Goal: Transaction & Acquisition: Complete application form

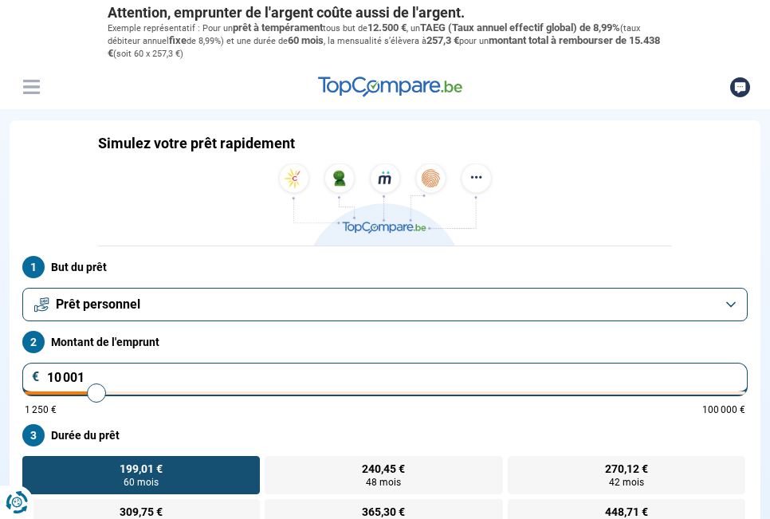
type input "10000"
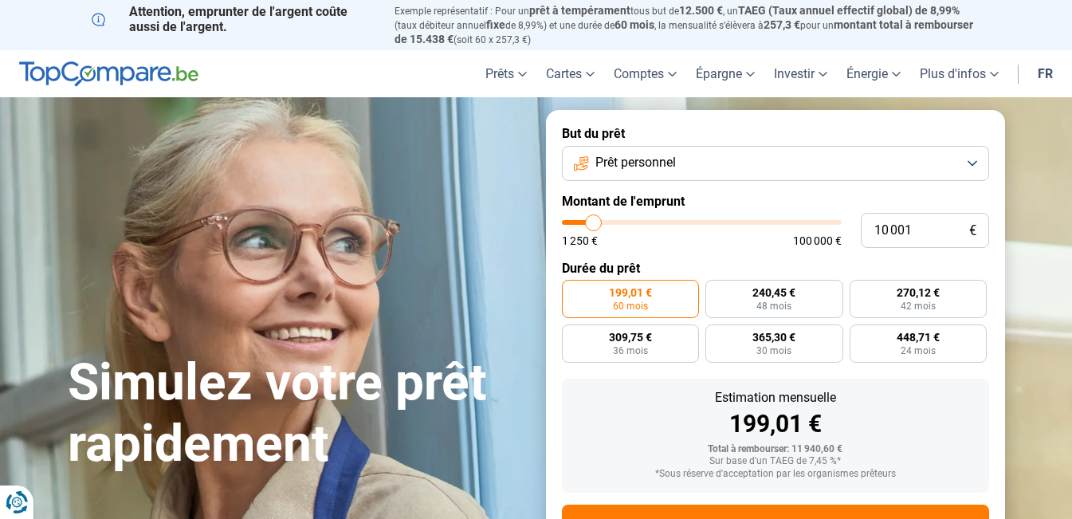
type input "21 500"
type input "21500"
type input "21 750"
type input "21750"
type input "22 000"
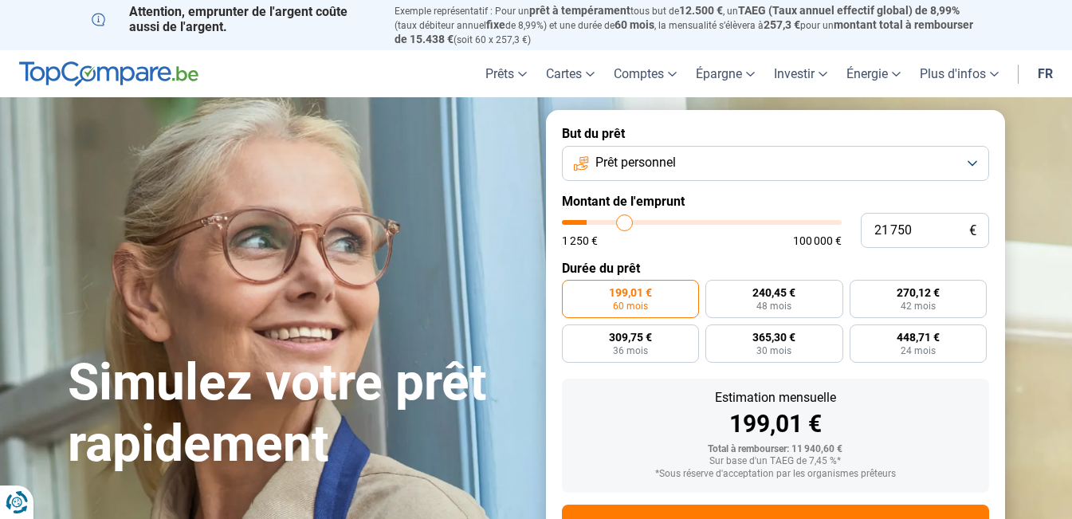
type input "22000"
type input "22 500"
type input "22500"
click at [626, 221] on input "range" at bounding box center [702, 222] width 280 height 5
radio input "false"
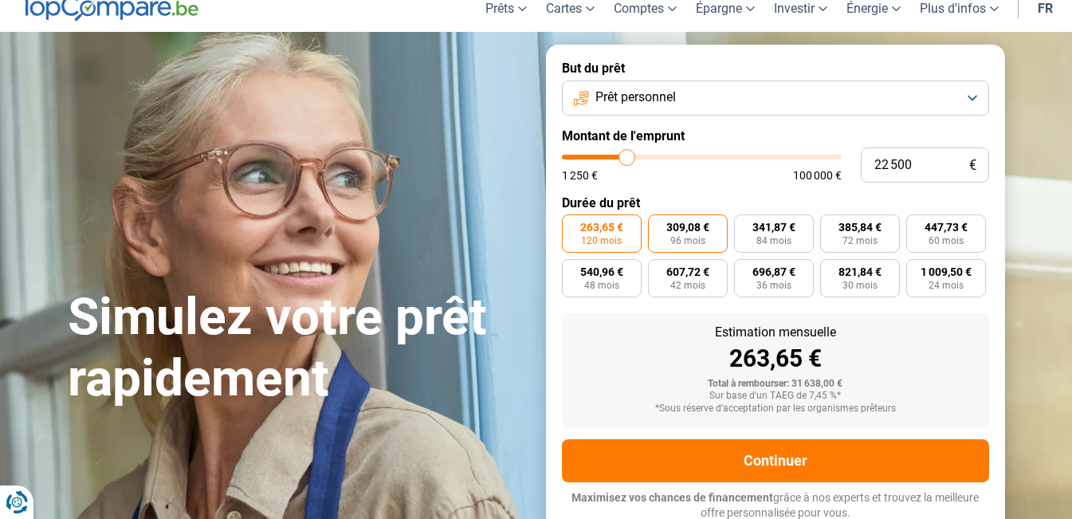
scroll to position [66, 0]
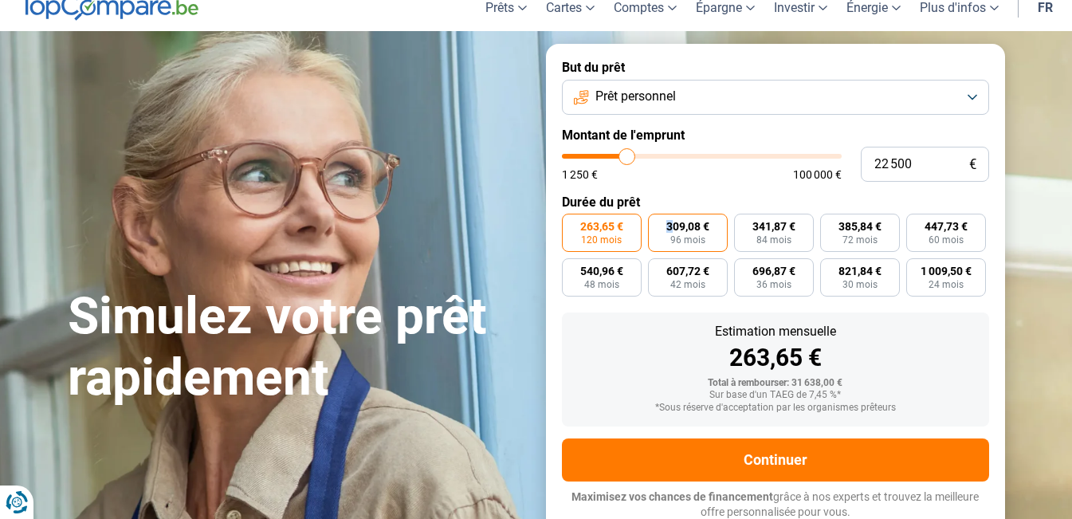
click at [670, 214] on label "309,08 € 96 mois" at bounding box center [688, 233] width 80 height 38
type input "71 250"
type input "71250"
type input "71 750"
type input "71750"
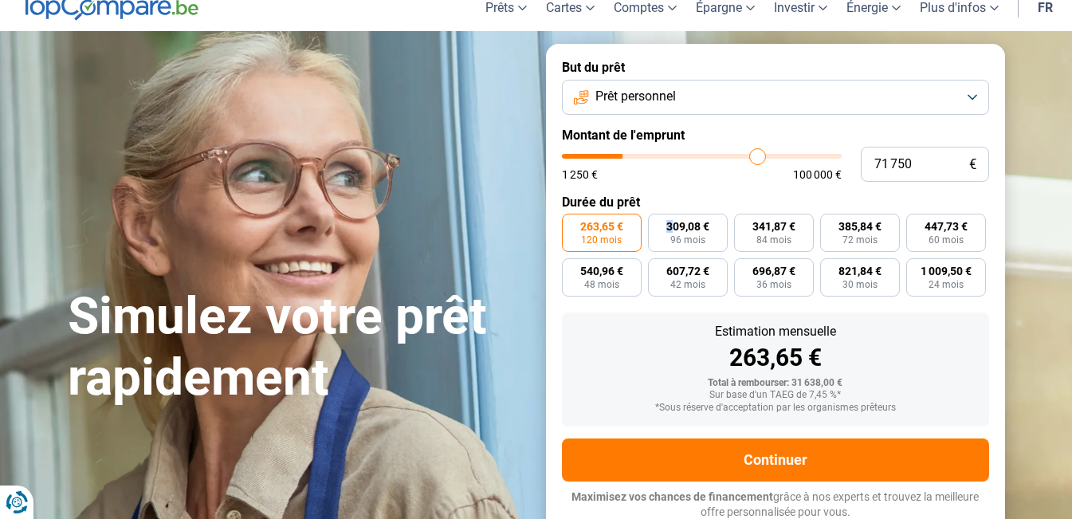
type input "72 250"
type input "72250"
click at [759, 155] on input "range" at bounding box center [702, 156] width 280 height 5
type input "83 750"
type input "83750"
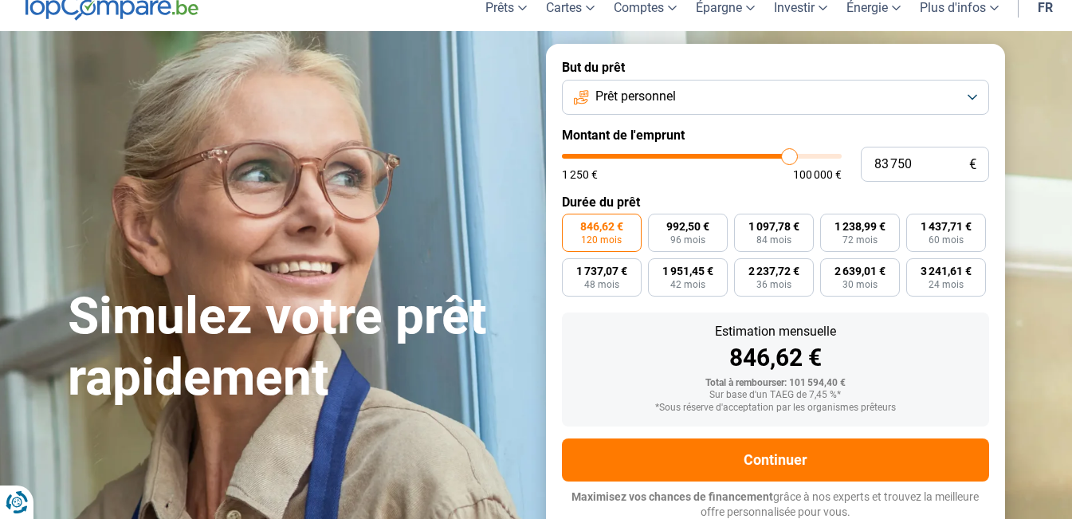
type input "84 000"
type input "84000"
click at [769, 154] on input "range" at bounding box center [702, 156] width 280 height 5
type input "53 000"
type input "53000"
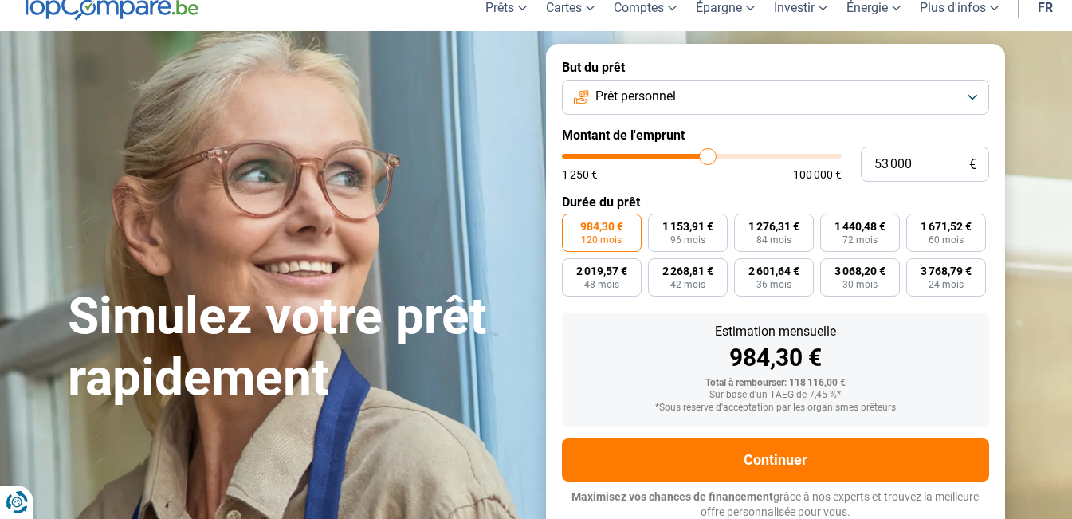
click at [708, 154] on input "range" at bounding box center [702, 156] width 280 height 5
type input "39 500"
type input "39500"
click at [672, 154] on input "range" at bounding box center [702, 156] width 280 height 5
click at [613, 141] on form "But du prêt Prêt personnel Montant de l'emprunt 39 500 € 1 250 € 100 000 € Duré…" at bounding box center [775, 290] width 459 height 492
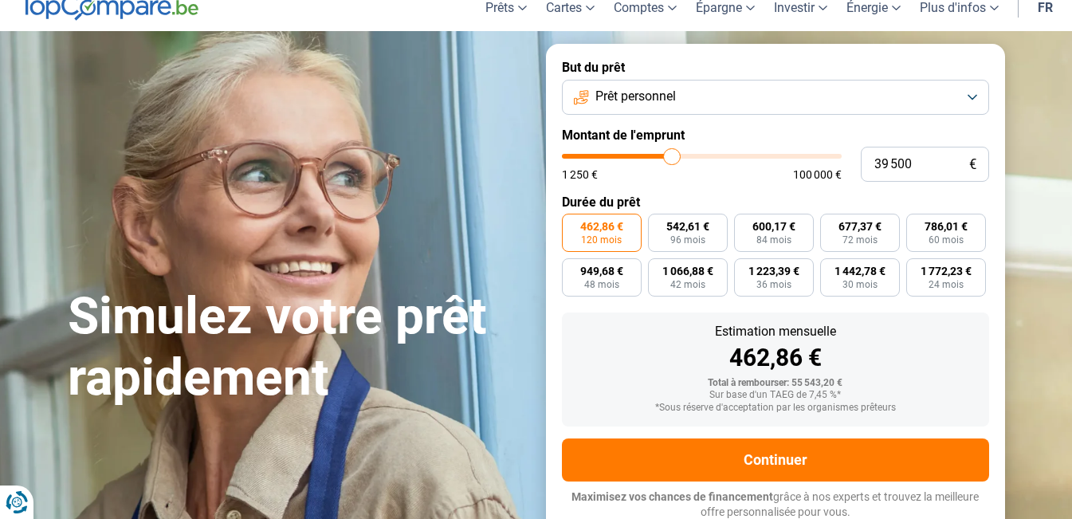
type input "8 000"
type input "8000"
click at [588, 154] on input "range" at bounding box center [702, 156] width 280 height 5
radio input "true"
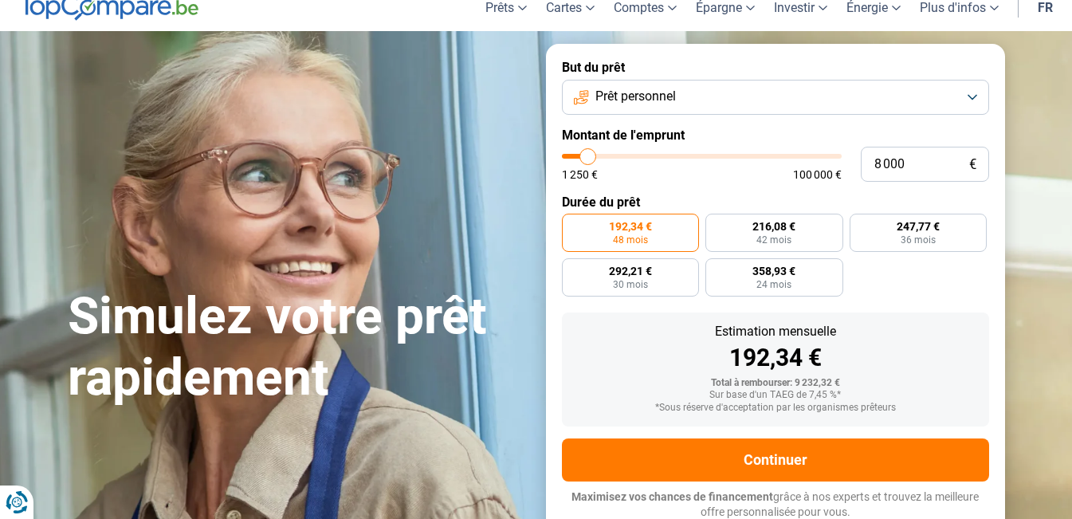
click at [594, 154] on input "range" at bounding box center [702, 156] width 280 height 5
type input "12 500"
type input "12500"
click at [600, 154] on input "range" at bounding box center [702, 156] width 280 height 5
radio input "false"
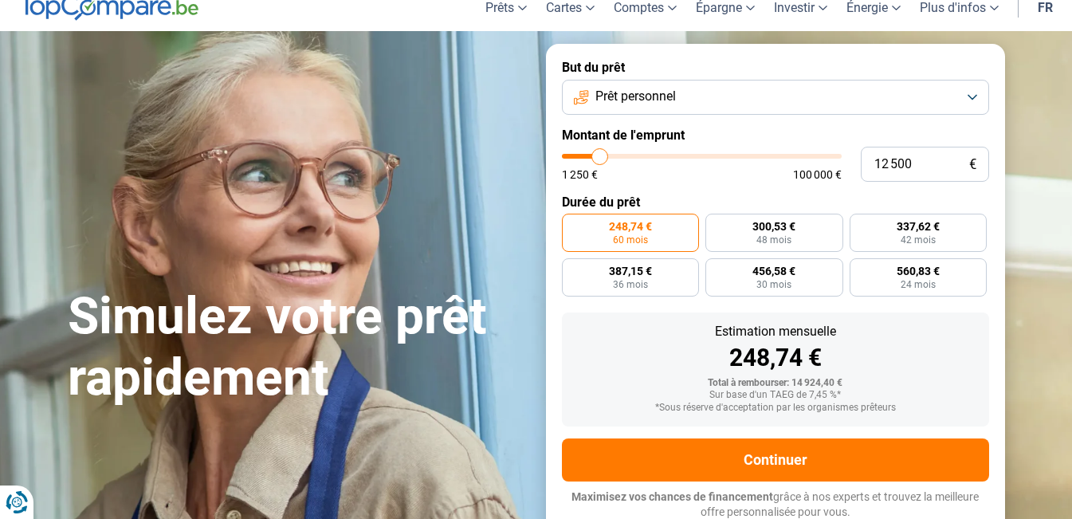
click at [591, 154] on input "range" at bounding box center [702, 156] width 280 height 5
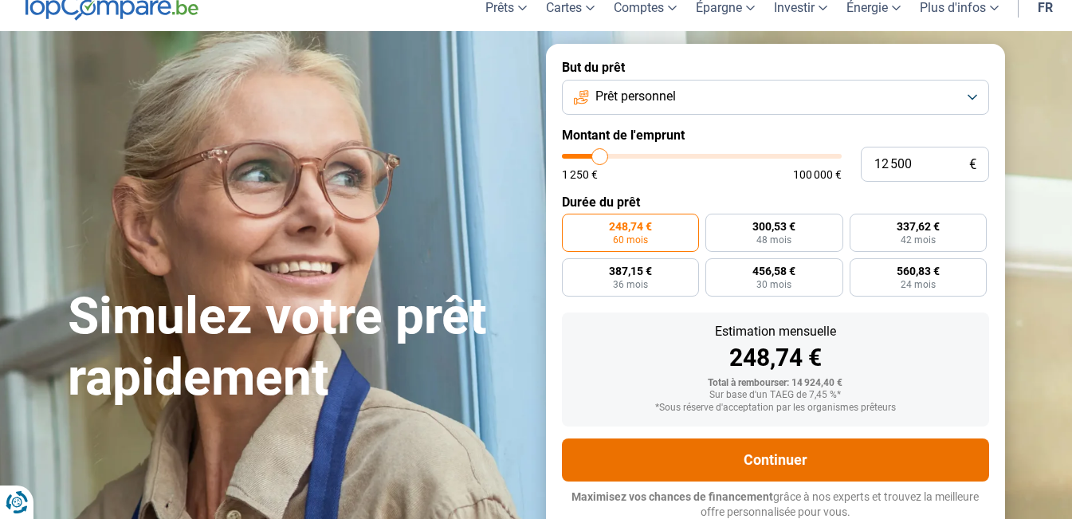
click at [769, 466] on button "Continuer" at bounding box center [775, 459] width 427 height 43
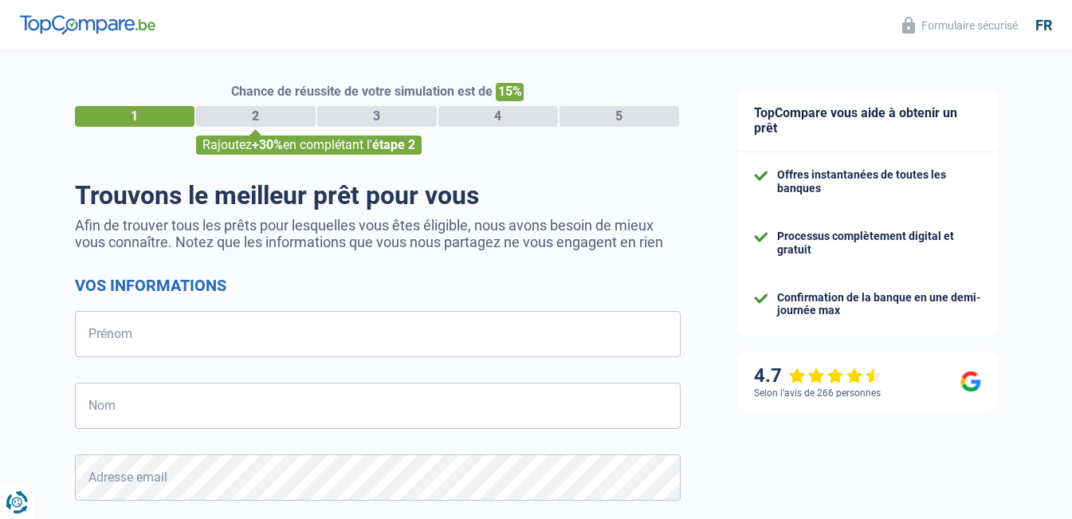
select select "32"
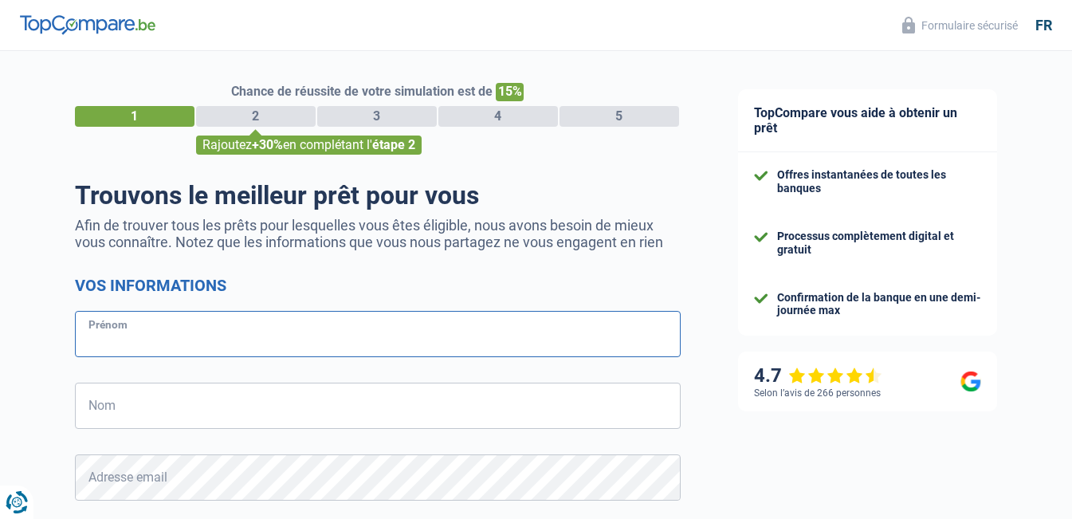
click at [431, 352] on input "Prénom" at bounding box center [378, 334] width 606 height 46
type input "said"
type input "mouhajir"
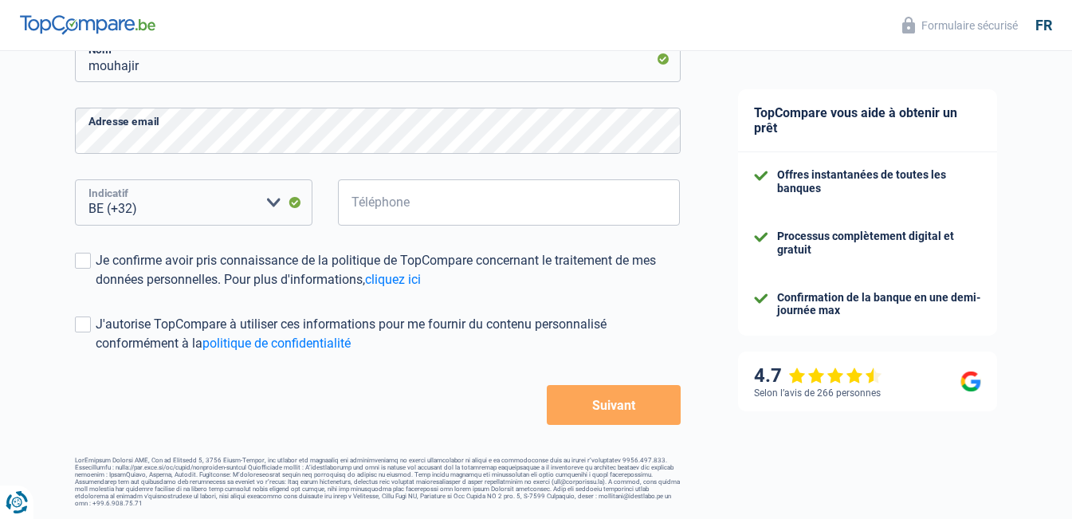
click at [165, 195] on select "BE (+32) LU (+352) Veuillez sélectionner une option" at bounding box center [193, 202] width 237 height 46
click at [75, 181] on select "BE (+32) LU (+352) Veuillez sélectionner une option" at bounding box center [193, 202] width 237 height 46
click at [481, 210] on input "Téléphone" at bounding box center [509, 202] width 343 height 46
type input "465524609"
click at [634, 417] on button "Suivant" at bounding box center [613, 405] width 133 height 40
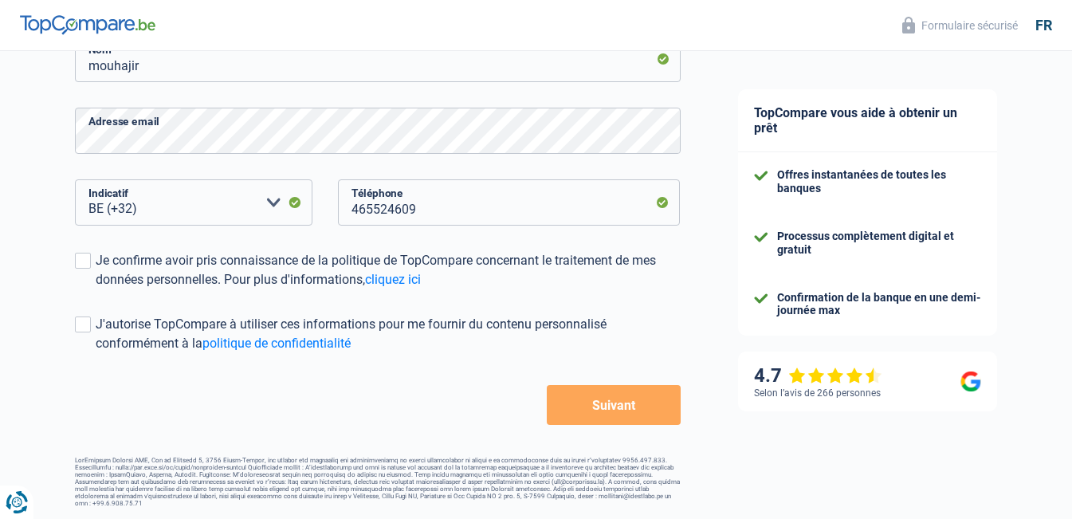
click at [634, 417] on button "Suivant" at bounding box center [613, 405] width 133 height 40
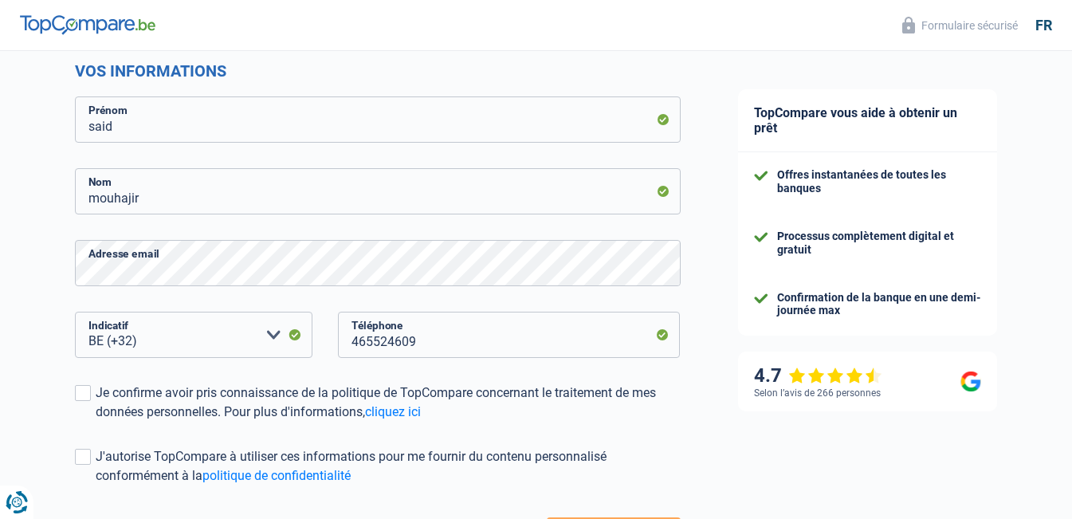
scroll to position [0, 0]
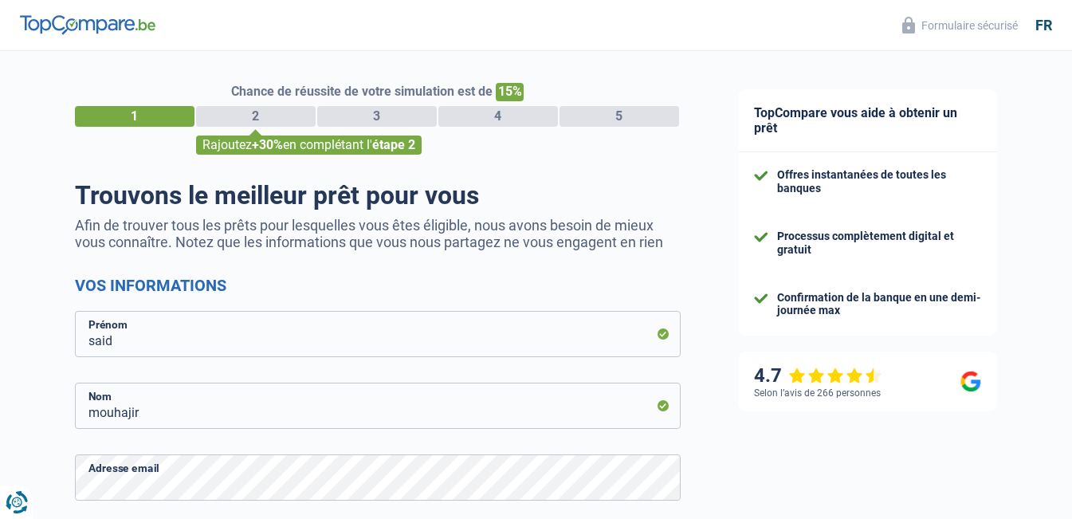
drag, startPoint x: 1035, startPoint y: -63, endPoint x: 1008, endPoint y: -69, distance: 27.8
click at [1008, 0] on html "Vous avez le contrôle de vos données Nous utilisons des cookies, tout comme nos…" at bounding box center [536, 267] width 1072 height 534
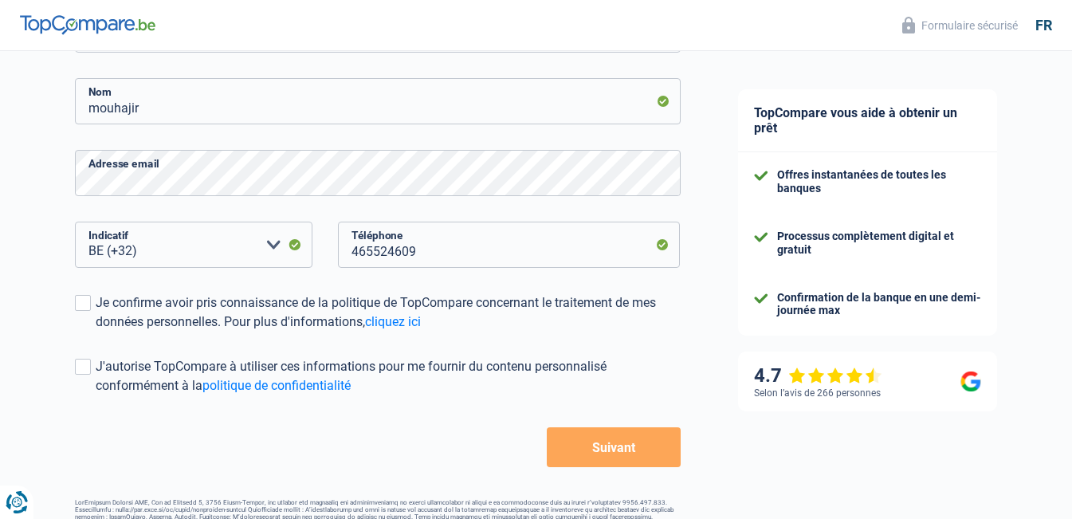
scroll to position [306, 0]
click at [98, 312] on div "Je confirme avoir pris connaissance de la politique de TopCompare concernant le…" at bounding box center [388, 311] width 585 height 38
click at [96, 330] on input "Je confirme avoir pris connaissance de la politique de TopCompare concernant le…" at bounding box center [96, 330] width 0 height 0
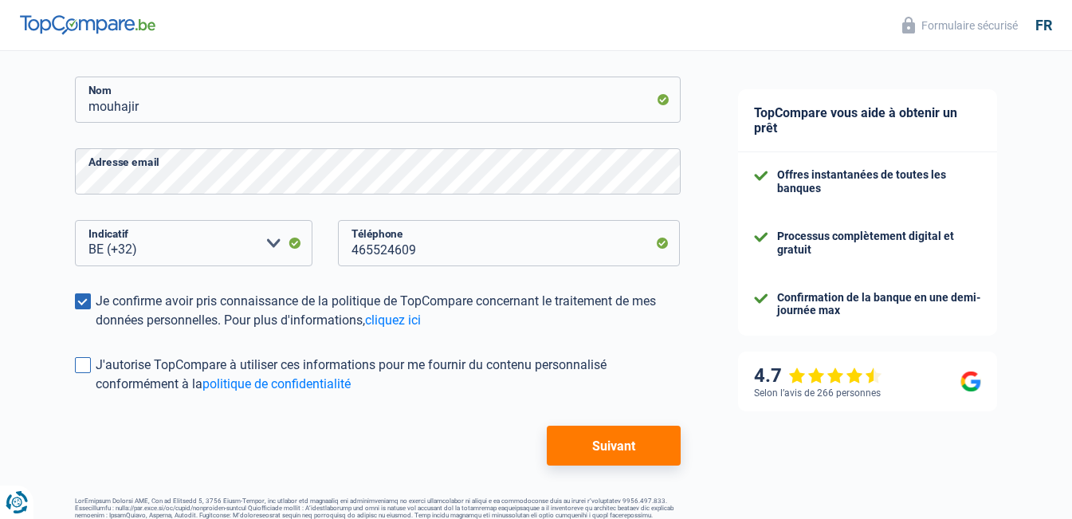
click at [85, 367] on span at bounding box center [83, 365] width 16 height 16
click at [96, 394] on input "J'autorise TopCompare à utiliser ces informations pour me fournir du contenu pe…" at bounding box center [96, 394] width 0 height 0
click at [604, 445] on button "Suivant" at bounding box center [613, 446] width 133 height 40
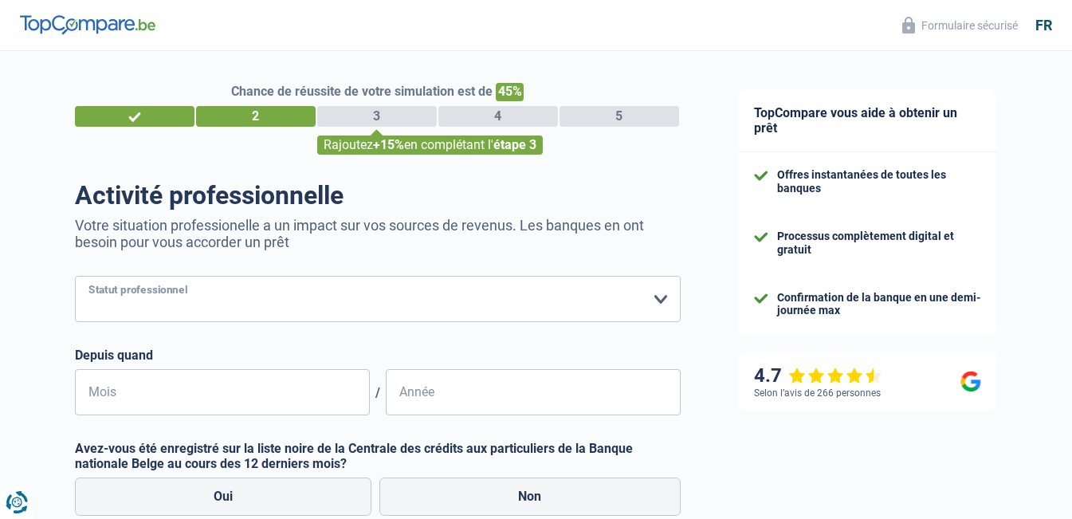
click at [288, 301] on select "Ouvrier Employé privé Employé public Invalide Indépendant Pensionné Chômeur Mut…" at bounding box center [378, 299] width 606 height 46
click at [198, 297] on select "Ouvrier Employé privé Employé public Invalide Indépendant Pensionné Chômeur Mut…" at bounding box center [378, 299] width 606 height 46
select select "worker"
click at [75, 277] on select "Ouvrier Employé privé Employé public Invalide Indépendant Pensionné Chômeur Mut…" at bounding box center [378, 299] width 606 height 46
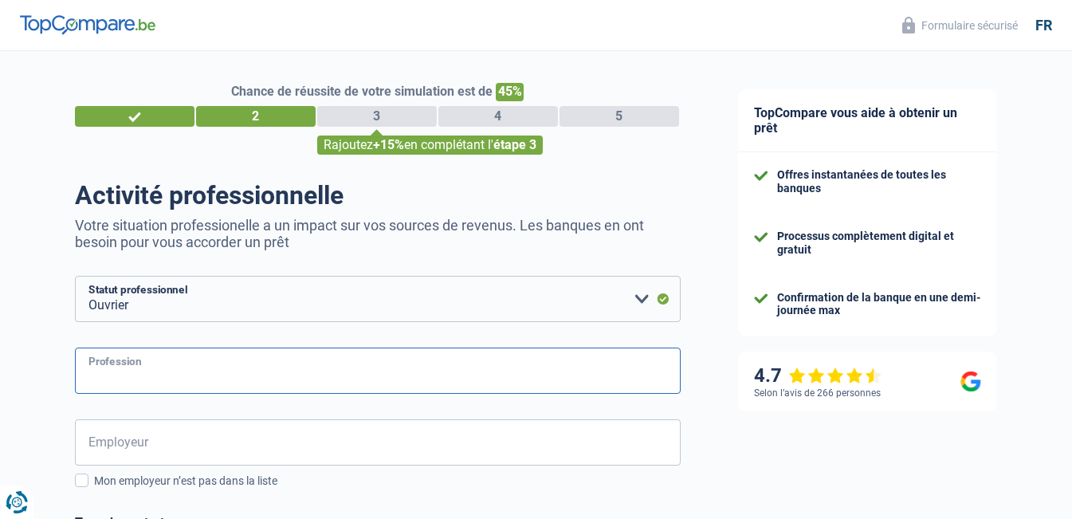
click at [250, 363] on input "Profession" at bounding box center [378, 370] width 606 height 46
click at [143, 376] on input "chauffeurchauffeur" at bounding box center [378, 370] width 606 height 46
type input "chauffeur"
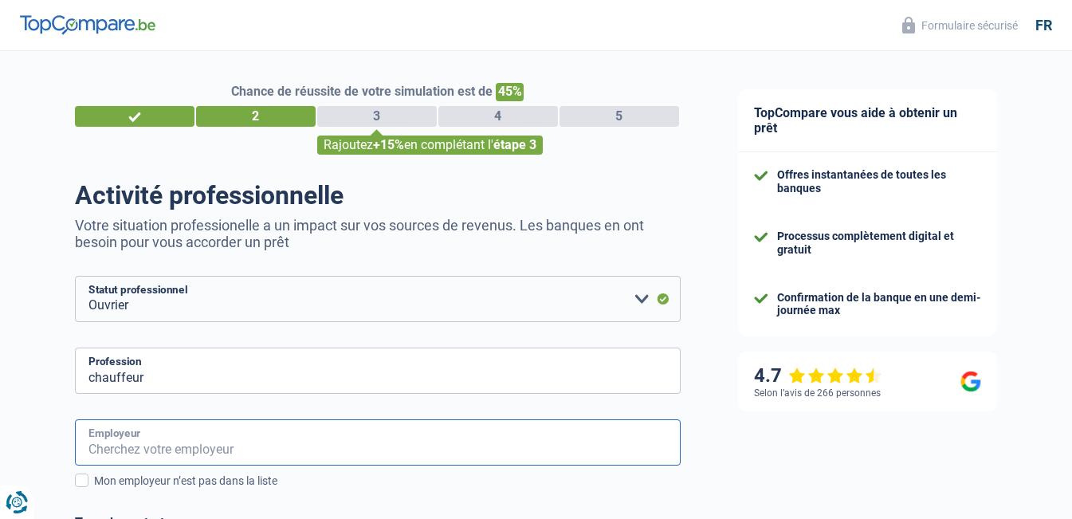
click at [225, 445] on input "Employeur" at bounding box center [378, 442] width 606 height 46
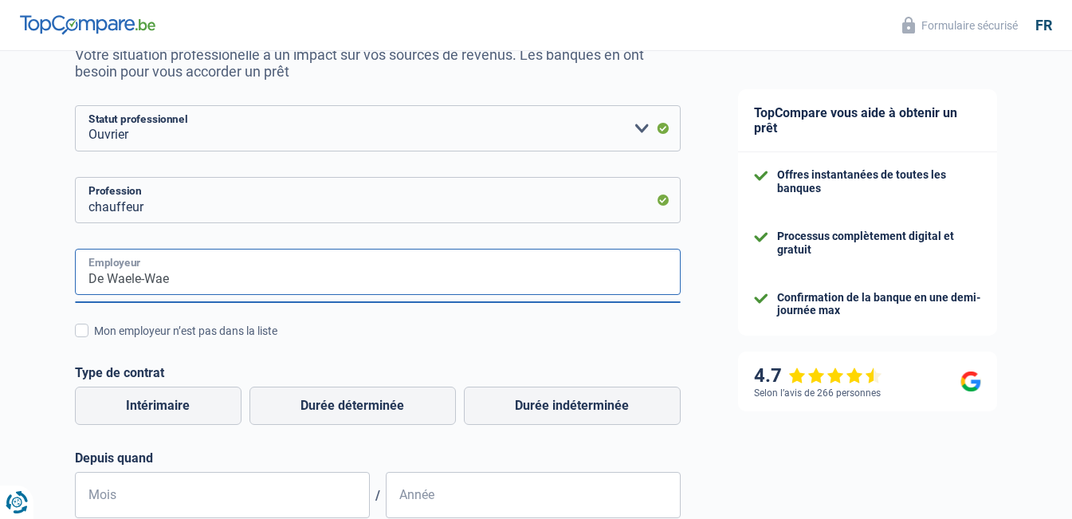
scroll to position [175, 0]
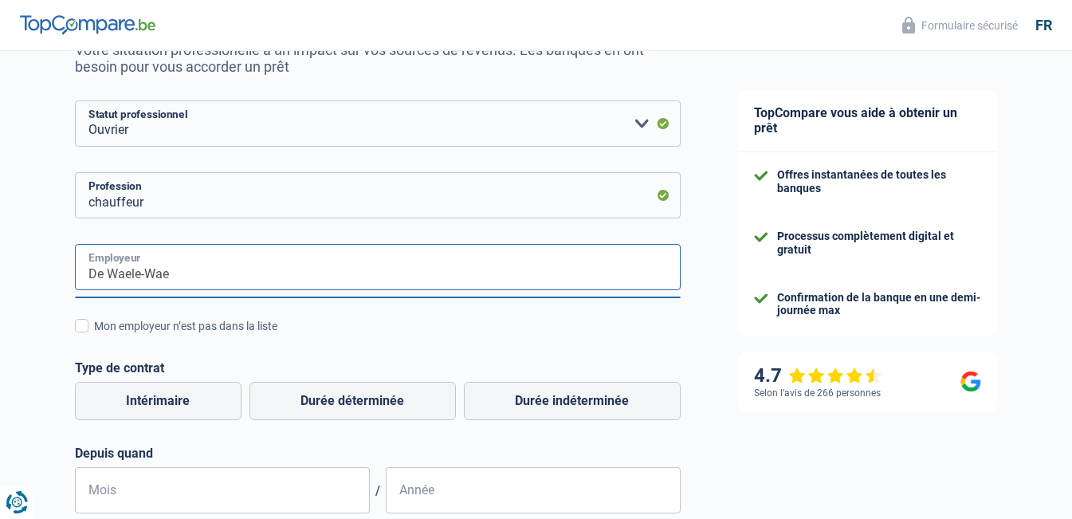
click at [377, 266] on input "De Waele-Wae" at bounding box center [378, 267] width 606 height 46
type input "De Waele-VAN Osselaer Gevogel"
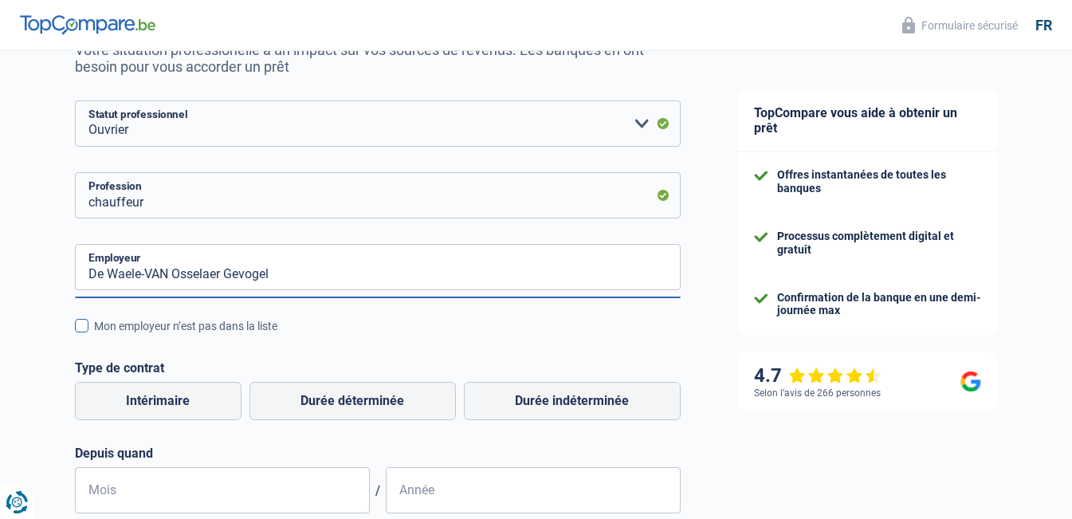
click at [88, 324] on span at bounding box center [82, 326] width 14 height 14
click at [94, 335] on input "Mon employeur n’est pas dans la liste" at bounding box center [94, 335] width 0 height 0
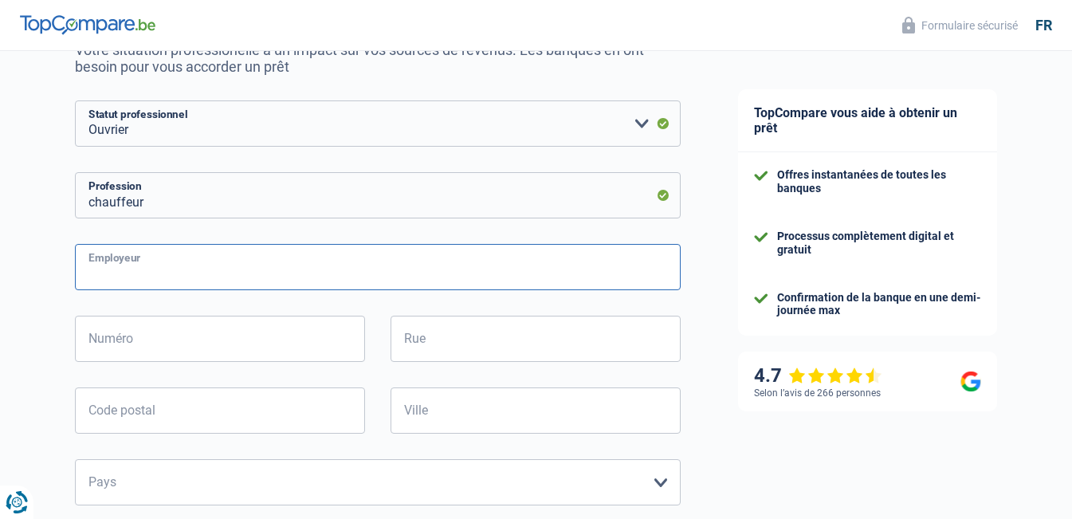
click at [178, 274] on input "Employeur" at bounding box center [378, 267] width 606 height 46
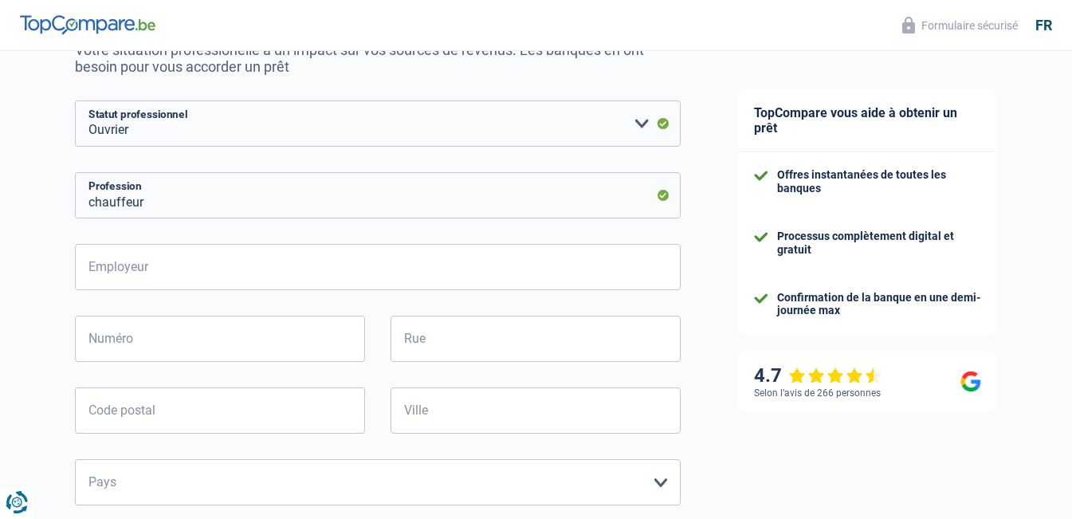
select select "32"
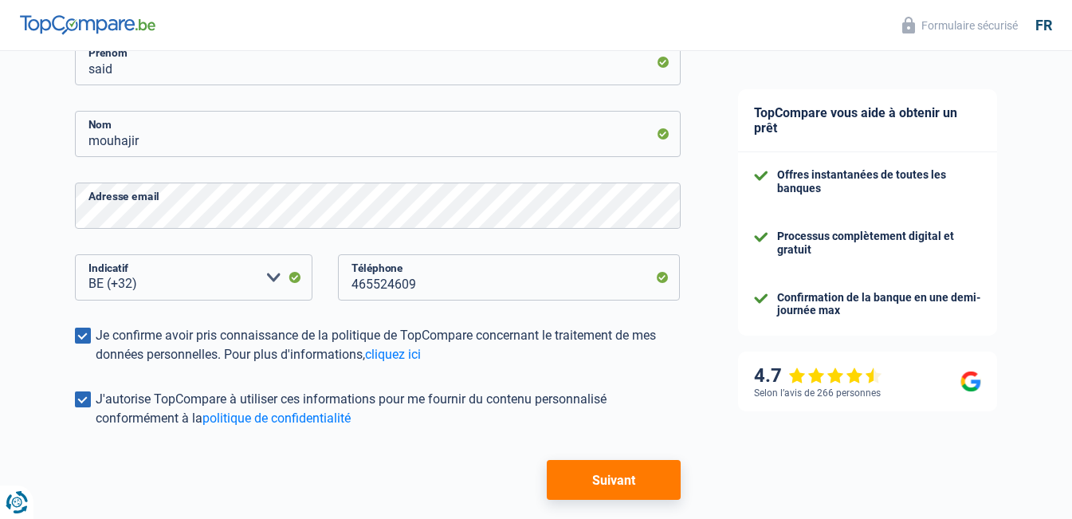
scroll to position [279, 0]
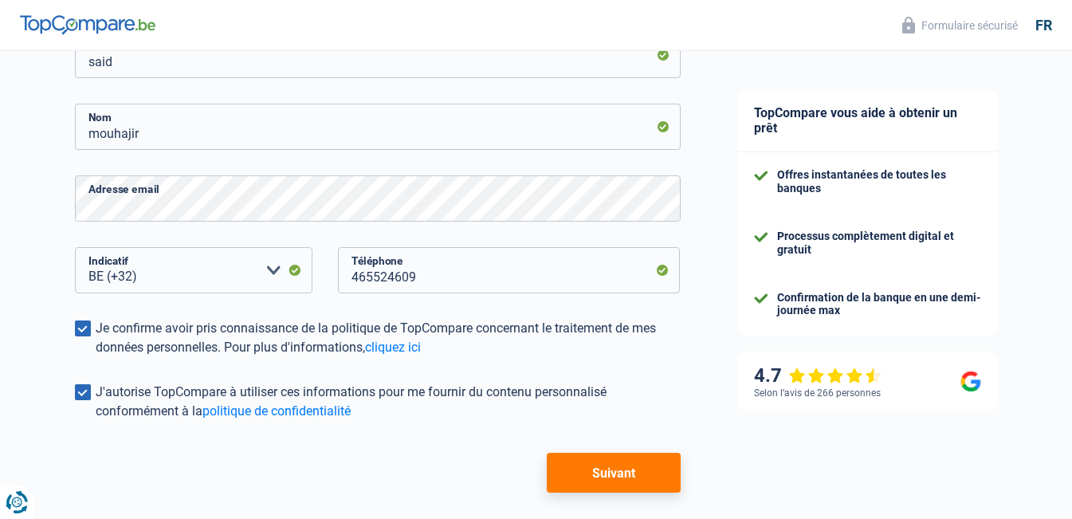
click at [624, 491] on button "Suivant" at bounding box center [613, 473] width 133 height 40
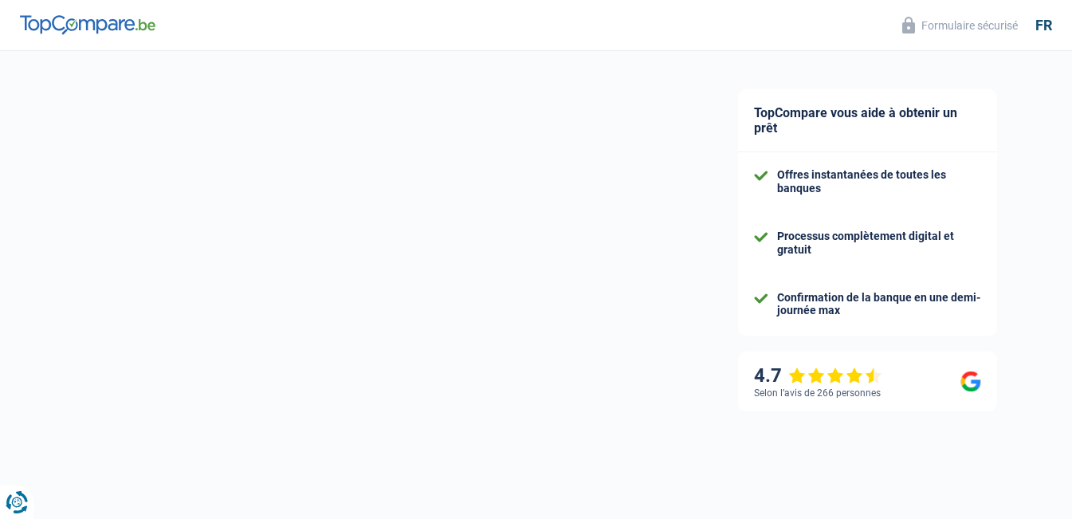
scroll to position [97, 0]
select select "worker"
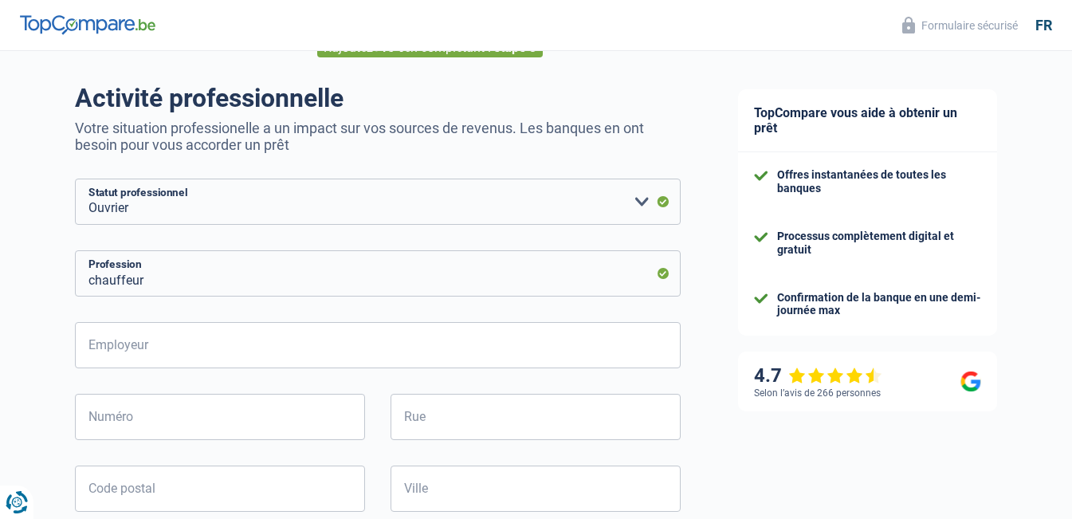
scroll to position [0, 0]
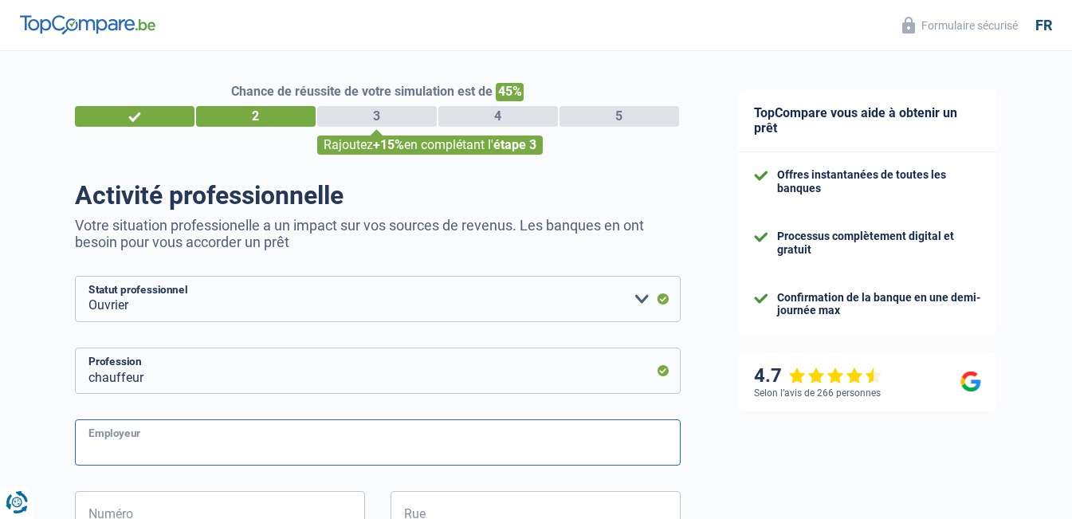
click at [253, 437] on input "Employeur" at bounding box center [378, 442] width 606 height 46
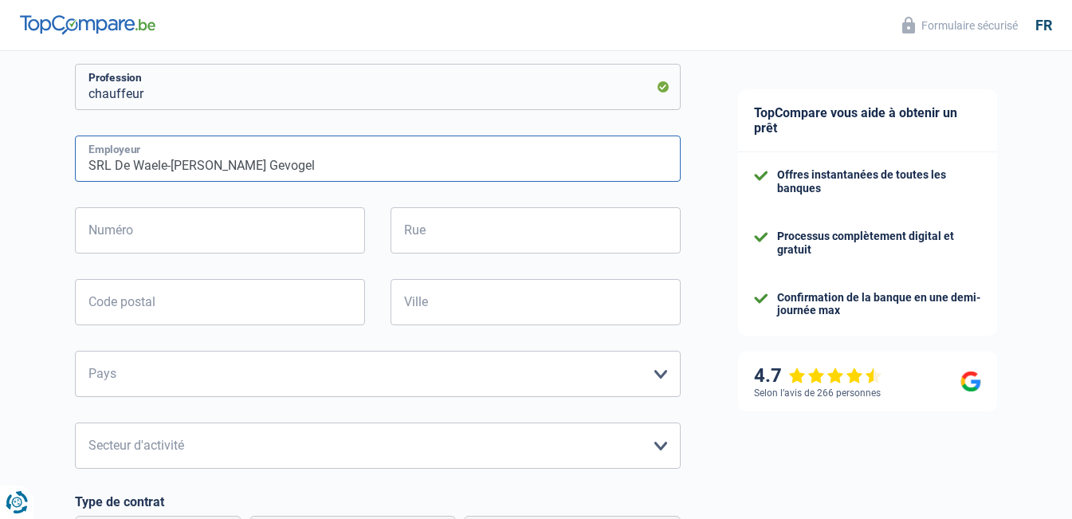
scroll to position [304, 0]
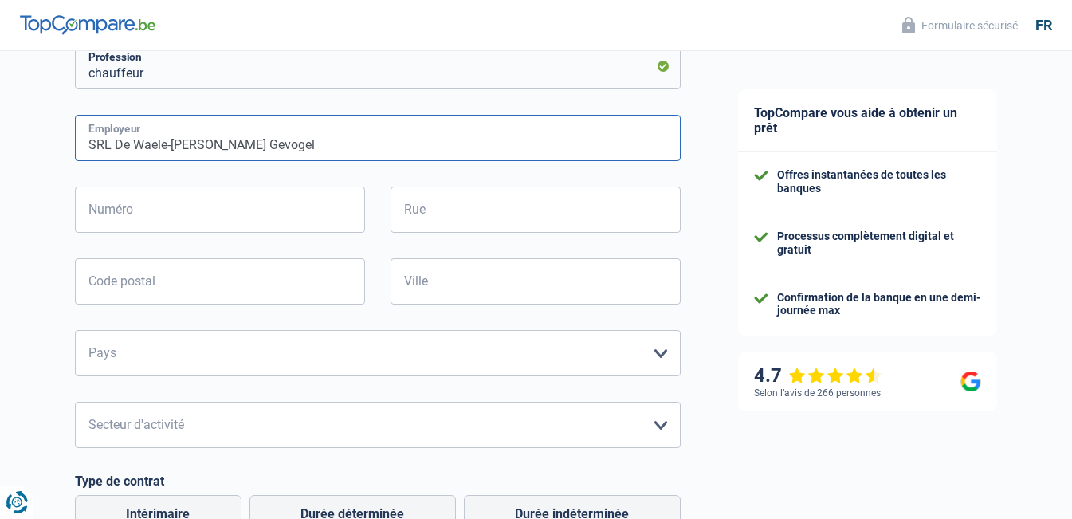
type input "SRL De Waele-Van Osselaer Gevogel"
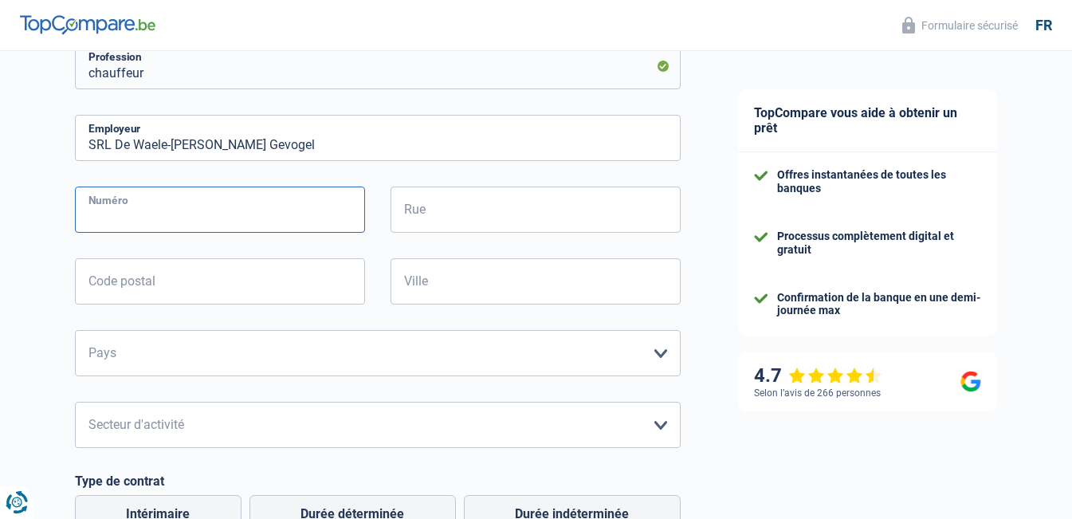
click at [179, 212] on input "Numéro" at bounding box center [220, 209] width 290 height 46
type input "15"
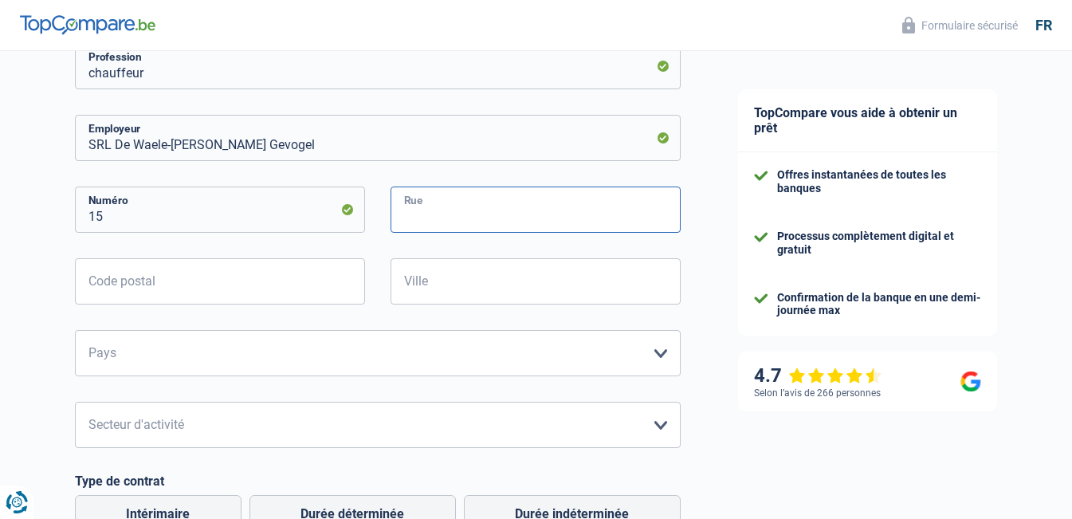
type input "e"
type input "Eurolaan 15"
type input "9140"
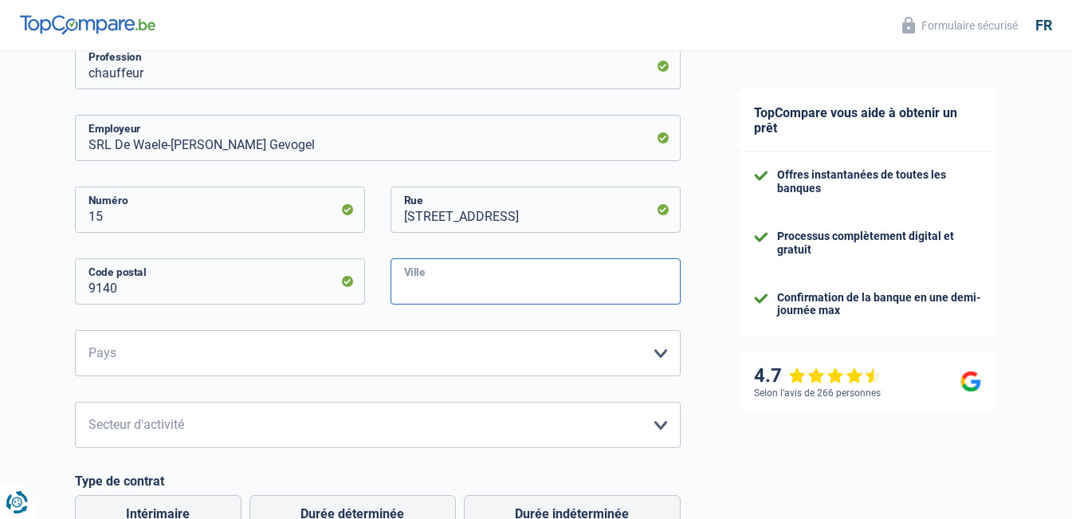
click at [399, 289] on input "Ville" at bounding box center [535, 281] width 290 height 46
type input "t"
type input "T"
type input "E"
type input "TEMSE"
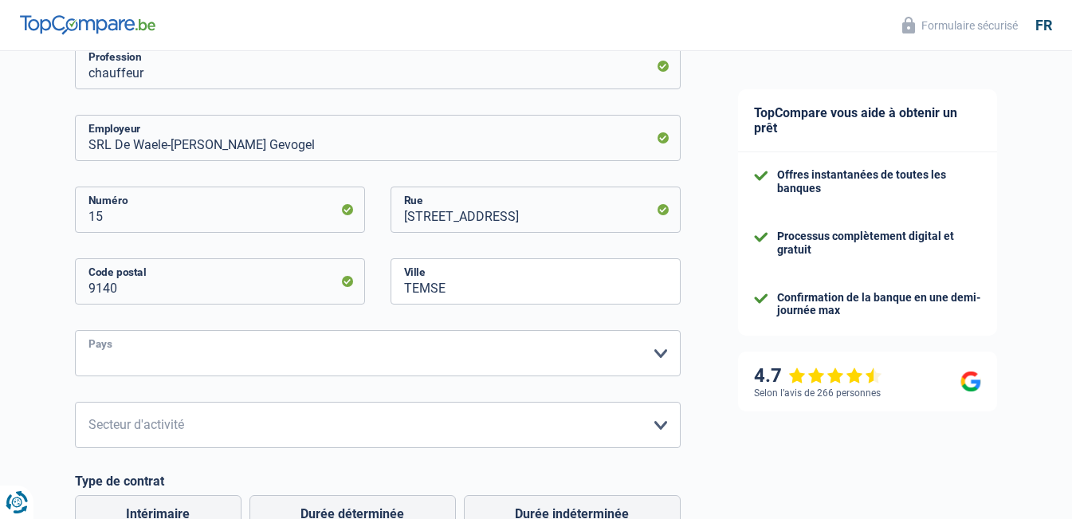
click at [220, 358] on select "Belgique France Allemagne Italie Luxembourg Pays-Bas Espagne Suisse Veuillez sé…" at bounding box center [378, 353] width 606 height 46
select select "BE"
click at [75, 332] on select "Belgique France Allemagne Italie Luxembourg Pays-Bas Espagne Suisse Veuillez sé…" at bounding box center [378, 353] width 606 height 46
click at [138, 433] on select "Agriculture/Pêche Industrie Horeca Courier/Fitness/Taxi Construction Banques/As…" at bounding box center [378, 425] width 606 height 46
select select "construction"
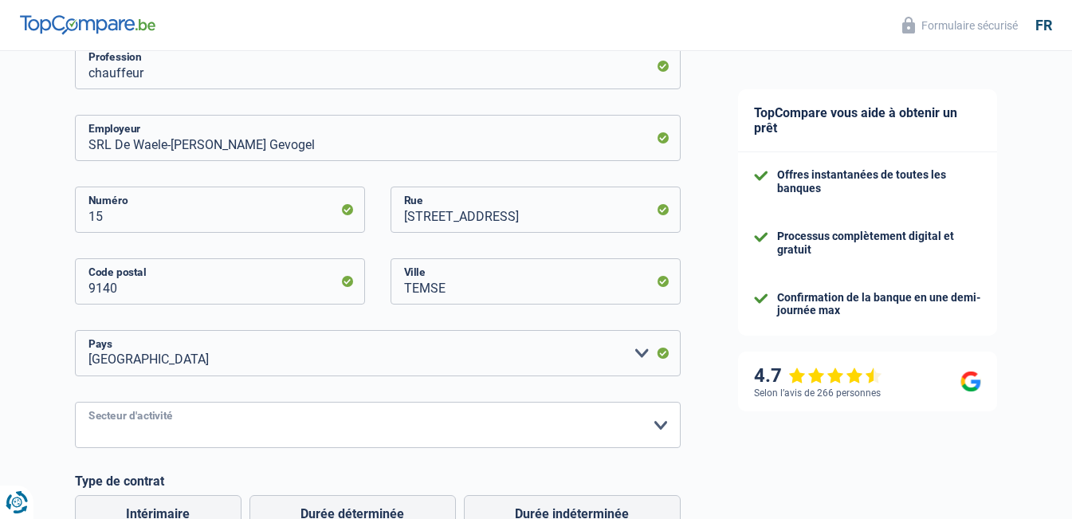
click at [75, 403] on select "Agriculture/Pêche Industrie Horeca Courier/Fitness/Taxi Construction Banques/As…" at bounding box center [378, 425] width 606 height 46
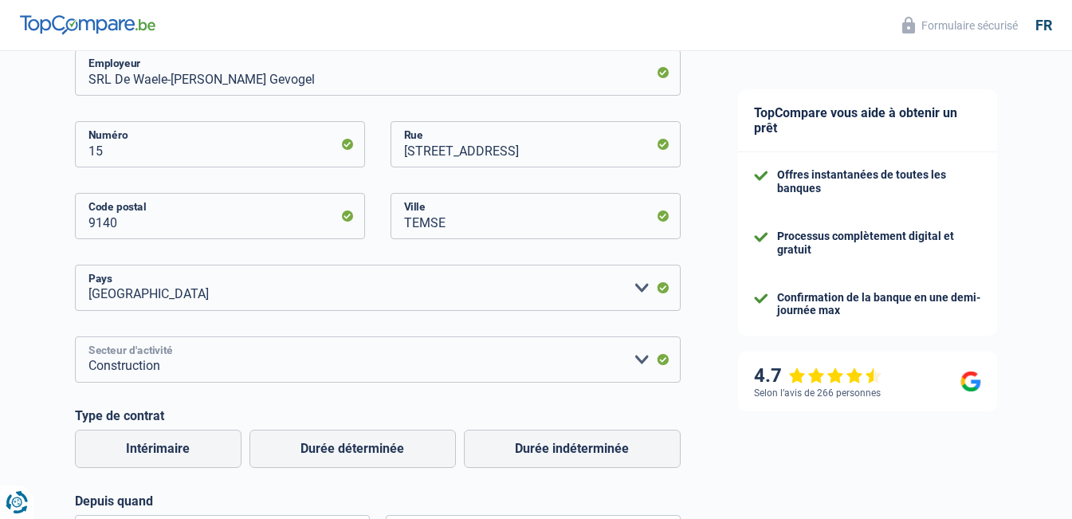
scroll to position [384, 0]
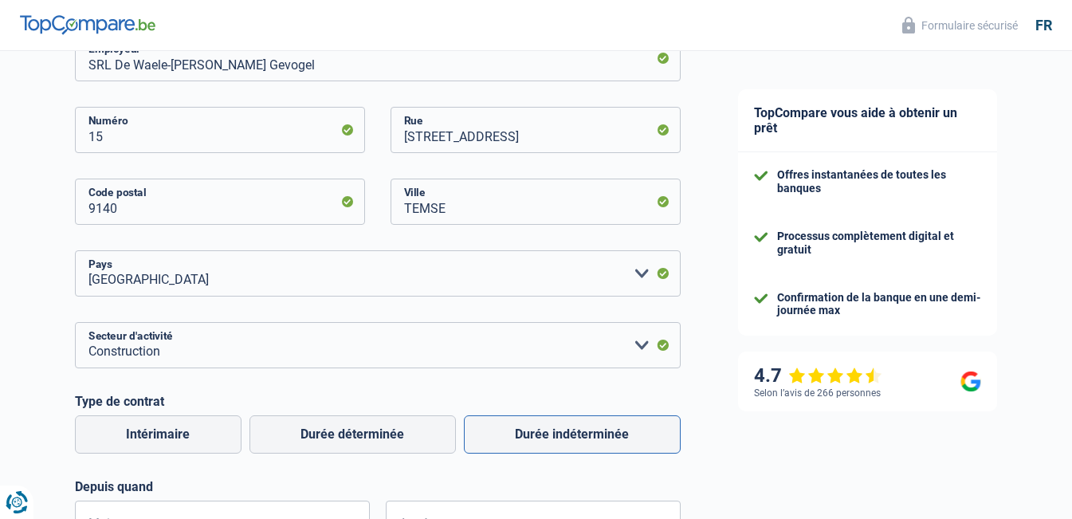
click at [559, 435] on label "Durée indéterminée" at bounding box center [572, 434] width 217 height 38
click at [559, 435] on input "Durée indéterminée" at bounding box center [572, 434] width 217 height 38
radio input "true"
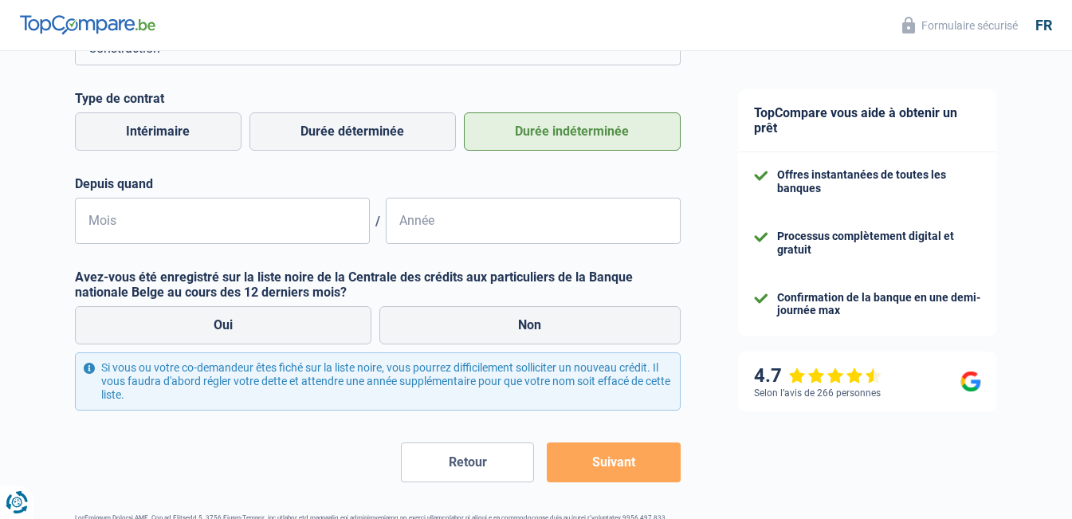
scroll to position [744, 0]
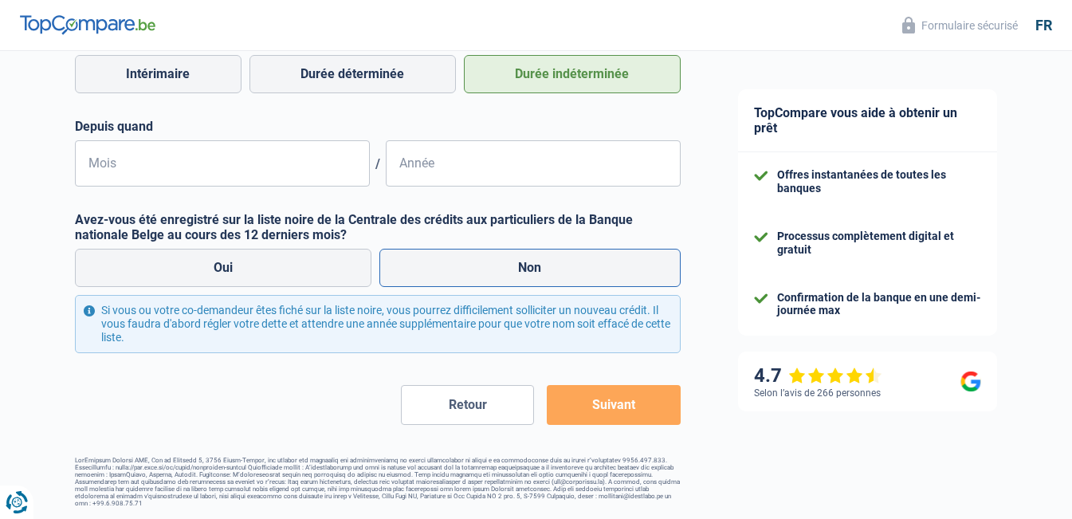
click at [566, 264] on label "Non" at bounding box center [529, 268] width 301 height 38
click at [566, 264] on input "Non" at bounding box center [529, 268] width 301 height 38
radio input "true"
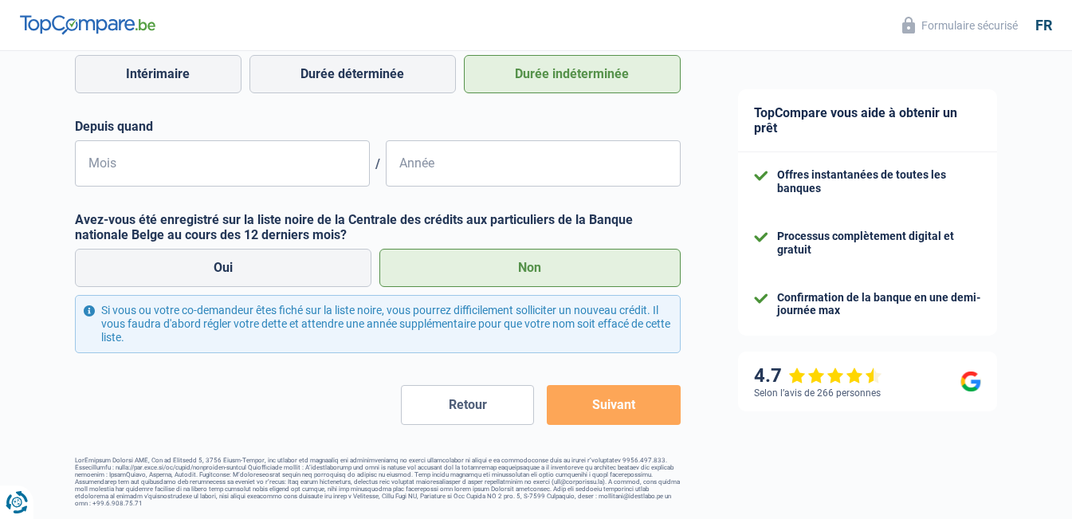
click at [619, 415] on button "Suivant" at bounding box center [613, 405] width 133 height 40
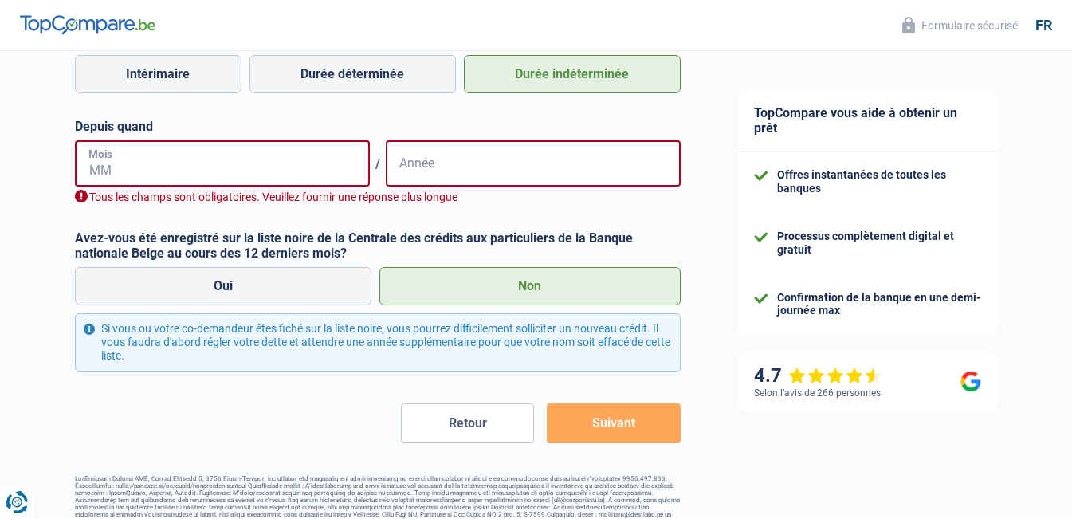
click at [132, 168] on input "Mois" at bounding box center [222, 163] width 295 height 46
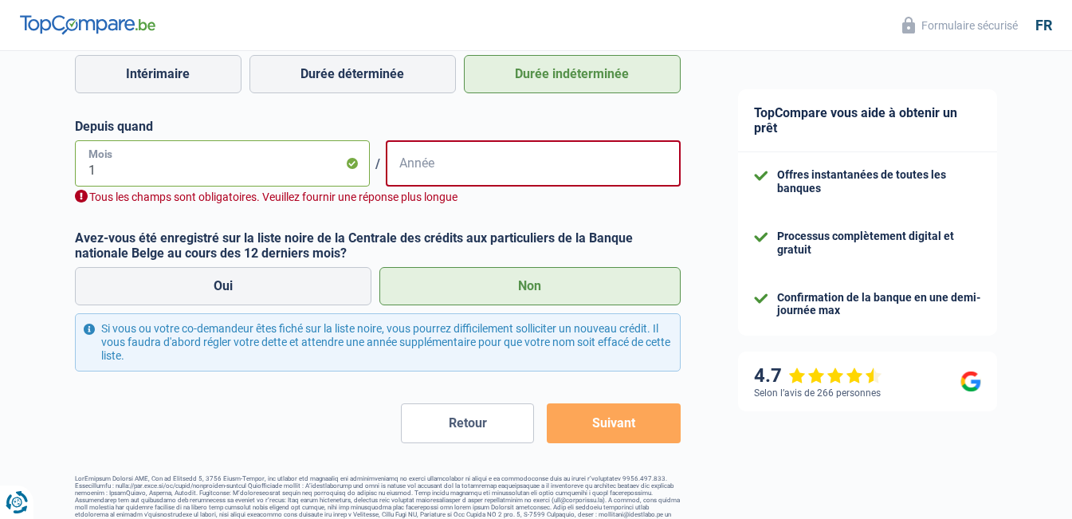
type input "11"
type input "0"
click at [108, 194] on div "11 Mois / Année Tous les champs sont obligatoires. Veuillez fournir une réponse…" at bounding box center [378, 172] width 606 height 65
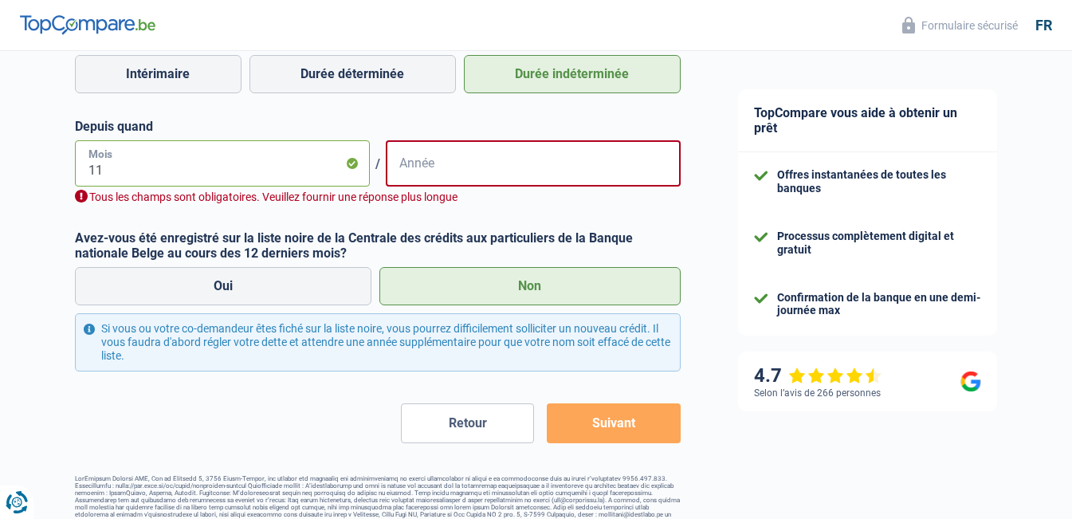
type input "1"
type input "10"
click at [567, 167] on input "Année" at bounding box center [533, 163] width 295 height 46
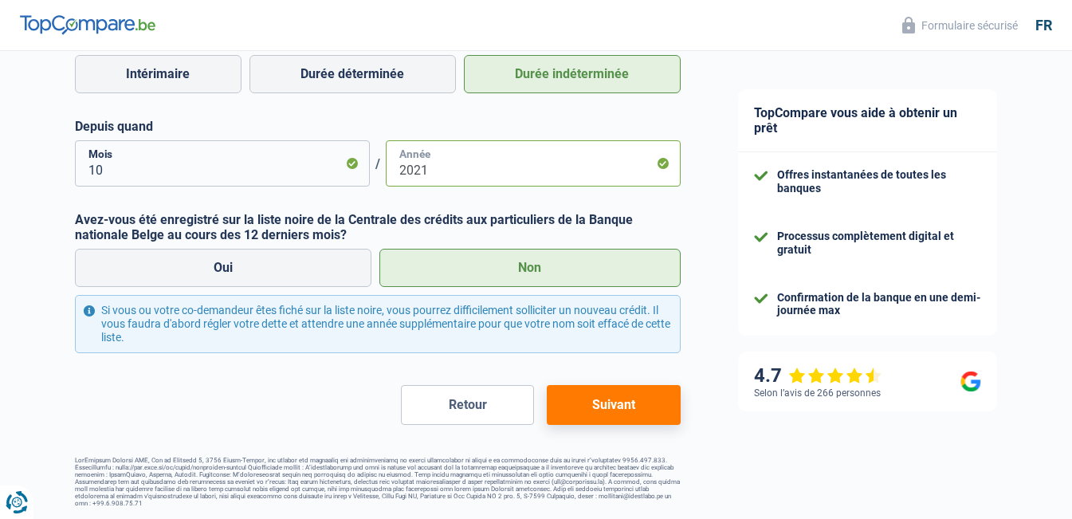
type input "2021"
click at [622, 408] on button "Suivant" at bounding box center [613, 405] width 133 height 40
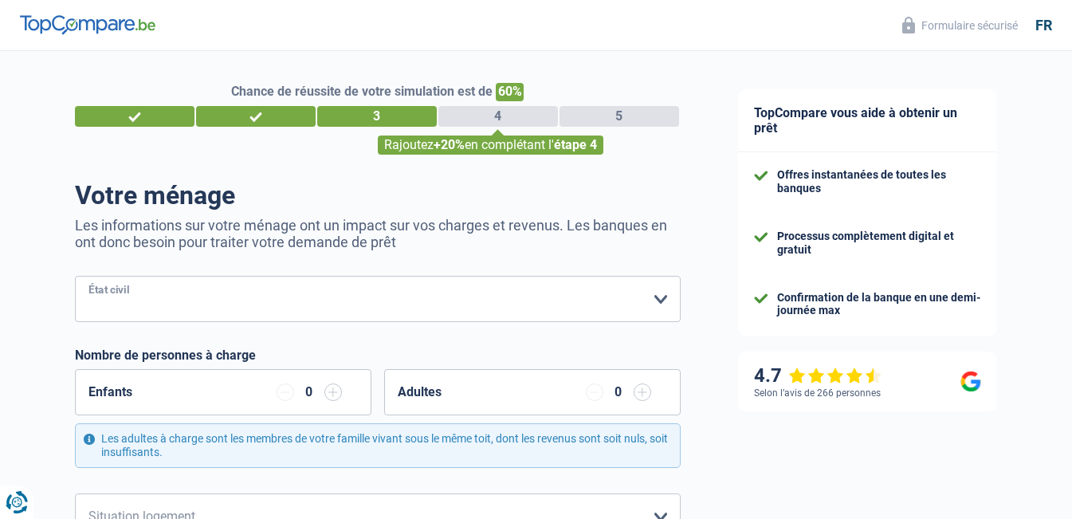
click at [257, 298] on select "Célibataire Marié(e) Cohabitant(e) légal(e) Divorcé(e) Veuf(ve) Séparé (de fait…" at bounding box center [378, 299] width 606 height 46
select select "single"
click at [75, 277] on select "Célibataire Marié(e) Cohabitant(e) légal(e) Divorcé(e) Veuf(ve) Séparé (de fait…" at bounding box center [378, 299] width 606 height 46
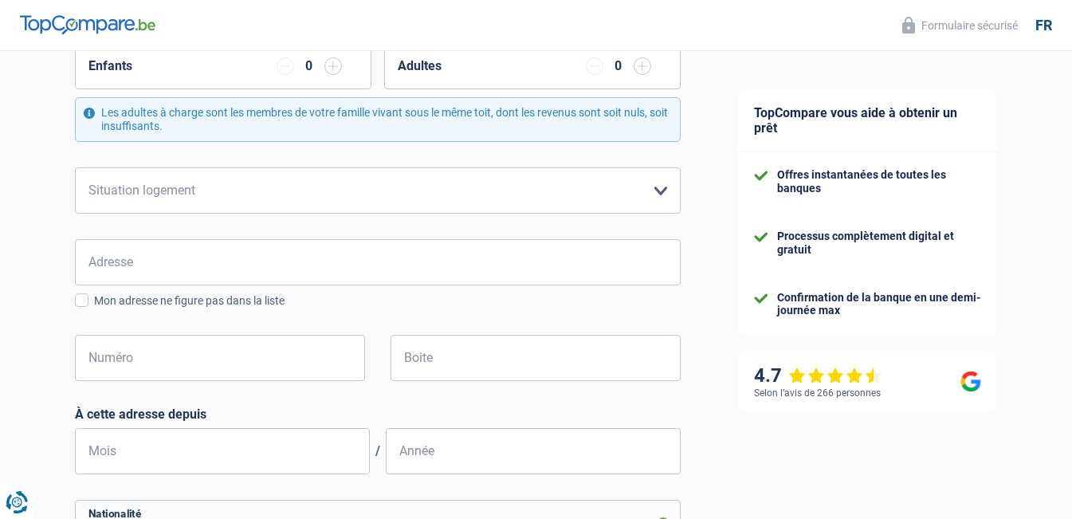
scroll to position [328, 0]
click at [159, 193] on select "Locataire Propriétaire avec prêt hypothécaire Propriétaire sans prêt hypothécai…" at bounding box center [378, 188] width 606 height 46
select select "rents"
click at [75, 166] on select "Locataire Propriétaire avec prêt hypothécaire Propriétaire sans prêt hypothécai…" at bounding box center [378, 188] width 606 height 46
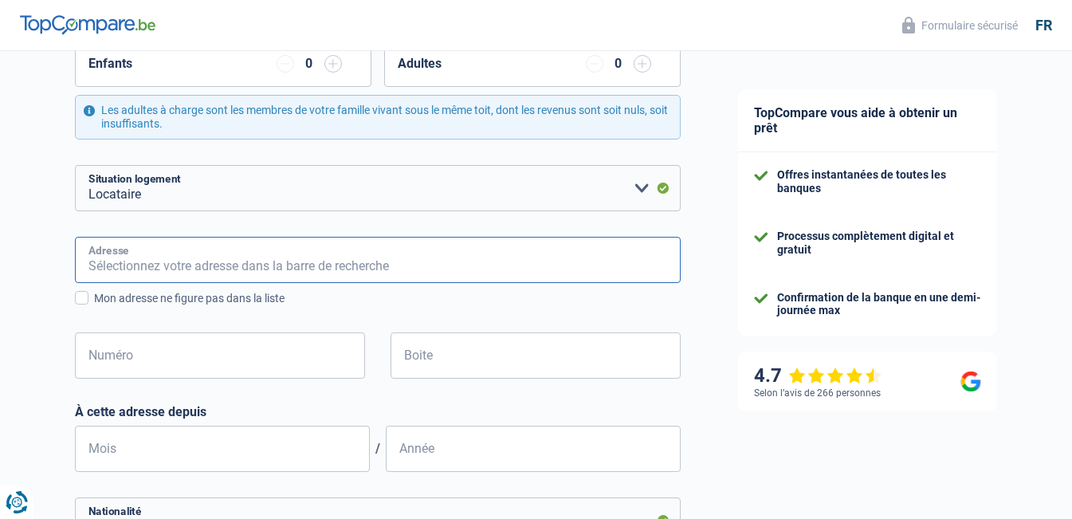
click at [191, 266] on input "Adresse" at bounding box center [378, 260] width 606 height 46
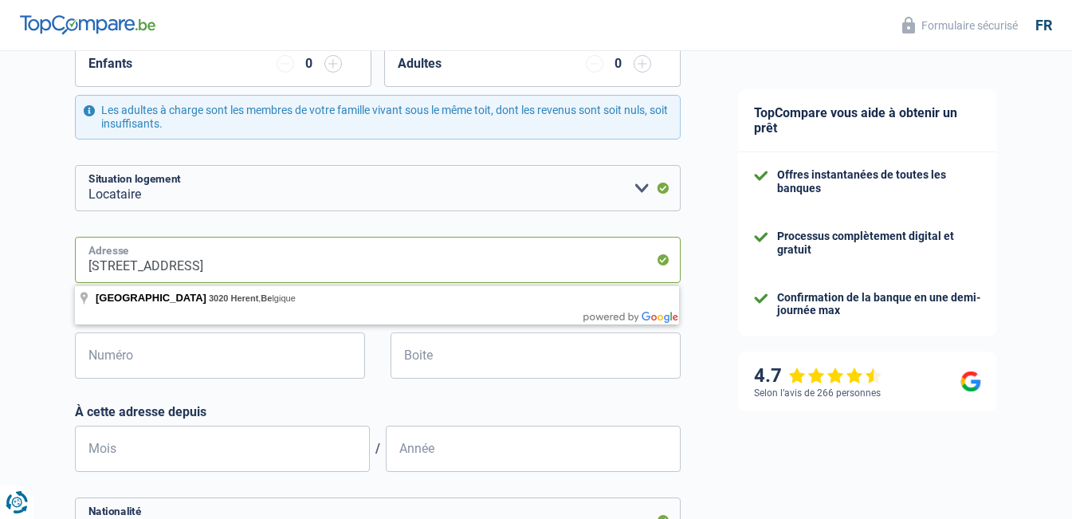
drag, startPoint x: 288, startPoint y: 281, endPoint x: 158, endPoint y: 283, distance: 130.7
click at [158, 283] on input "Kouterstraat, 3020, Herent, BE" at bounding box center [378, 260] width 606 height 46
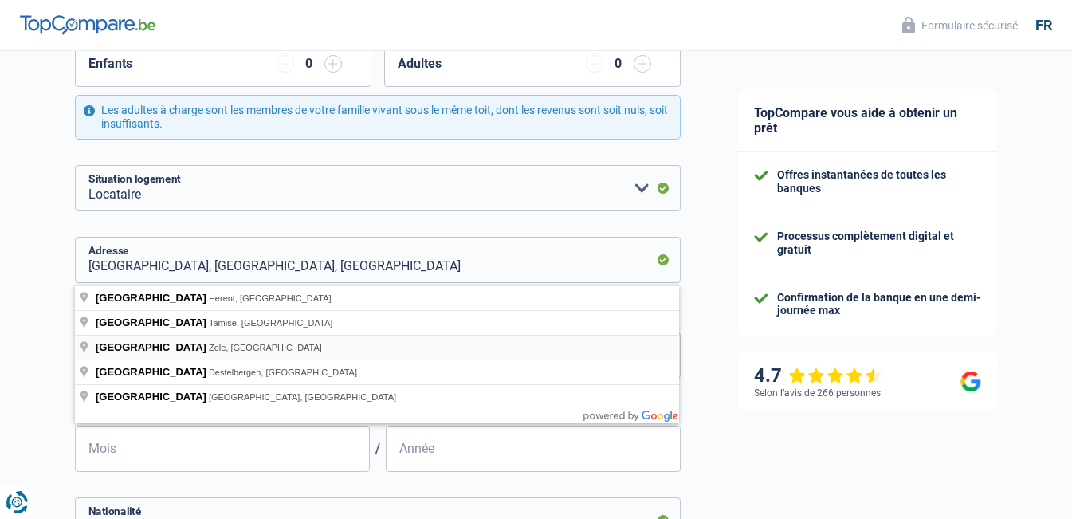
type input "Kouterstraat, 9240, Zele, BE"
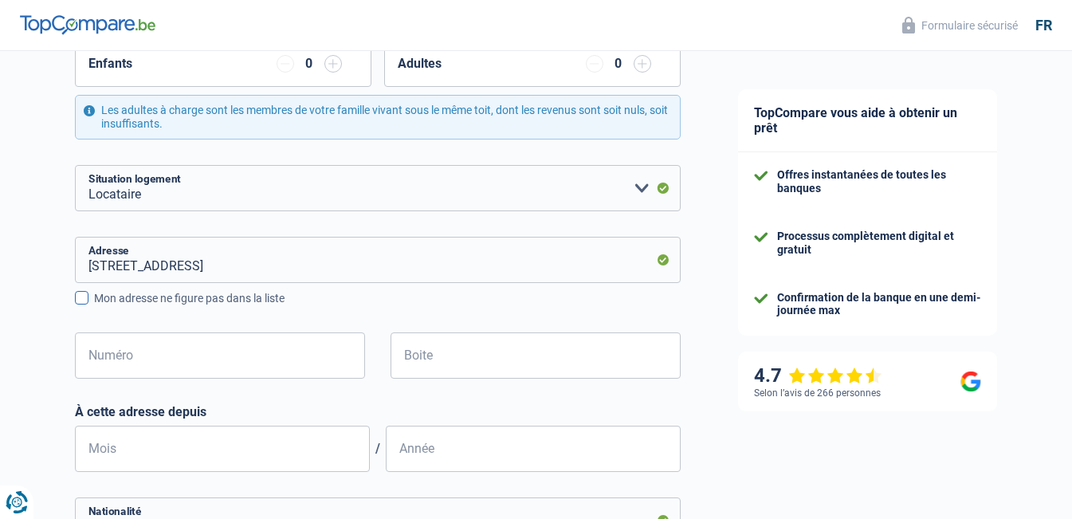
click at [82, 298] on span at bounding box center [82, 298] width 14 height 14
click at [94, 307] on input "Mon adresse ne figure pas dans la liste" at bounding box center [94, 307] width 0 height 0
select select "BE"
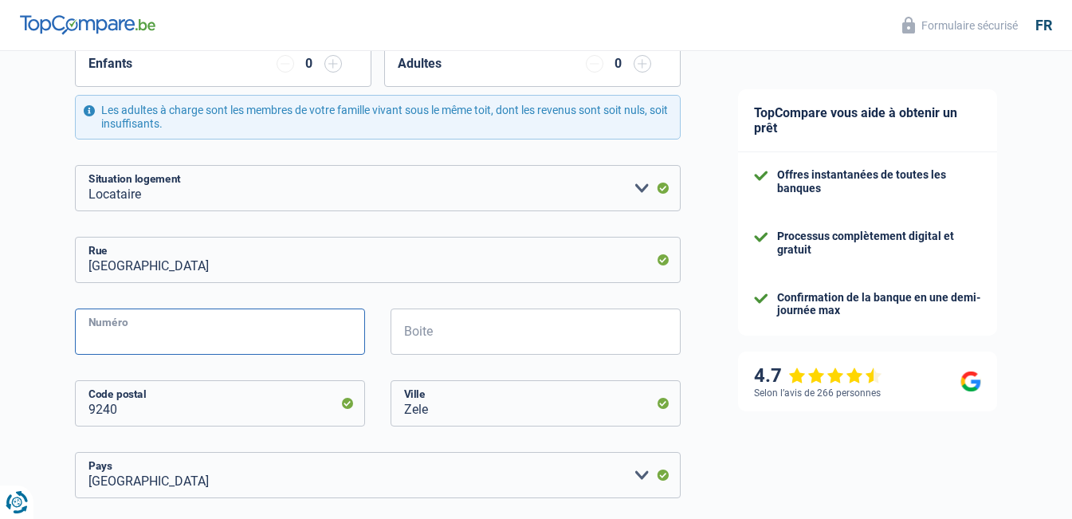
click at [160, 342] on input "Numéro" at bounding box center [220, 331] width 290 height 46
type input "35"
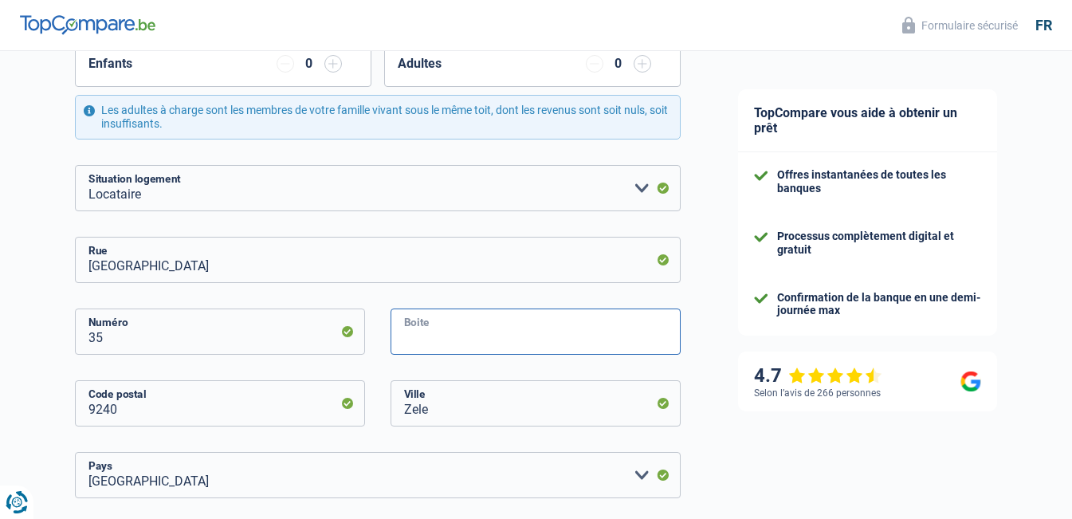
click at [531, 333] on input "Boite" at bounding box center [535, 331] width 290 height 46
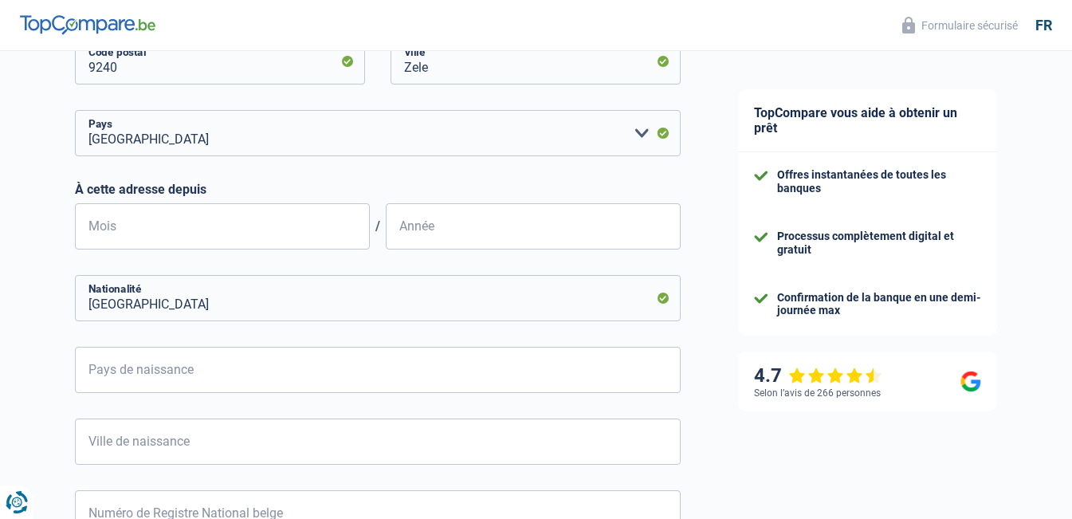
scroll to position [673, 0]
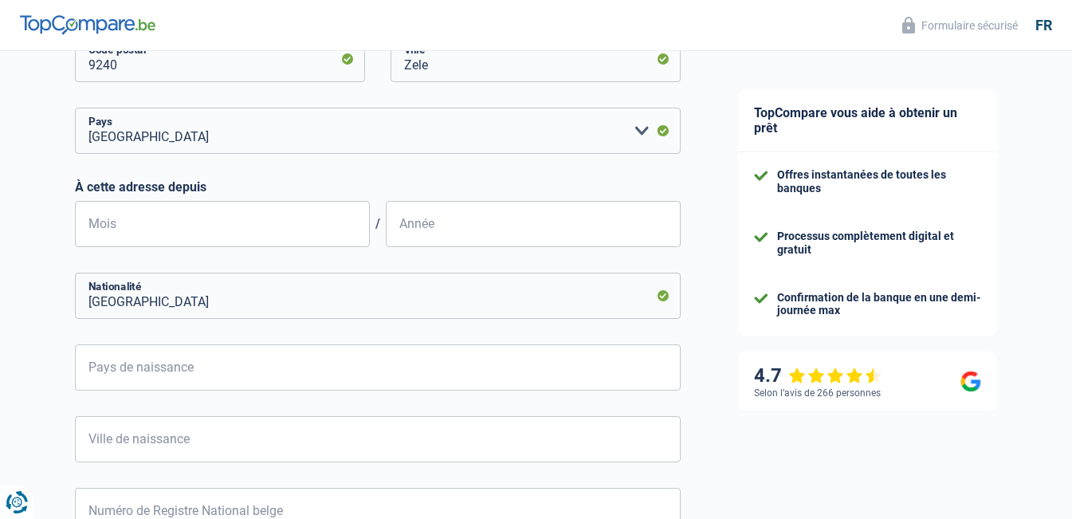
type input "04"
click at [203, 216] on input "Mois" at bounding box center [222, 224] width 295 height 46
type input "09"
type input "2019"
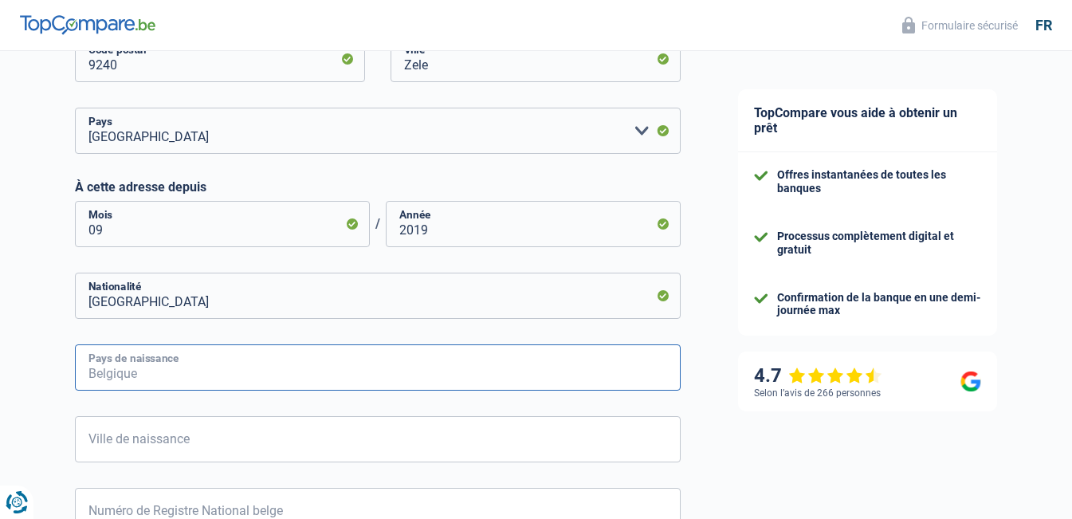
click at [251, 375] on input "Pays de naissance" at bounding box center [378, 367] width 606 height 46
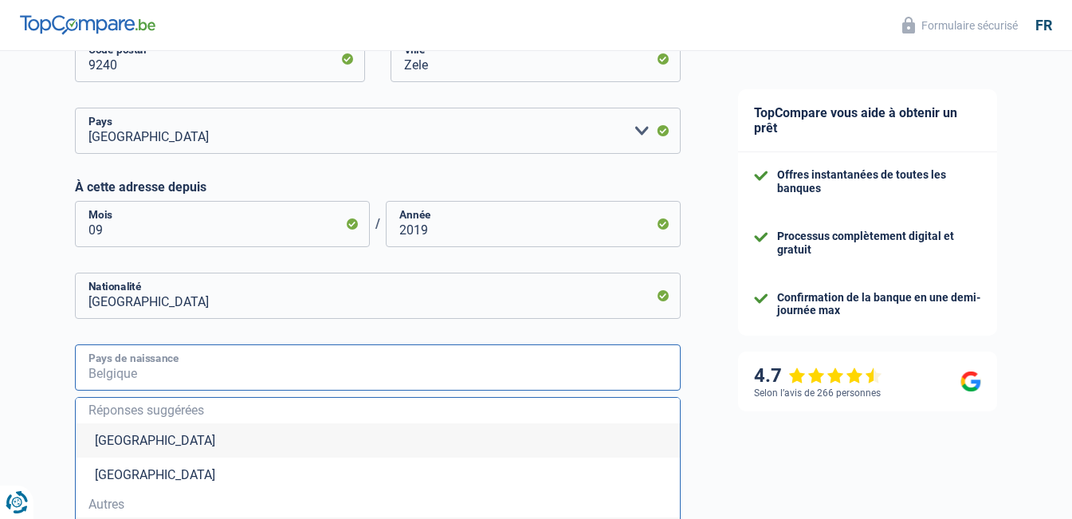
type input "M"
type input "A"
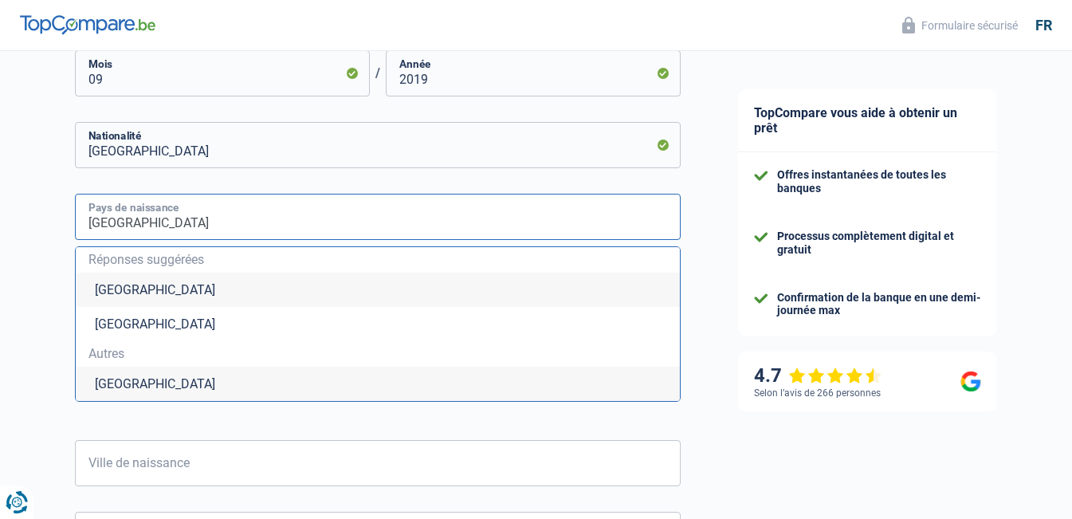
scroll to position [843, 0]
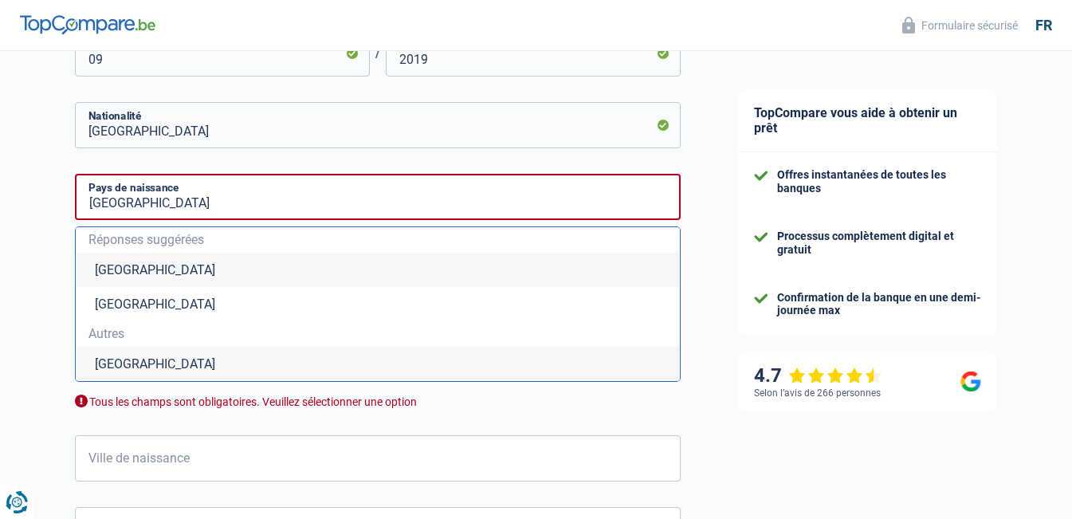
click at [116, 367] on li "Maroc" at bounding box center [378, 364] width 604 height 34
type input "Maroc"
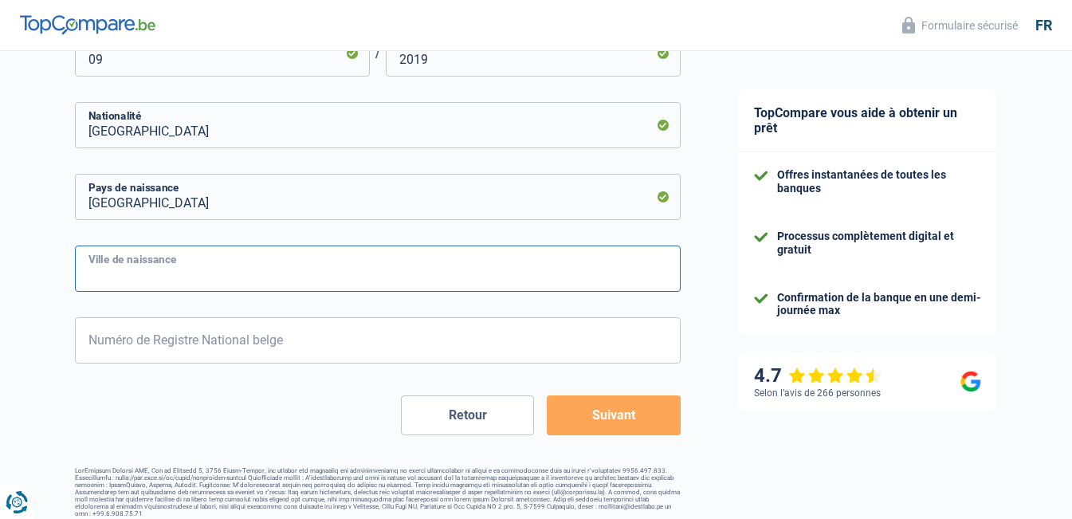
click at [214, 272] on input "Ville de naissance" at bounding box center [378, 268] width 606 height 46
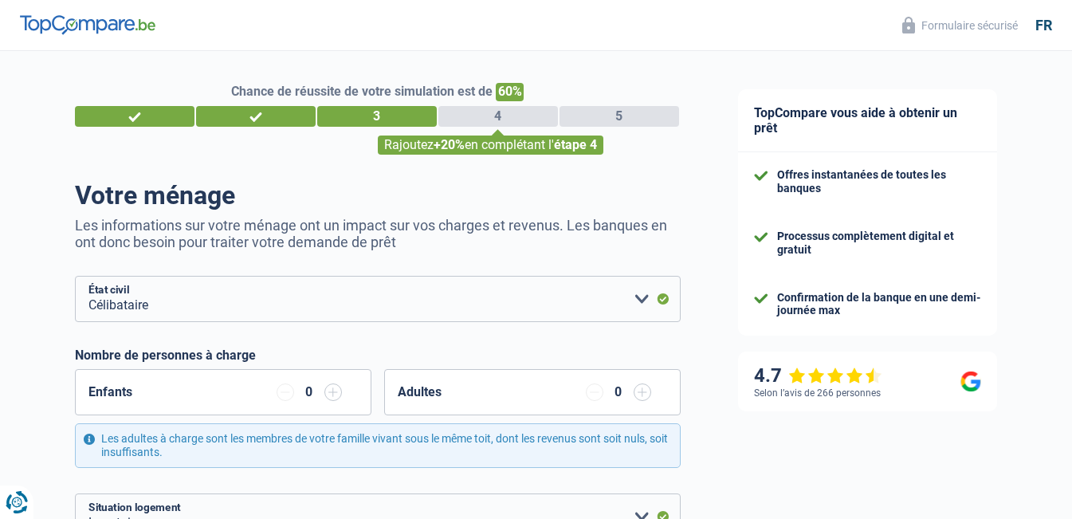
scroll to position [854, 0]
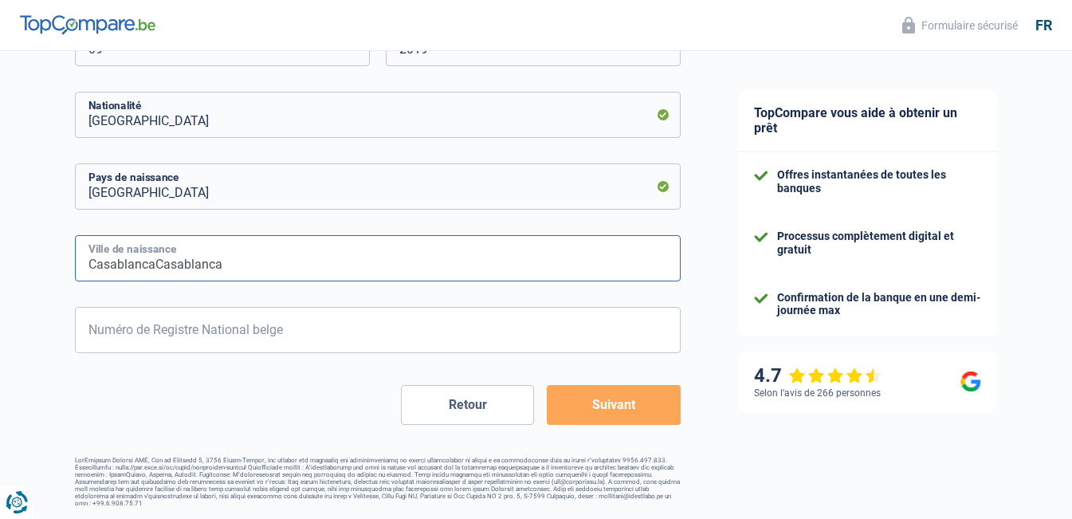
click at [151, 272] on input "CasablancaCasablanca" at bounding box center [378, 258] width 606 height 46
type input "Casablanca"
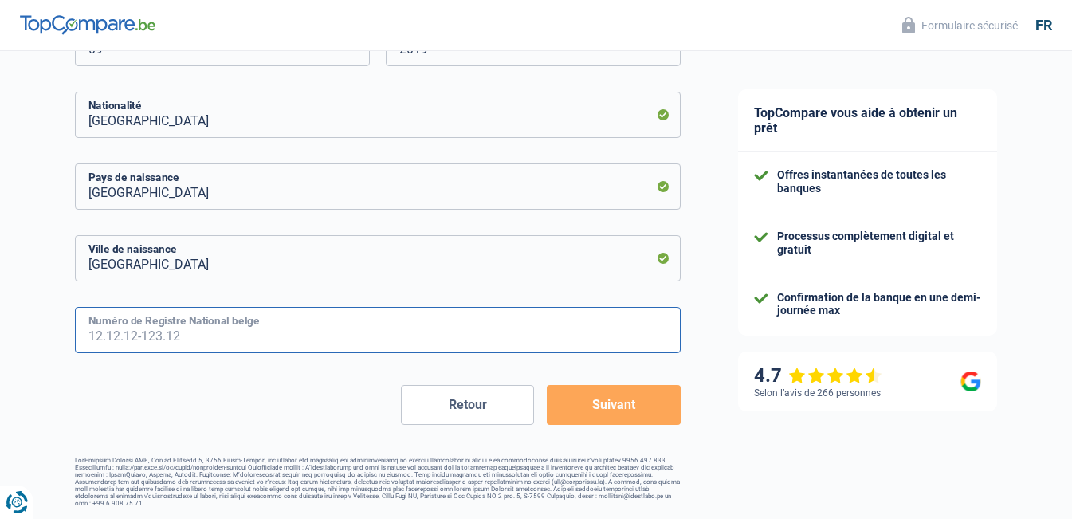
click at [218, 336] on input "Numéro de Registre National belge" at bounding box center [378, 330] width 606 height 46
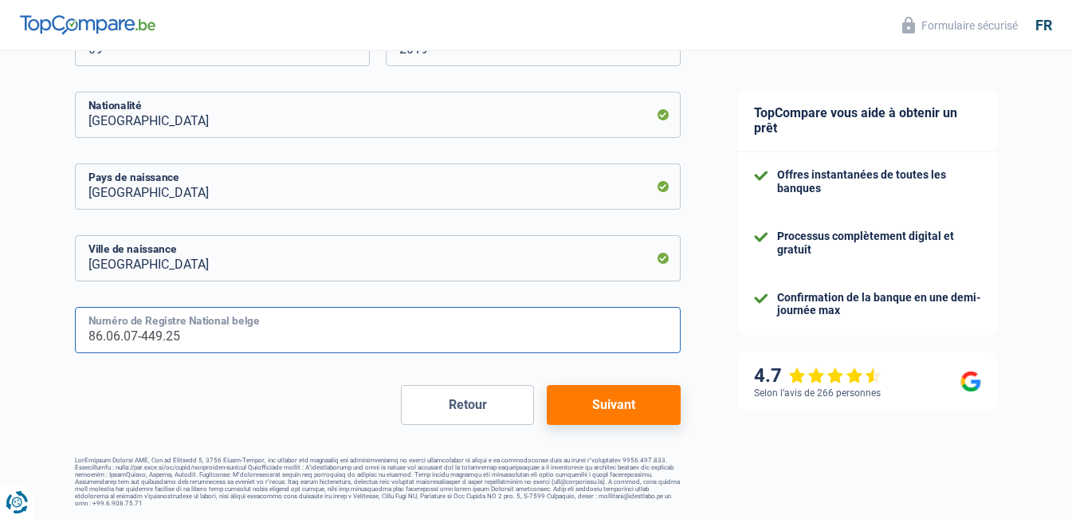
type input "86.06.07-449.25"
click at [629, 412] on button "Suivant" at bounding box center [613, 405] width 133 height 40
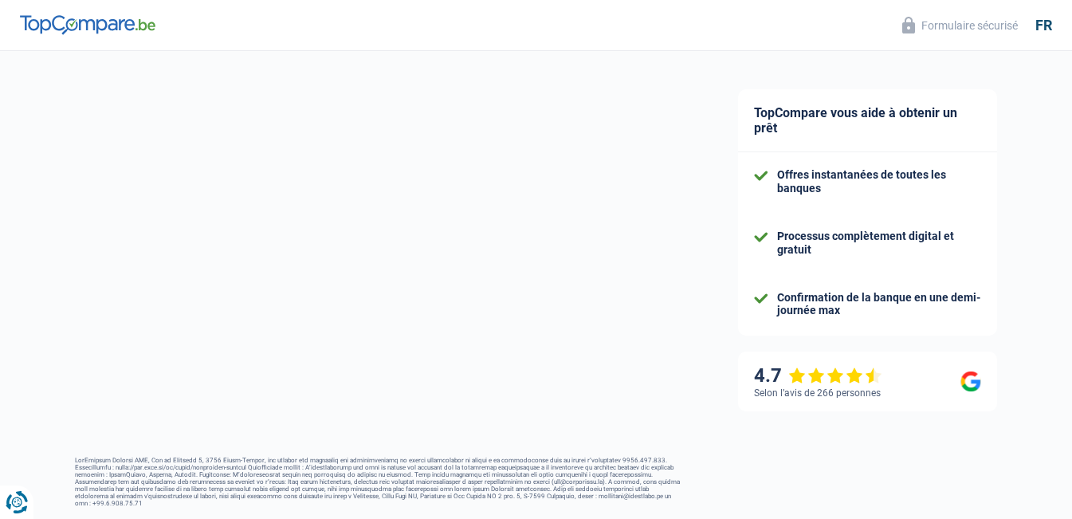
select select "netSalary"
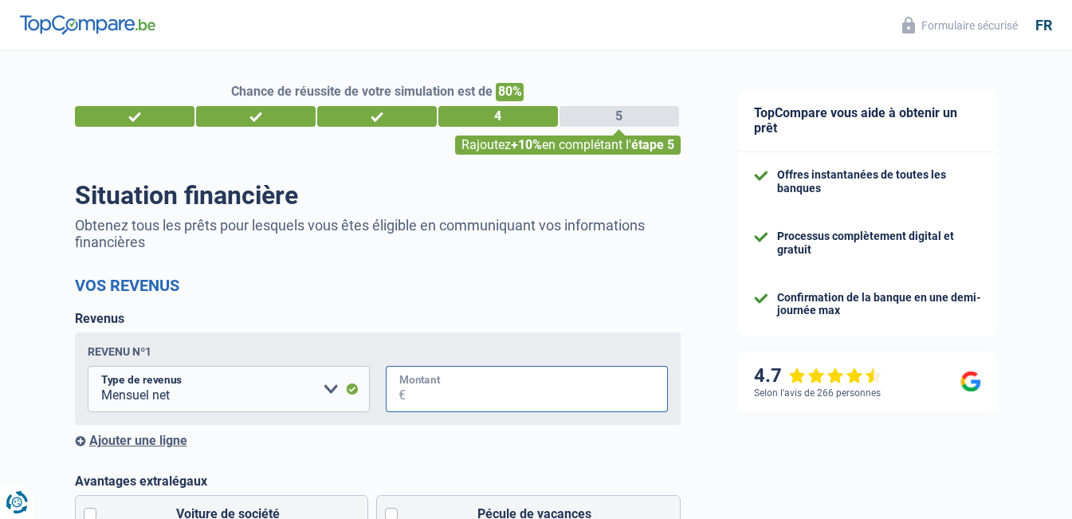
click at [529, 386] on input "Montant" at bounding box center [537, 389] width 262 height 46
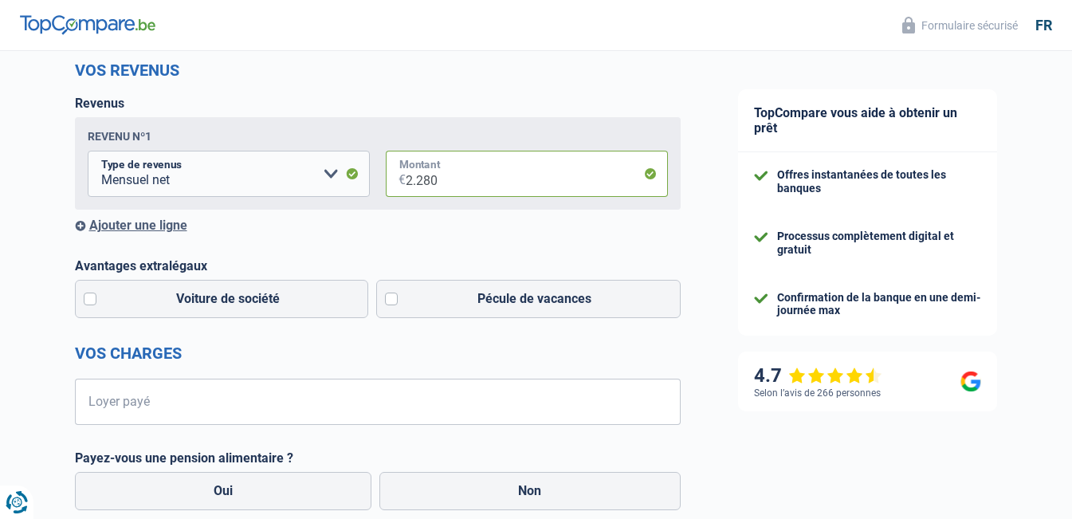
scroll to position [223, 0]
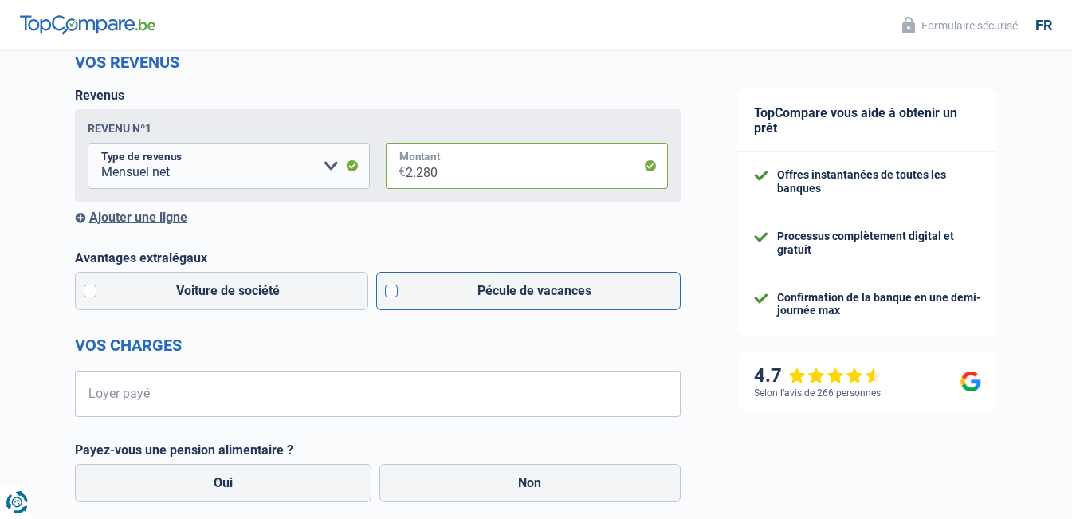
type input "2.280"
click at [445, 285] on label "Pécule de vacances" at bounding box center [528, 291] width 304 height 38
click at [445, 285] on input "Pécule de vacances" at bounding box center [528, 291] width 304 height 38
checkbox input "true"
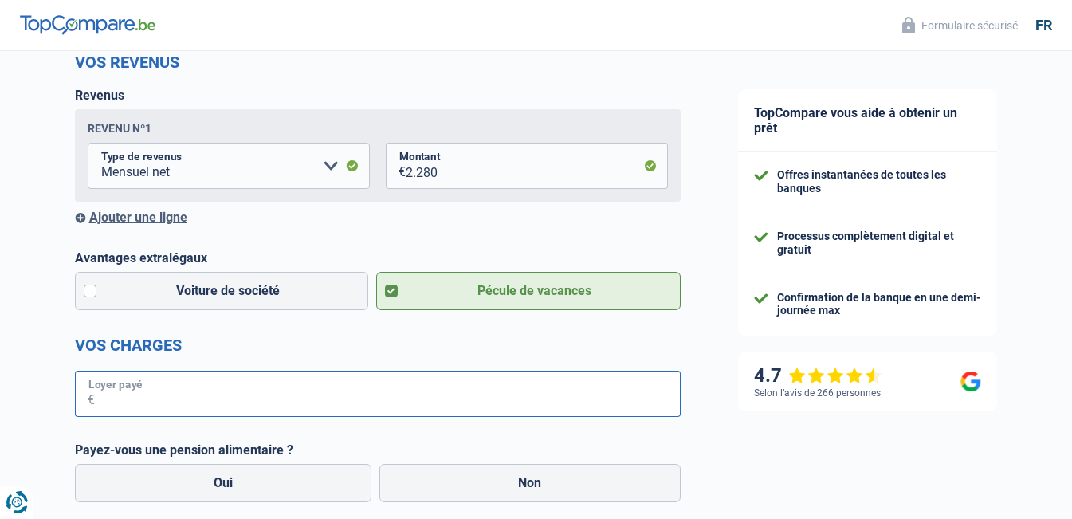
click at [171, 398] on input "Loyer payé" at bounding box center [388, 394] width 586 height 46
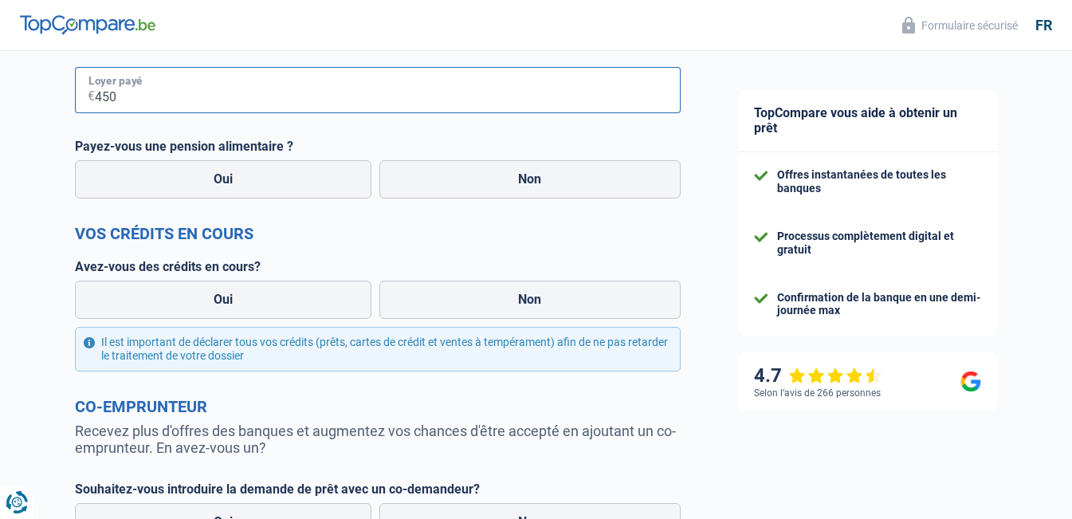
scroll to position [531, 0]
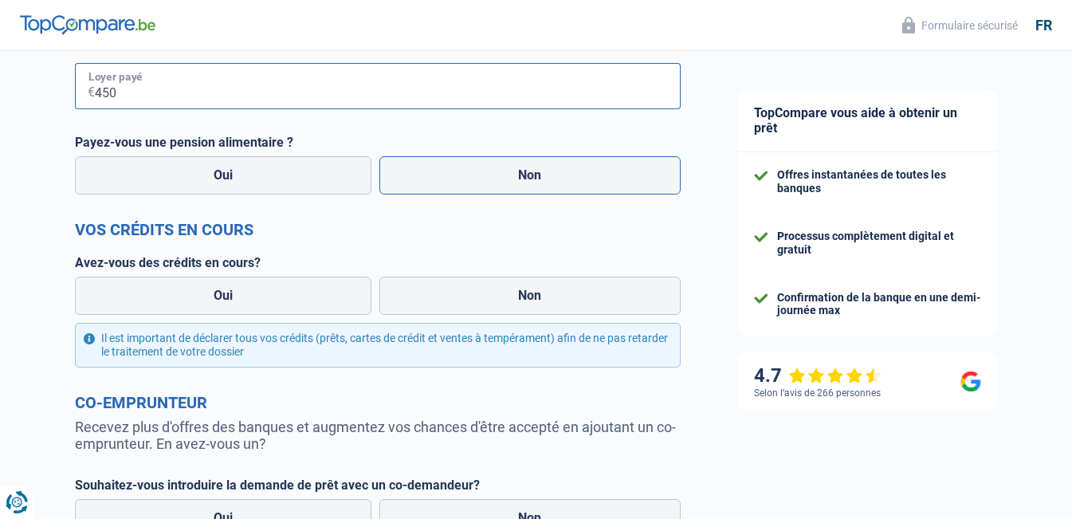
type input "450"
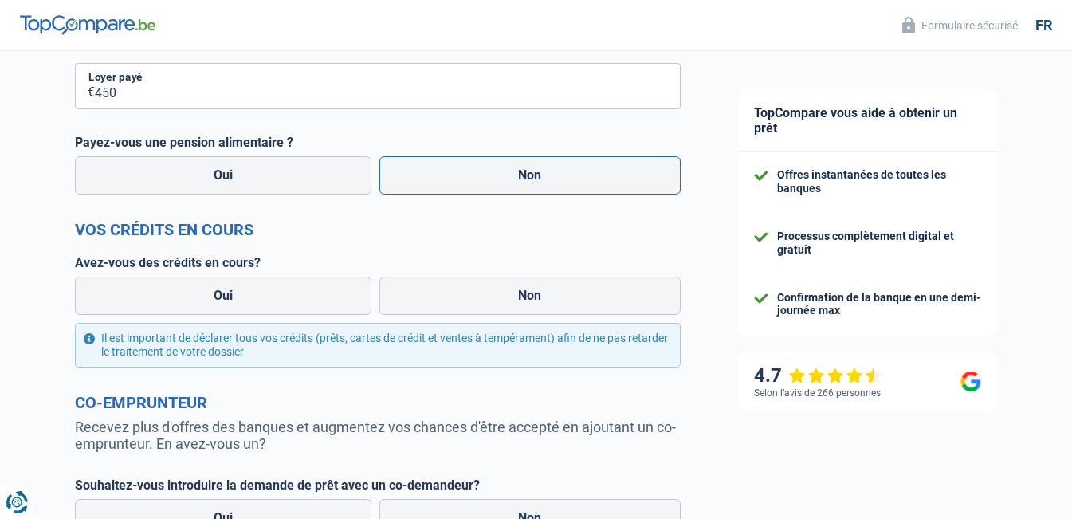
click at [572, 182] on label "Non" at bounding box center [529, 175] width 301 height 38
click at [572, 182] on input "Non" at bounding box center [529, 175] width 301 height 38
radio input "true"
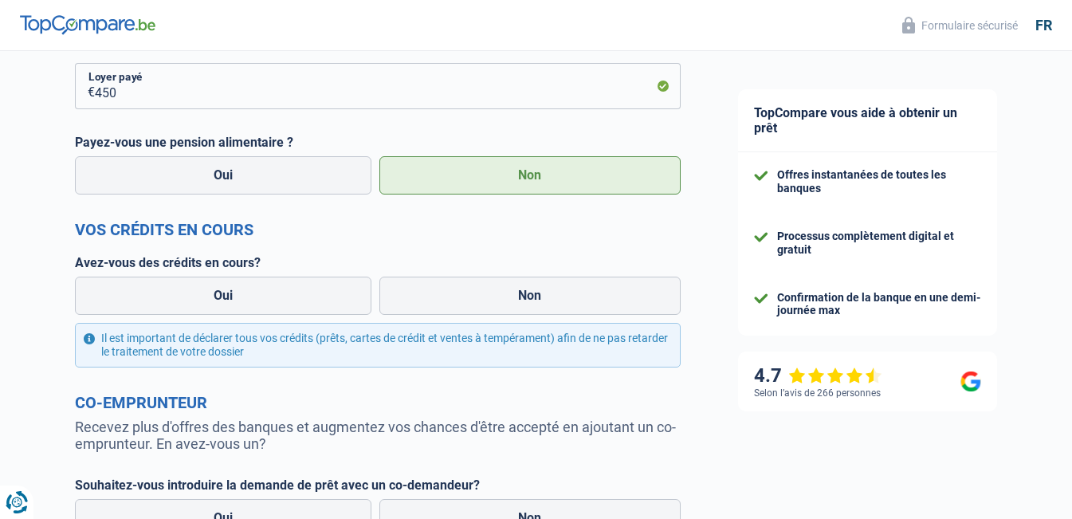
click at [558, 318] on div "Oui Non" at bounding box center [378, 296] width 614 height 46
click at [225, 299] on label "Oui" at bounding box center [223, 296] width 297 height 38
click at [225, 299] on input "Oui" at bounding box center [223, 296] width 297 height 38
radio input "true"
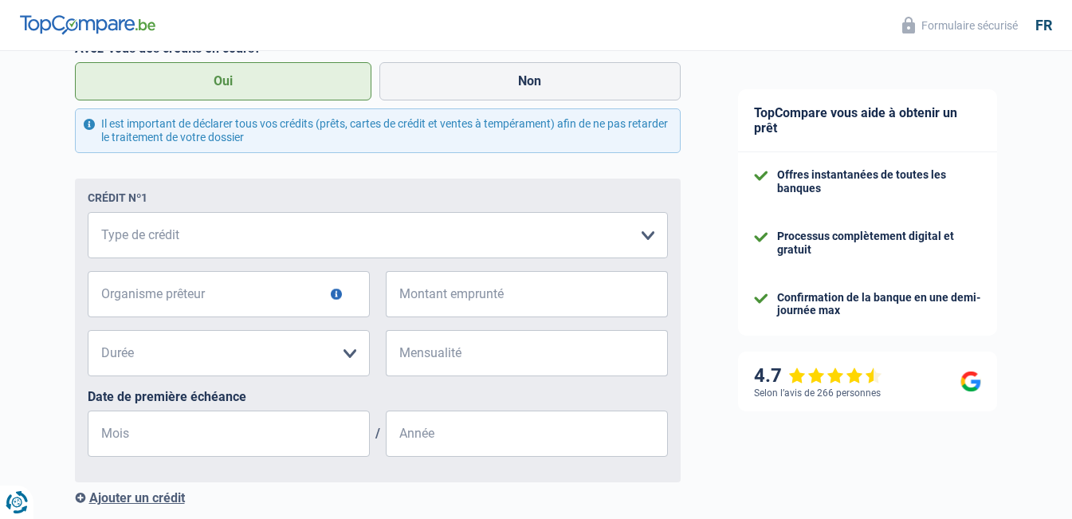
scroll to position [781, 0]
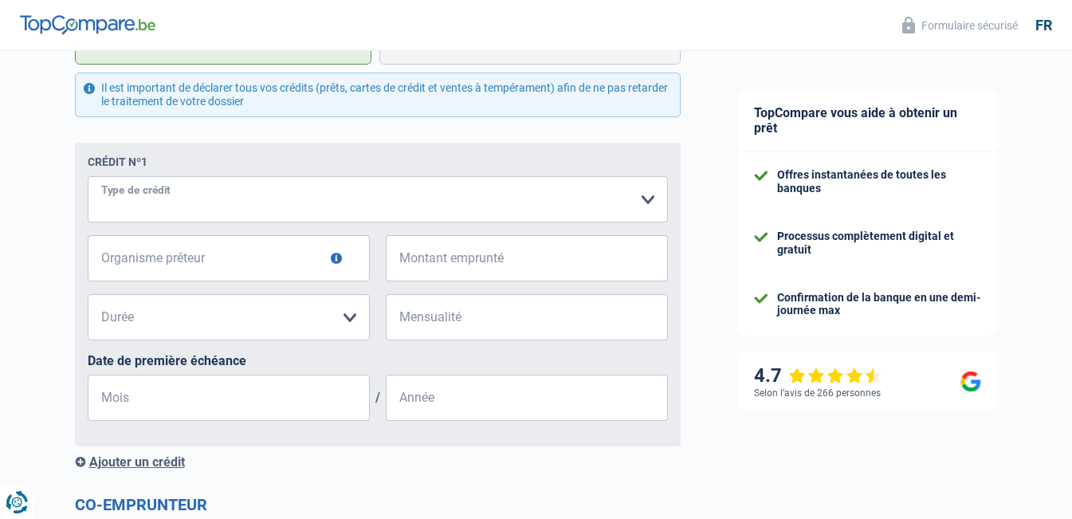
click at [371, 206] on select "Carte ou ouverture de crédit Prêt hypothécaire Vente à tempérament Prêt à tempé…" at bounding box center [378, 199] width 580 height 46
select select "carLoan"
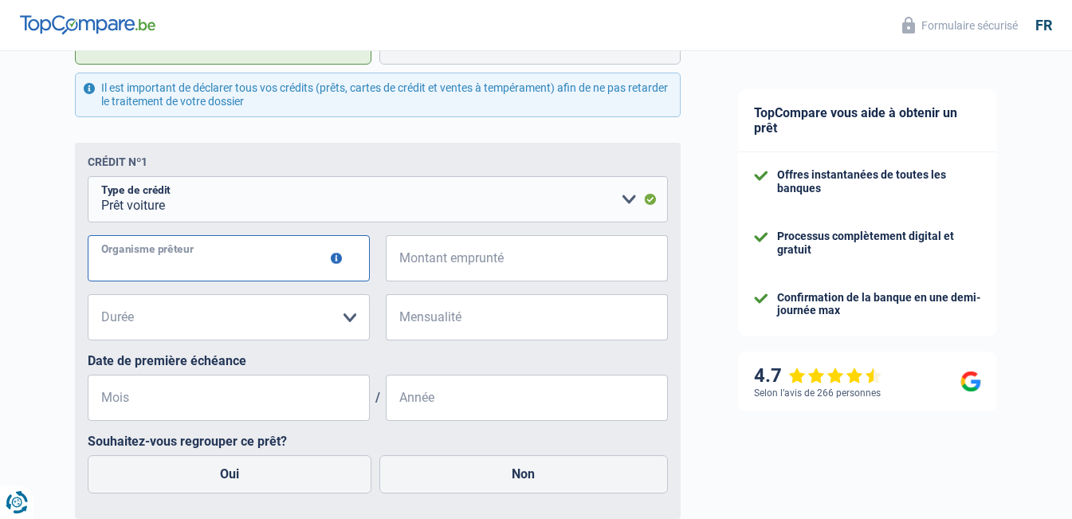
click at [307, 265] on input "Organisme prêteur" at bounding box center [229, 258] width 282 height 46
click at [140, 269] on input "maisonmaison" at bounding box center [229, 258] width 282 height 46
drag, startPoint x: 159, startPoint y: 276, endPoint x: 150, endPoint y: 283, distance: 11.3
click at [152, 281] on input "maison" at bounding box center [229, 258] width 282 height 46
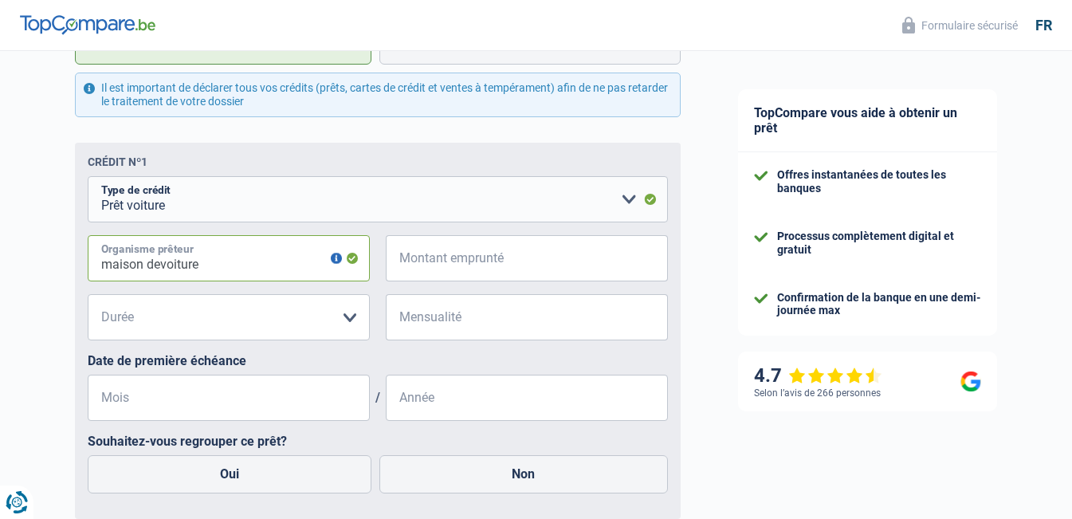
type input "maison devoiture"
click at [467, 274] on input "Montant emprunté" at bounding box center [537, 258] width 262 height 46
type input "17.000"
click at [257, 324] on select "12 mois 18 mois 24 mois 30 mois 36 mois 42 mois 48 mois 60 mois 72 mois 84 mois…" at bounding box center [229, 317] width 282 height 46
select select "48"
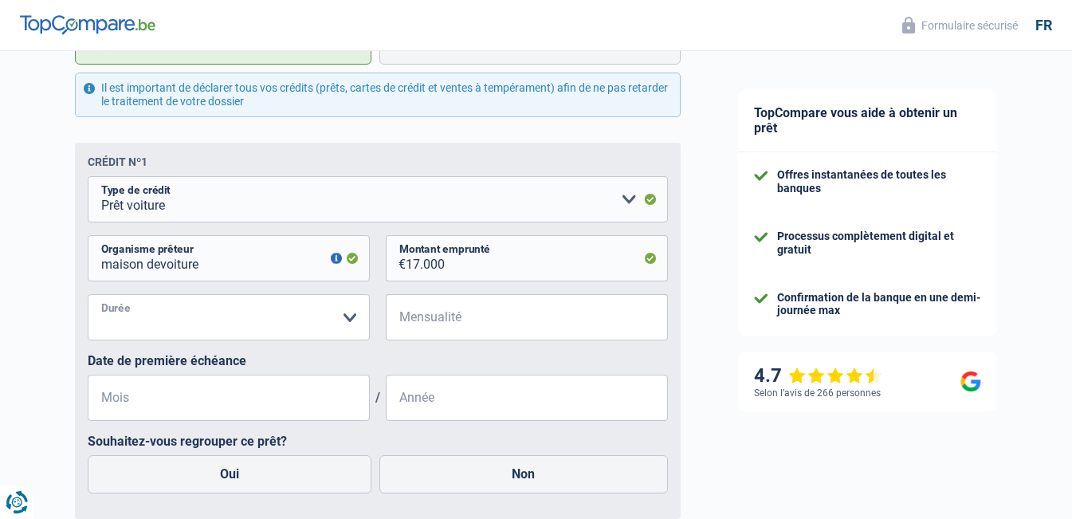
click at [88, 296] on select "12 mois 18 mois 24 mois 30 mois 36 mois 42 mois 48 mois 60 mois 72 mois 84 mois…" at bounding box center [229, 317] width 282 height 46
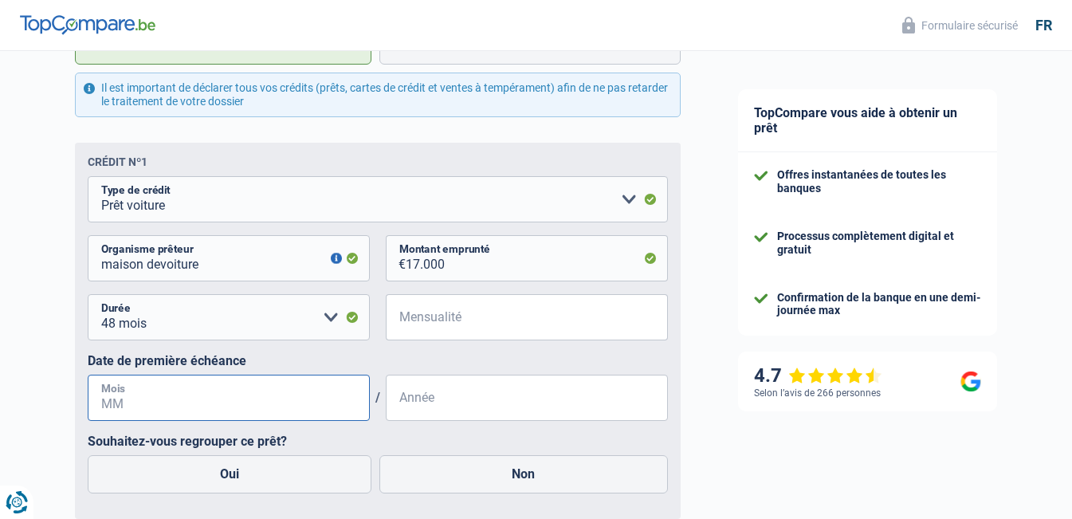
click at [276, 402] on input "Mois" at bounding box center [229, 398] width 282 height 46
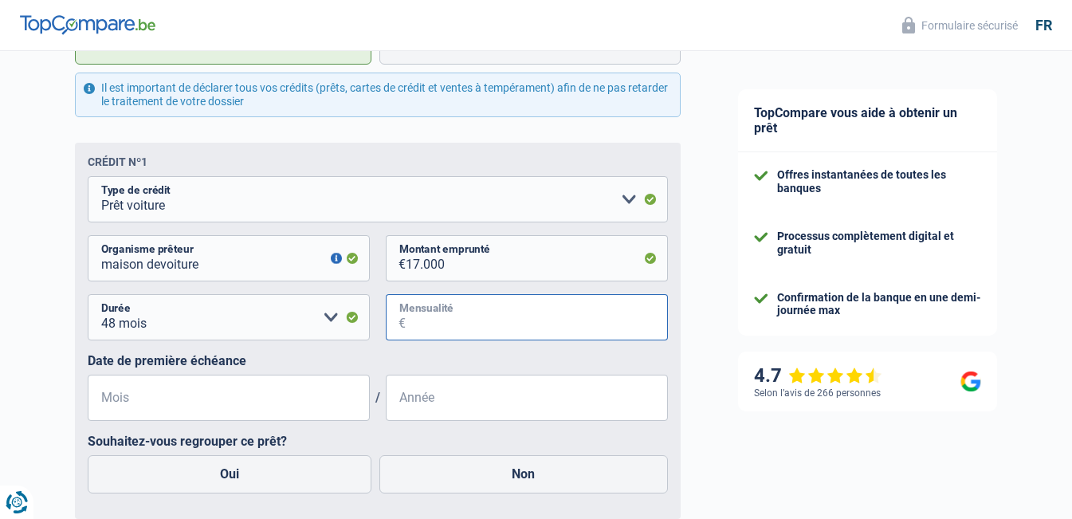
click at [464, 320] on input "Mensualité" at bounding box center [537, 317] width 262 height 46
type input "300"
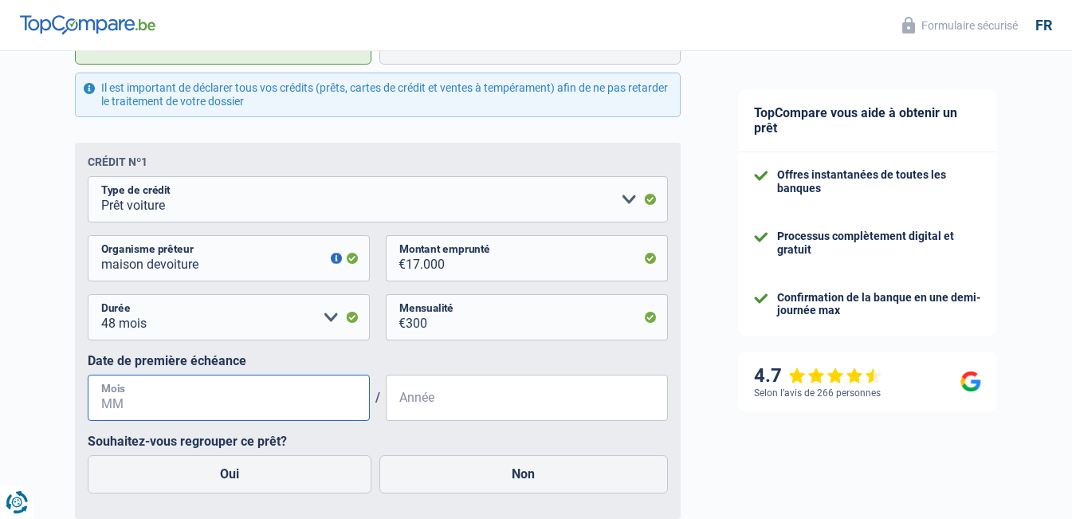
click at [123, 404] on input "Mois" at bounding box center [229, 398] width 282 height 46
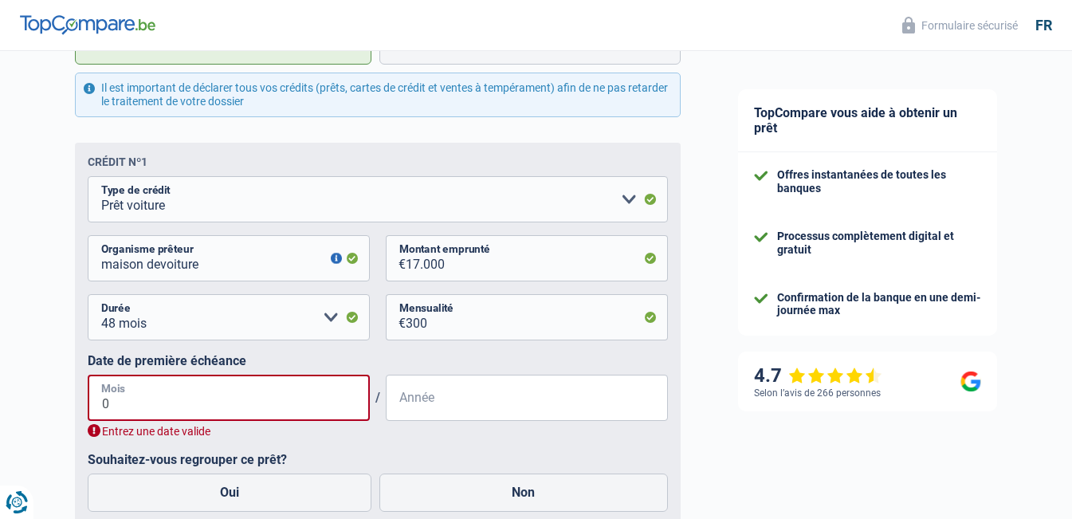
type input "07"
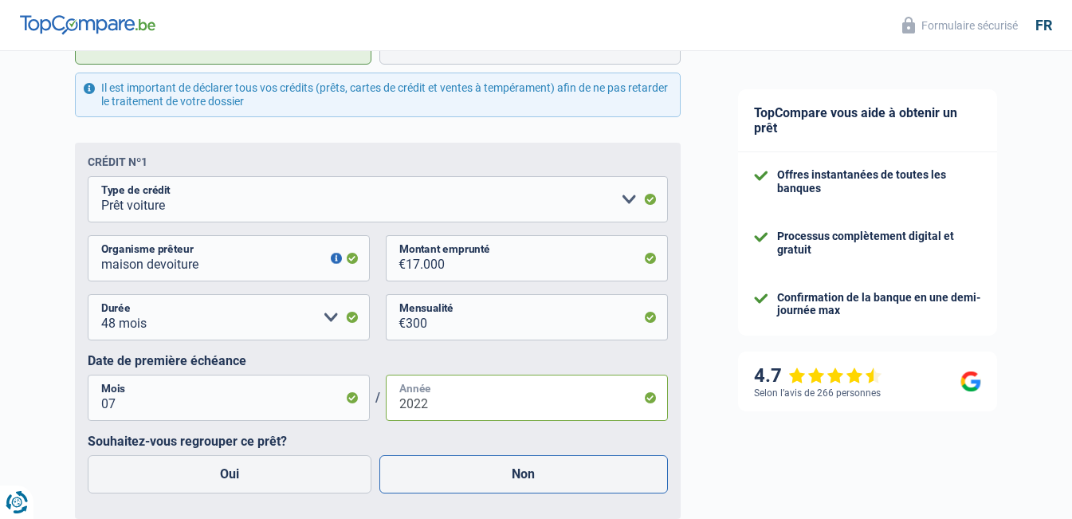
type input "2022"
click at [480, 477] on label "Non" at bounding box center [523, 474] width 288 height 38
click at [480, 477] on input "Non" at bounding box center [523, 474] width 288 height 38
radio input "true"
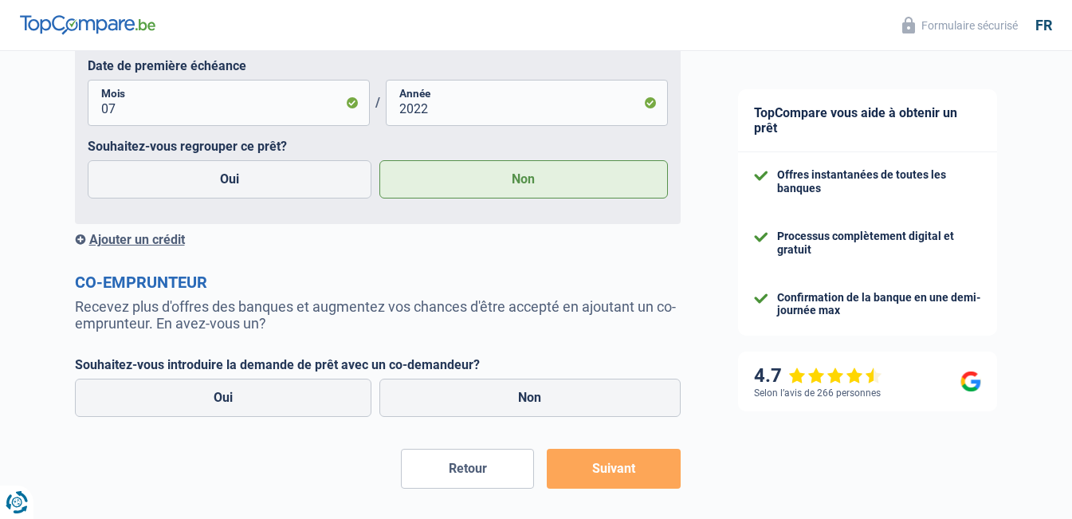
scroll to position [1143, 0]
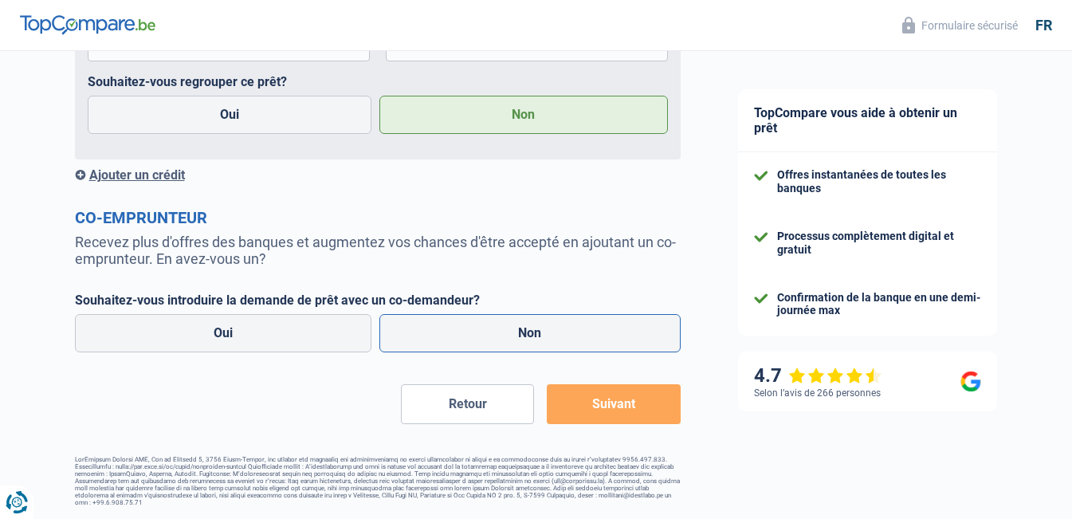
click at [386, 326] on label "Non" at bounding box center [529, 333] width 301 height 38
click at [386, 326] on input "Non" at bounding box center [529, 333] width 301 height 38
radio input "true"
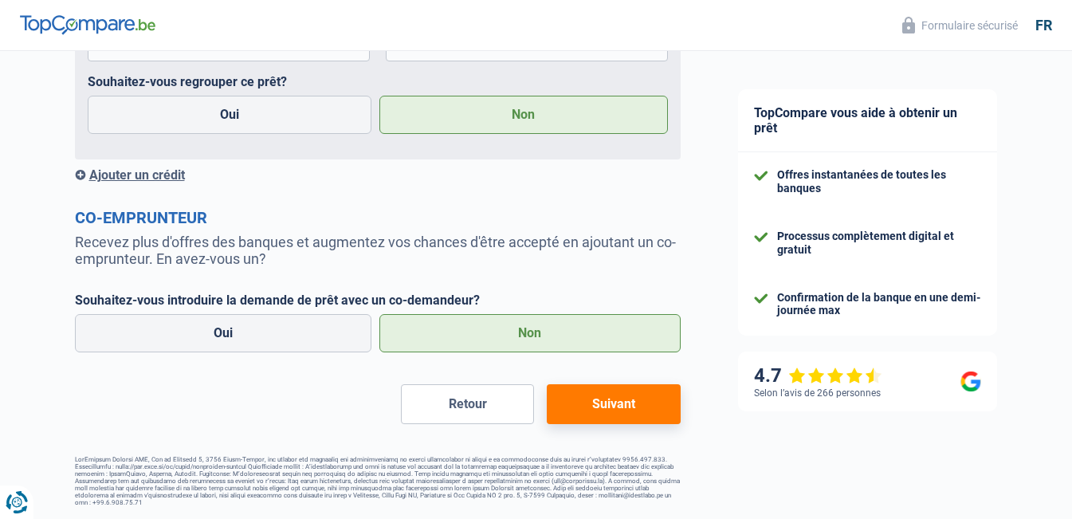
click at [653, 399] on button "Suivant" at bounding box center [613, 404] width 133 height 40
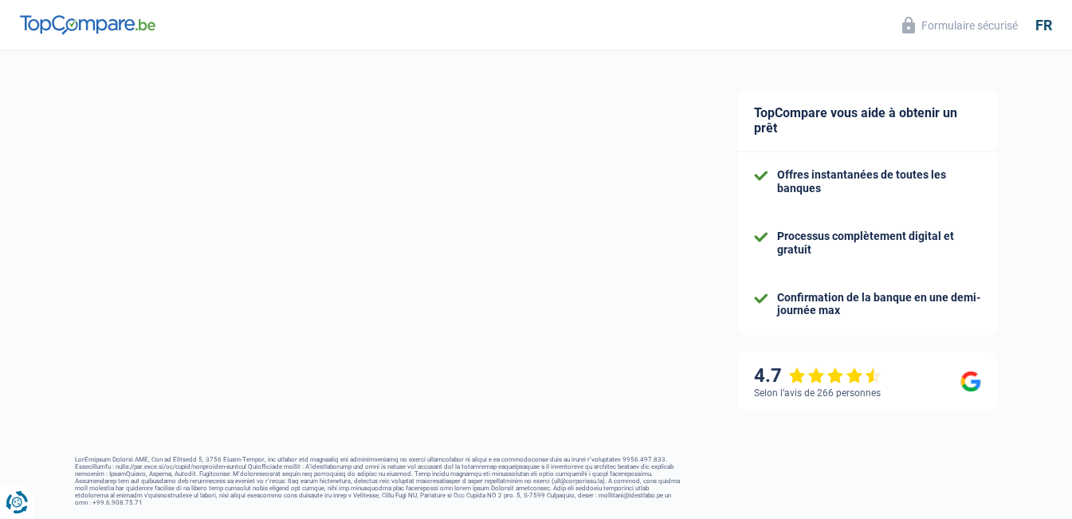
select select "60"
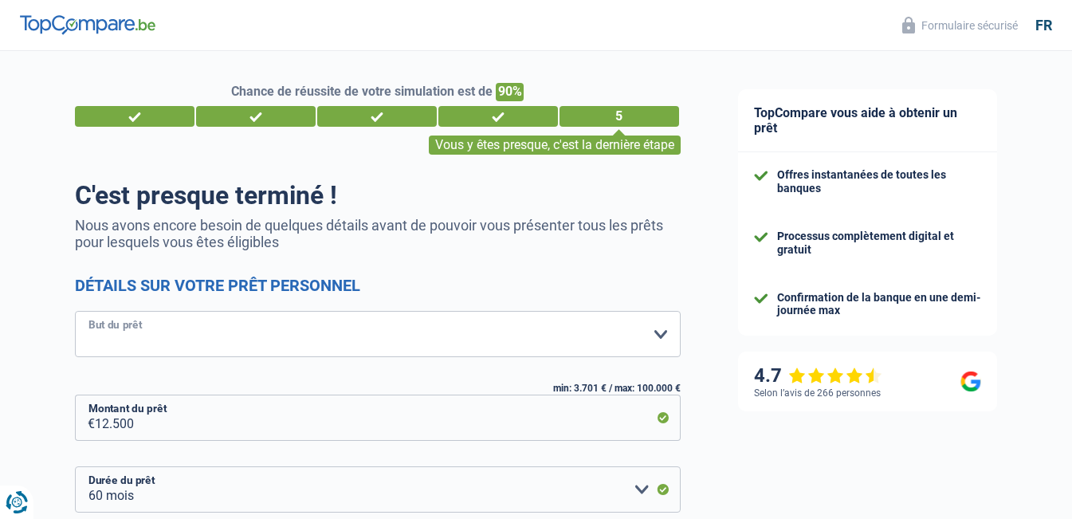
click at [217, 338] on select "Confort maison: meubles, textile, peinture, électroménager, outillage non-profe…" at bounding box center [378, 334] width 606 height 46
select select "familyEvent"
click at [75, 312] on select "Confort maison: meubles, textile, peinture, électroménager, outillage non-profe…" at bounding box center [378, 334] width 606 height 46
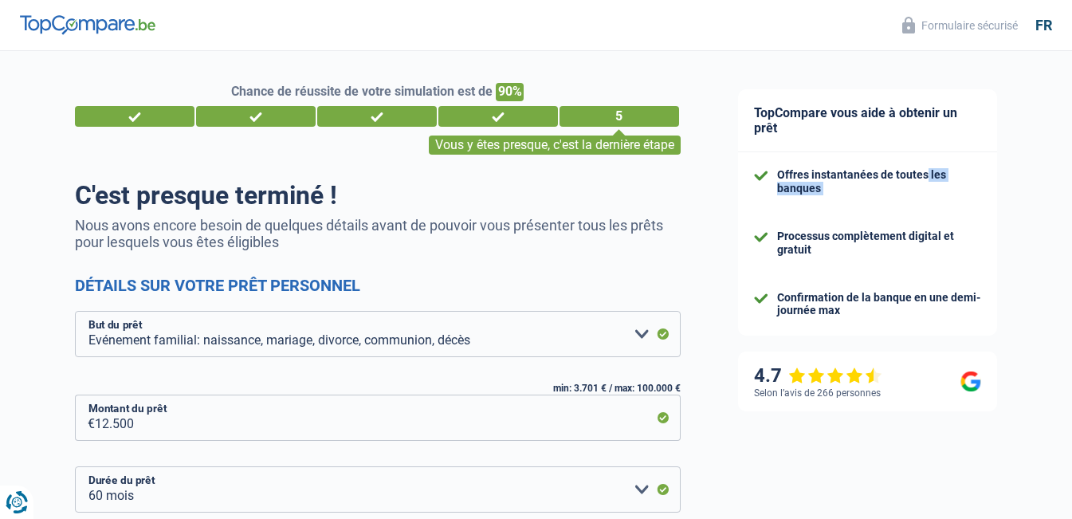
drag, startPoint x: 1071, startPoint y: 163, endPoint x: 1083, endPoint y: 221, distance: 59.4
click at [1071, 221] on html "Vous avez le contrôle de vos données Nous utilisons des cookies, tout comme nos…" at bounding box center [536, 267] width 1072 height 534
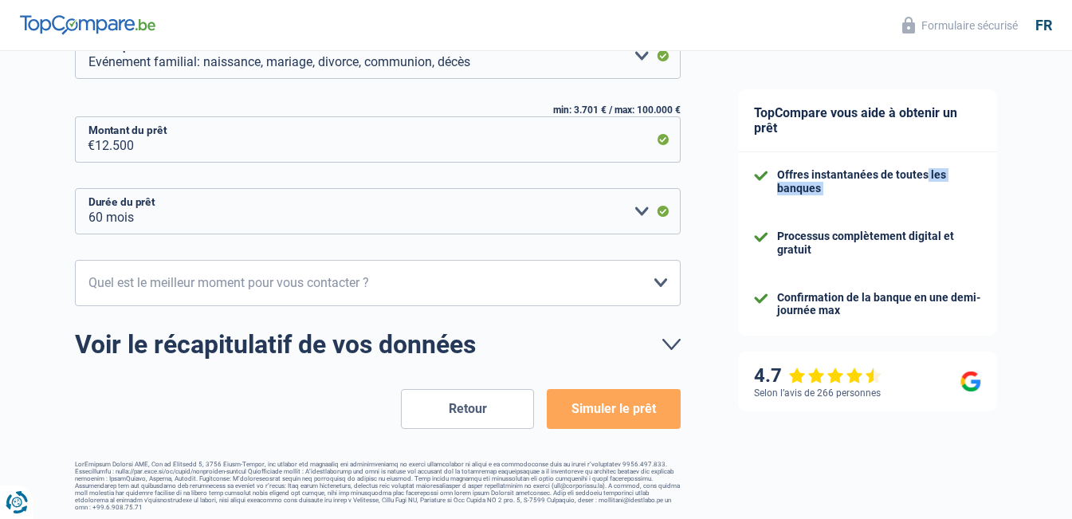
scroll to position [282, 0]
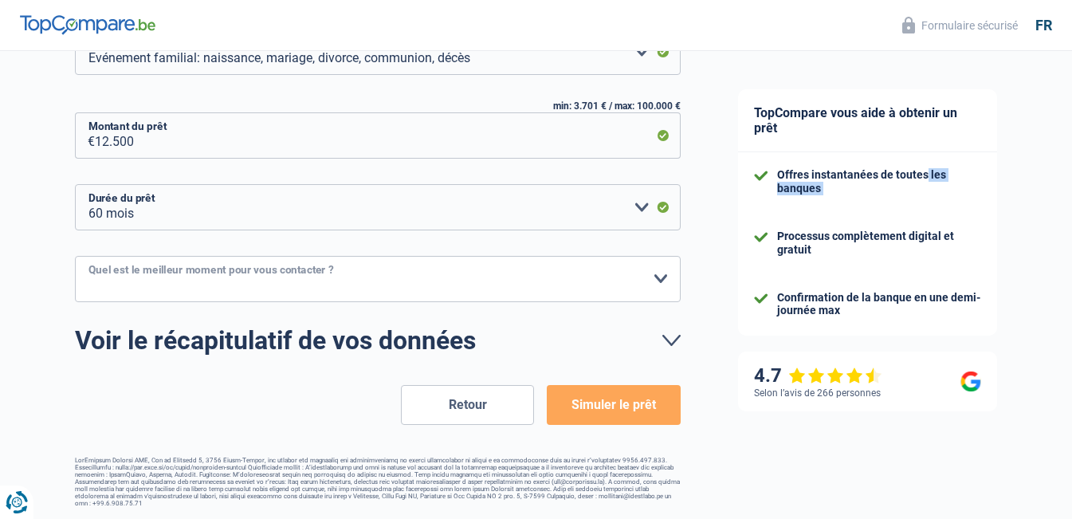
click at [416, 285] on select "10h-12h 12h-14h 14h-16h 16h-18h Veuillez sélectionner une option" at bounding box center [378, 279] width 606 height 46
select select "12-14"
click at [75, 257] on select "10h-12h 12h-14h 14h-16h 16h-18h Veuillez sélectionner une option" at bounding box center [378, 279] width 606 height 46
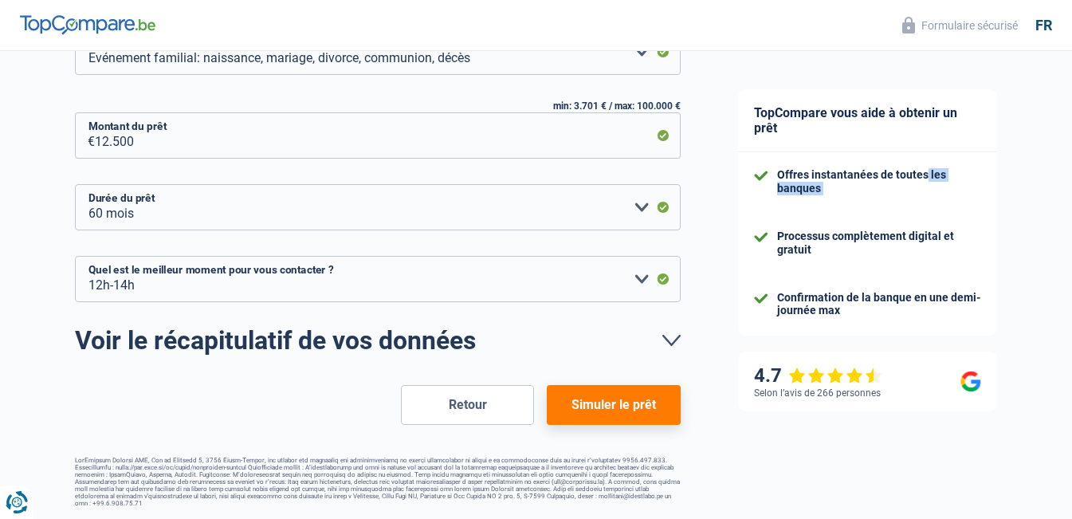
click at [618, 408] on button "Simuler le prêt" at bounding box center [613, 405] width 133 height 40
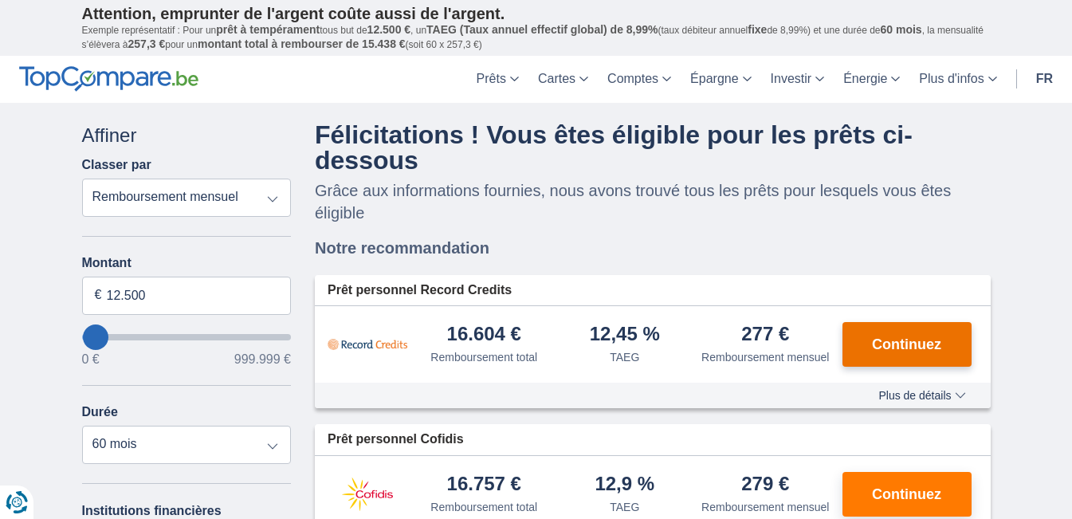
click at [901, 356] on button "Continuez" at bounding box center [906, 344] width 129 height 45
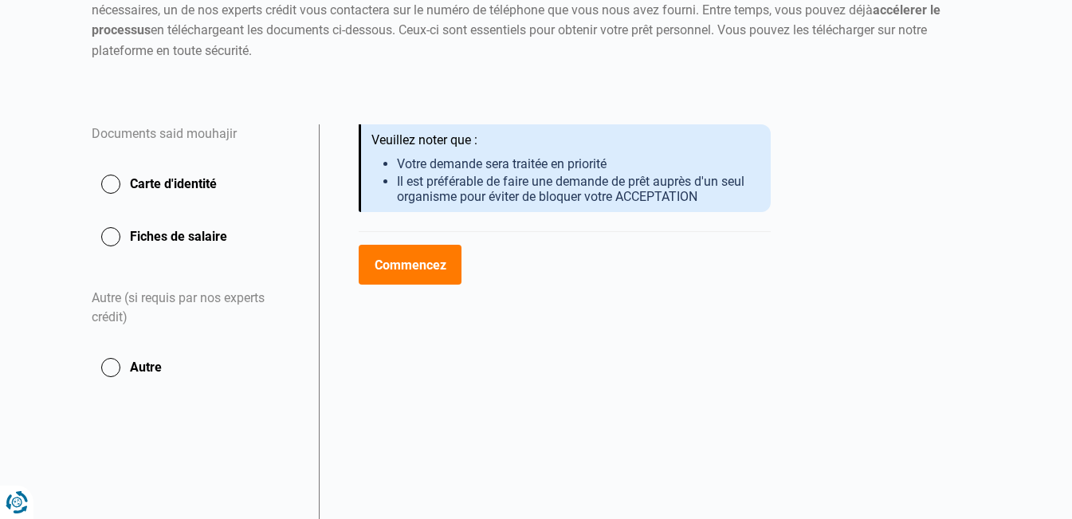
scroll to position [225, 0]
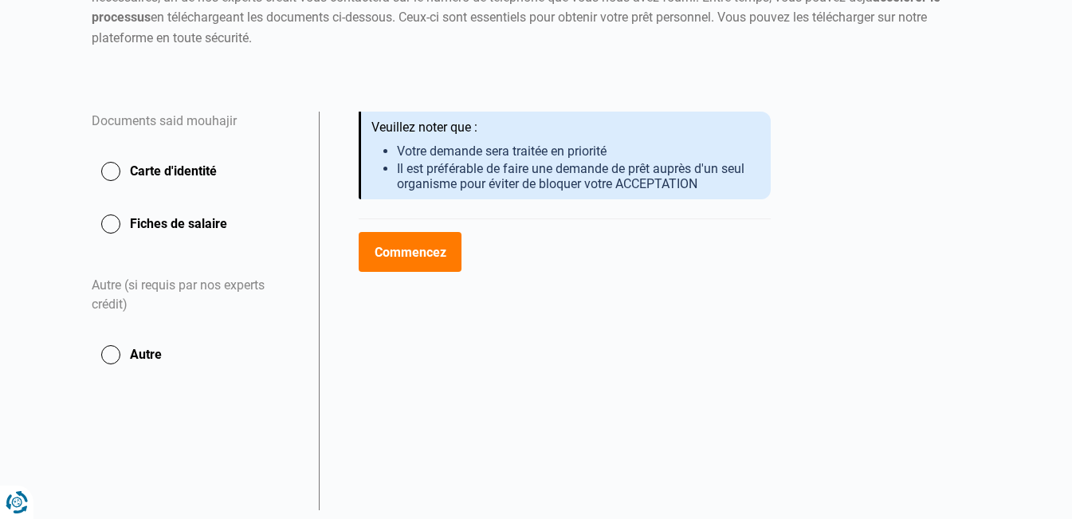
click at [120, 174] on button "Carte d'identité" at bounding box center [196, 171] width 208 height 40
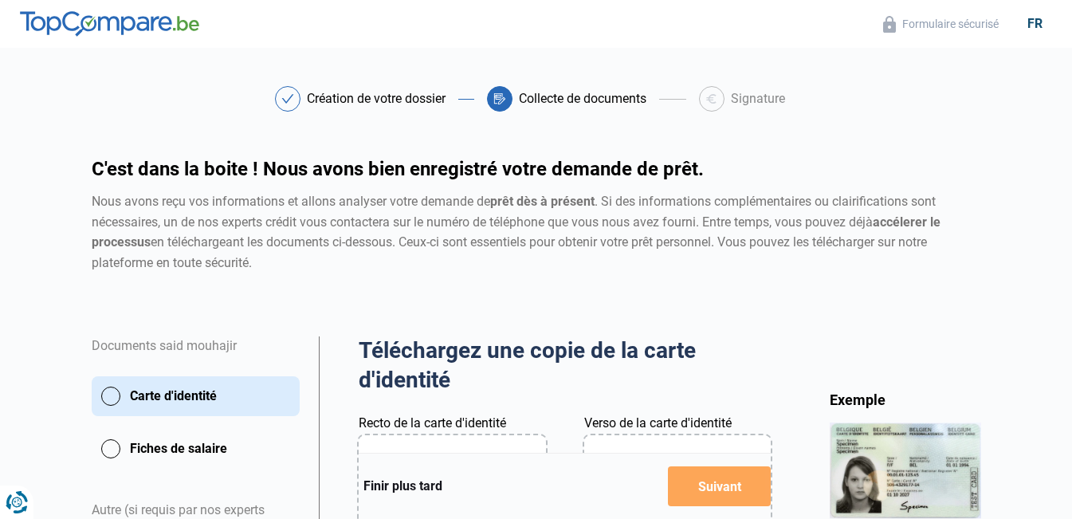
click at [113, 406] on button "Carte d'identité" at bounding box center [196, 396] width 208 height 40
click at [114, 398] on button "Carte d'identité" at bounding box center [196, 396] width 208 height 40
click at [114, 393] on button "Carte d'identité" at bounding box center [196, 396] width 208 height 40
click at [108, 393] on button "Carte d'identité" at bounding box center [196, 396] width 208 height 40
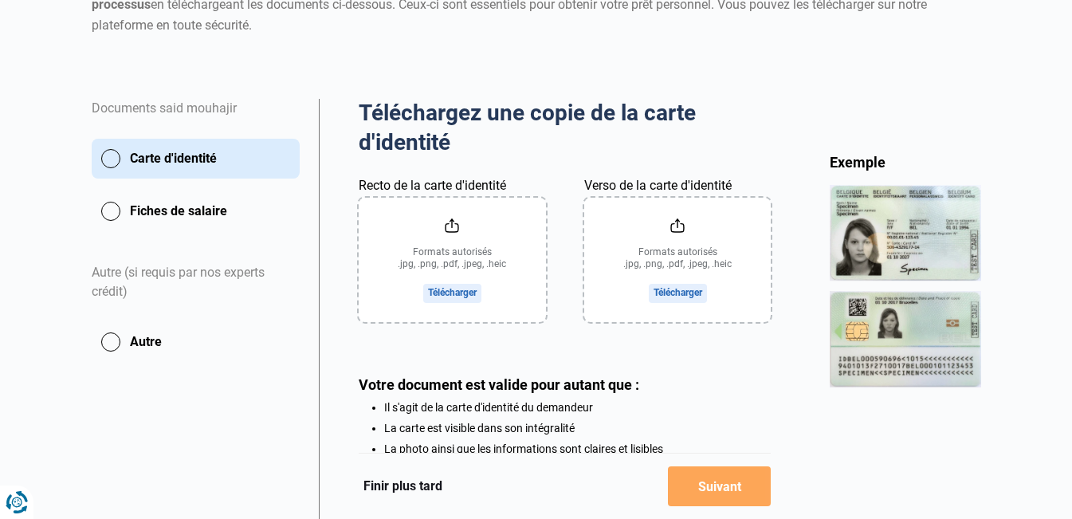
scroll to position [246, 0]
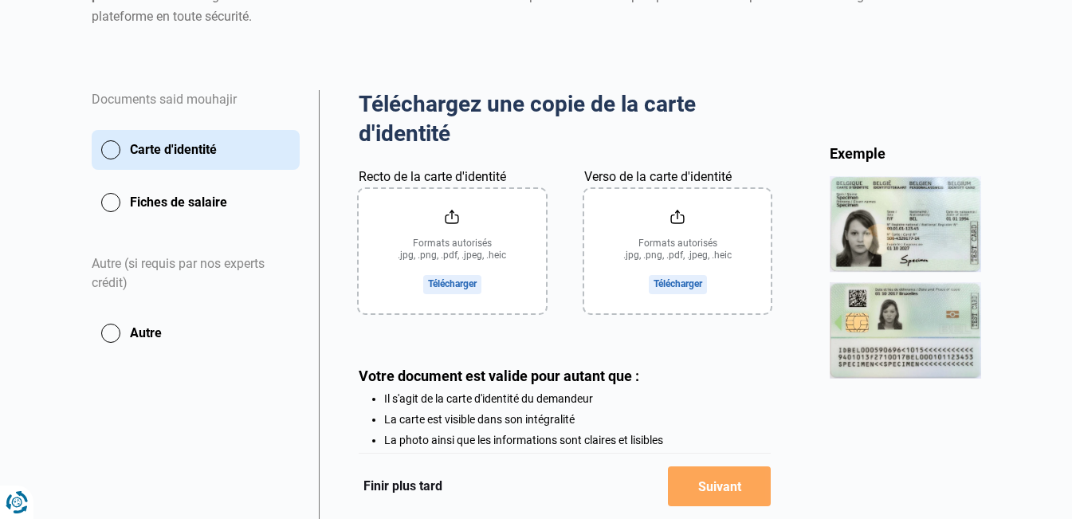
click at [441, 285] on input "Recto de la carte d'identité" at bounding box center [452, 251] width 187 height 124
click at [438, 287] on input "Recto de la carte d'identité" at bounding box center [452, 251] width 187 height 124
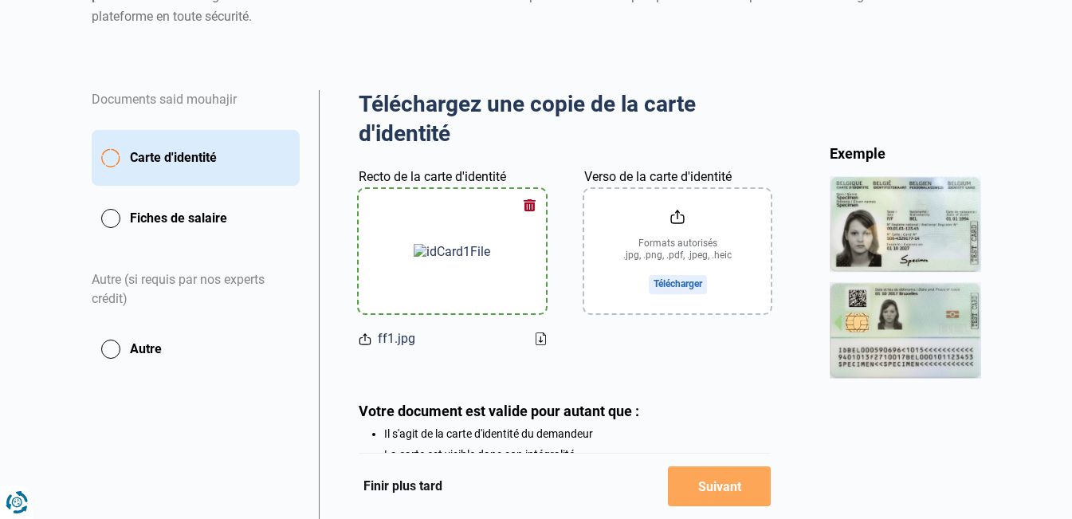
click at [657, 285] on input "Verso de la carte d'identité" at bounding box center [677, 251] width 187 height 124
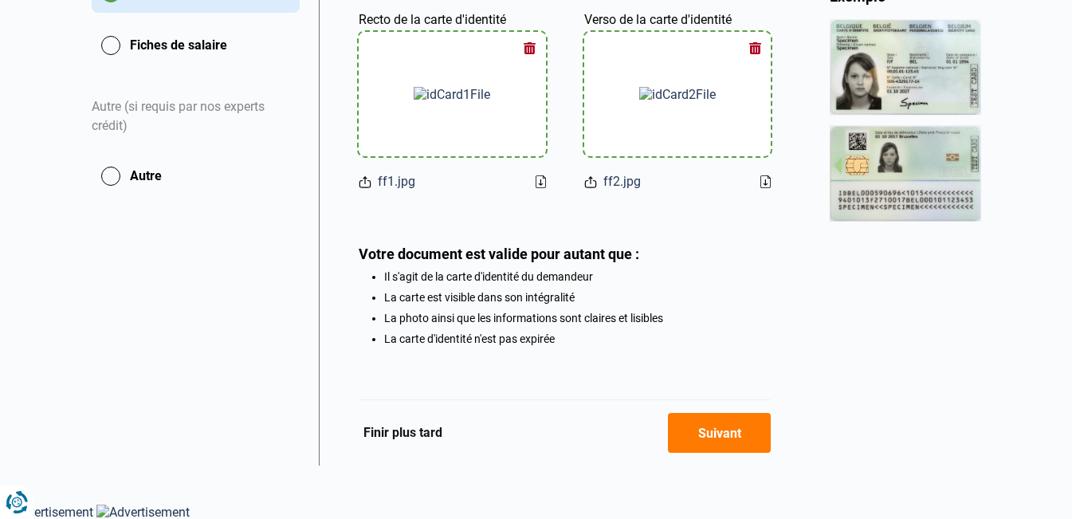
scroll to position [407, 0]
click at [718, 439] on button "Suivant" at bounding box center [719, 432] width 103 height 40
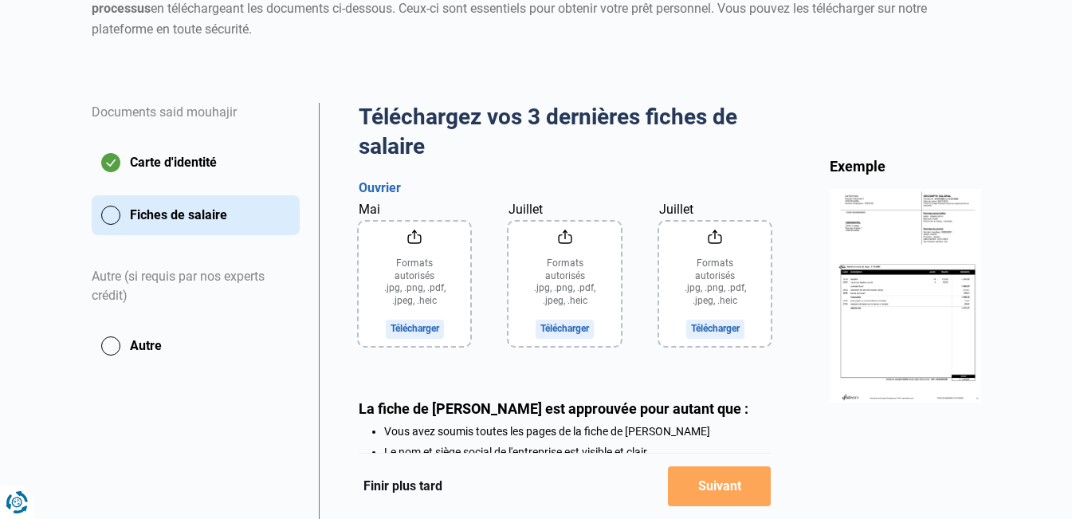
scroll to position [238, 0]
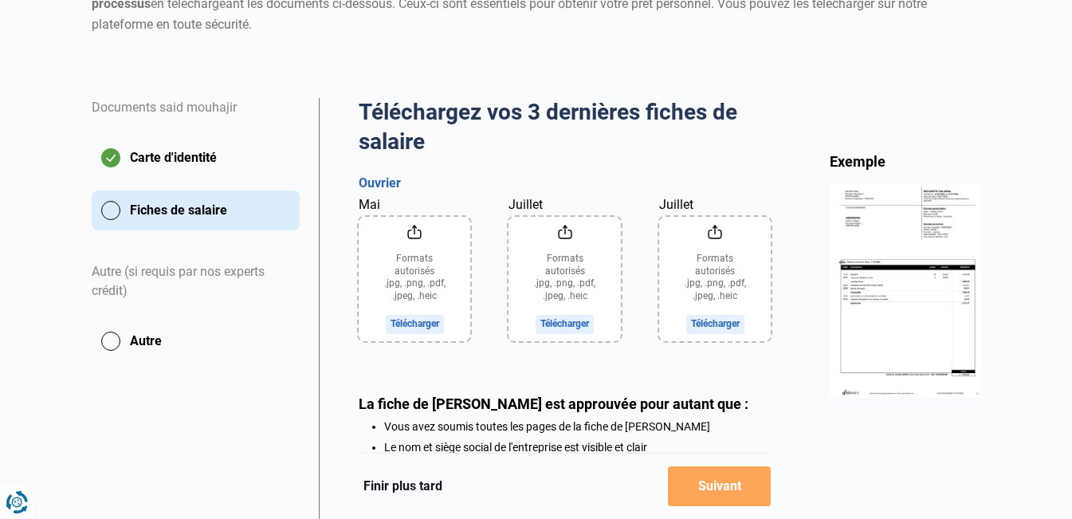
drag, startPoint x: 106, startPoint y: 522, endPoint x: 136, endPoint y: 542, distance: 36.2
click at [136, 518] on html "Vous avez le contrôle de vos données Nous utilisons des cookies, tout comme nos…" at bounding box center [536, 236] width 1072 height 949
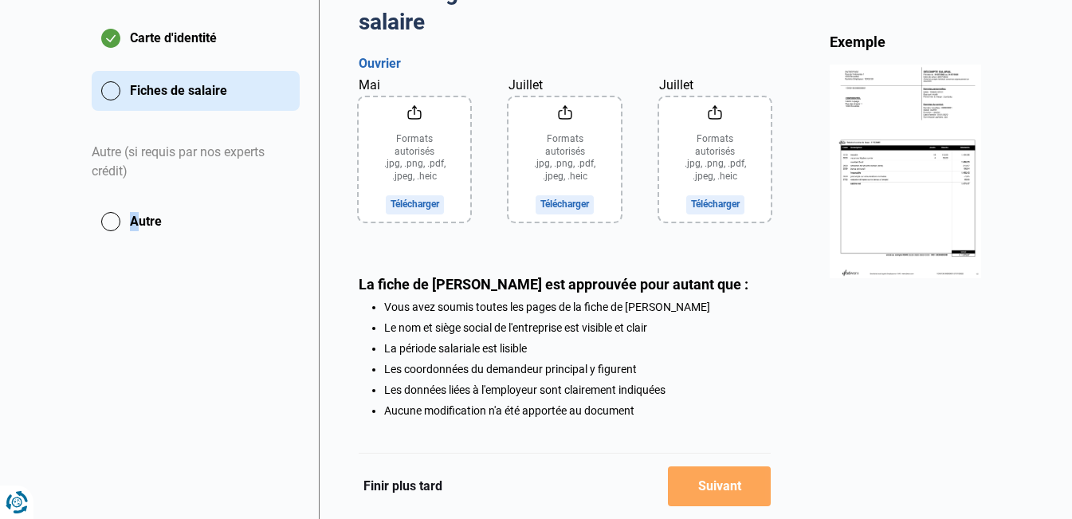
click at [422, 202] on input "Mai" at bounding box center [415, 159] width 112 height 124
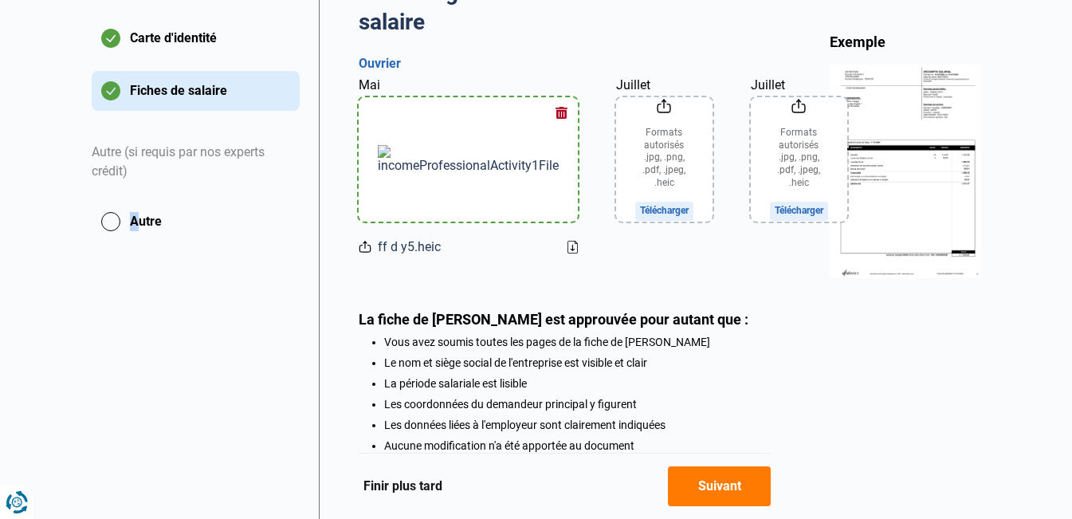
click at [677, 215] on input "Juillet" at bounding box center [664, 159] width 96 height 124
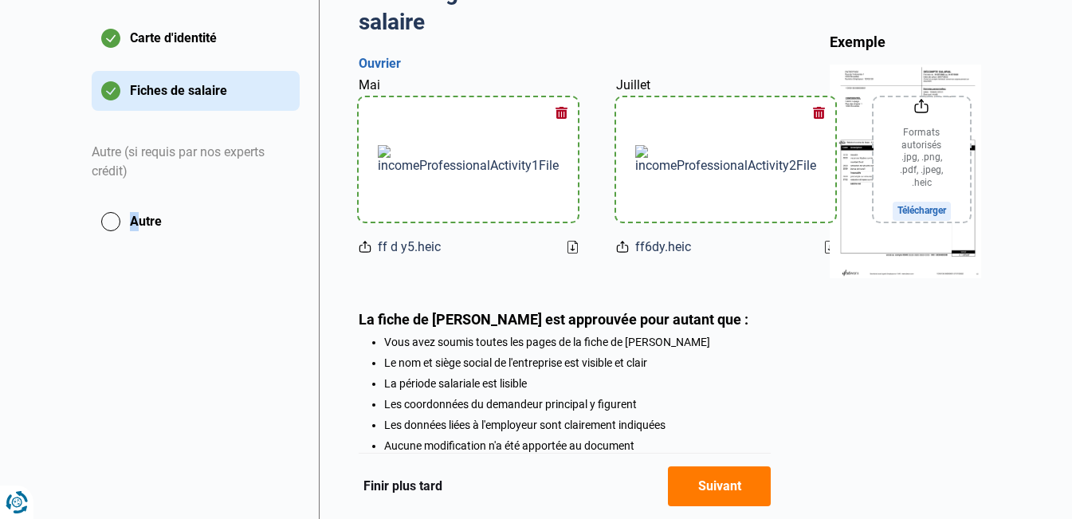
click at [931, 202] on input "Juillet" at bounding box center [921, 159] width 96 height 124
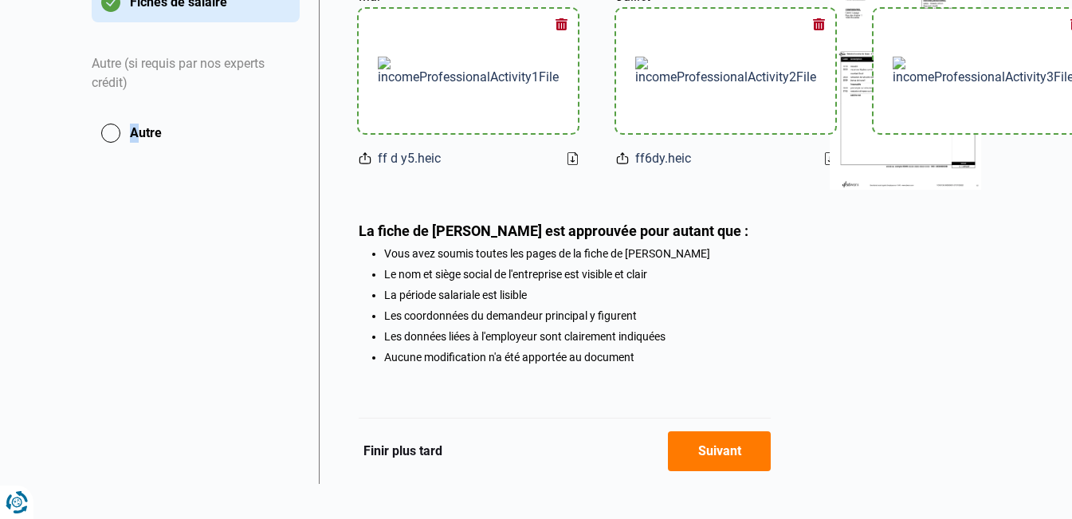
scroll to position [470, 0]
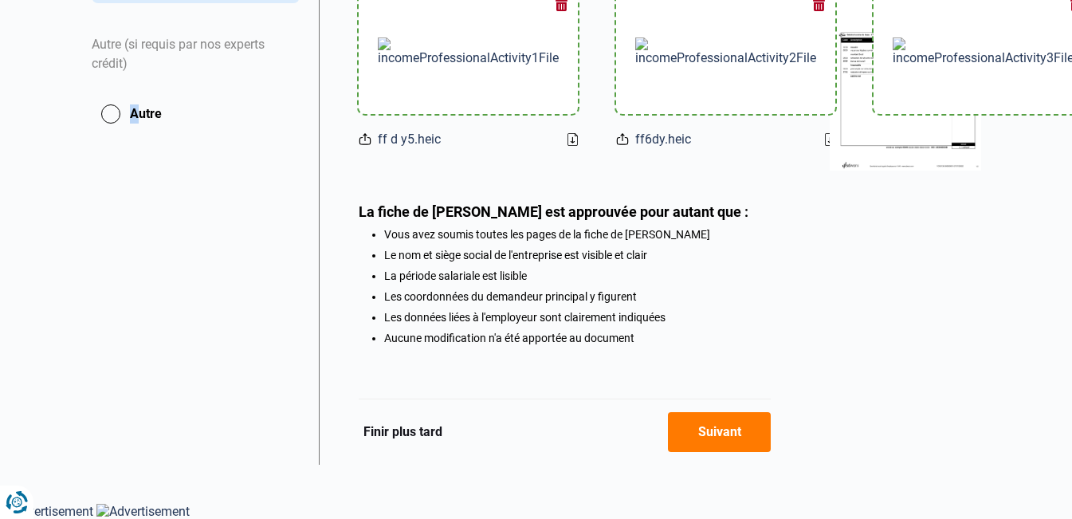
click at [708, 421] on button "Suivant" at bounding box center [719, 432] width 103 height 40
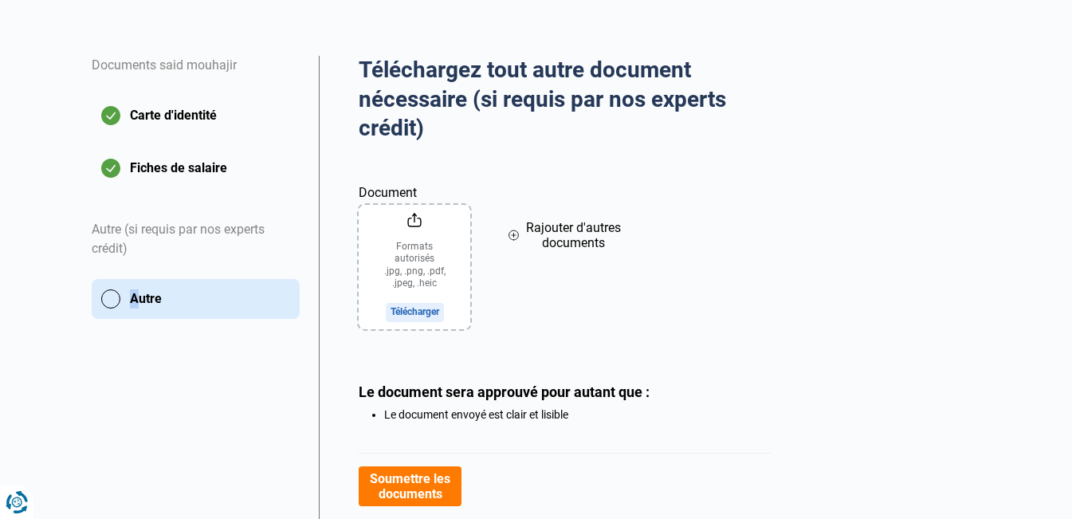
scroll to position [282, 0]
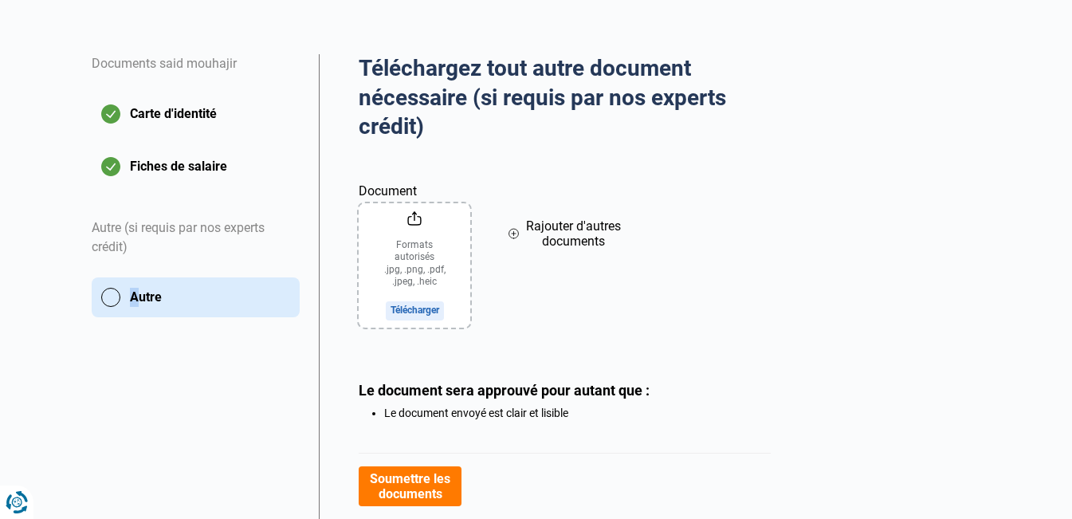
click at [106, 303] on button "Autre" at bounding box center [196, 297] width 208 height 40
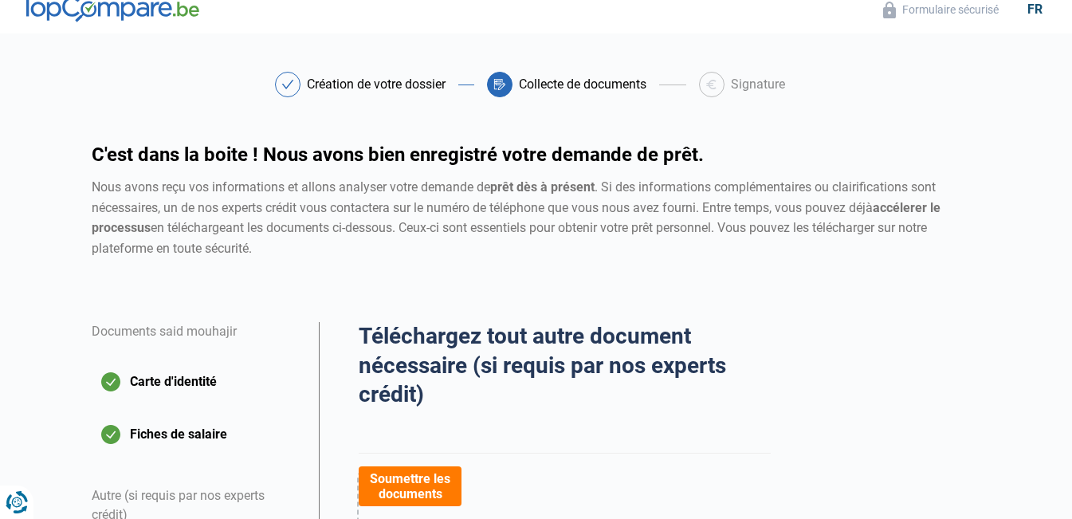
scroll to position [0, 0]
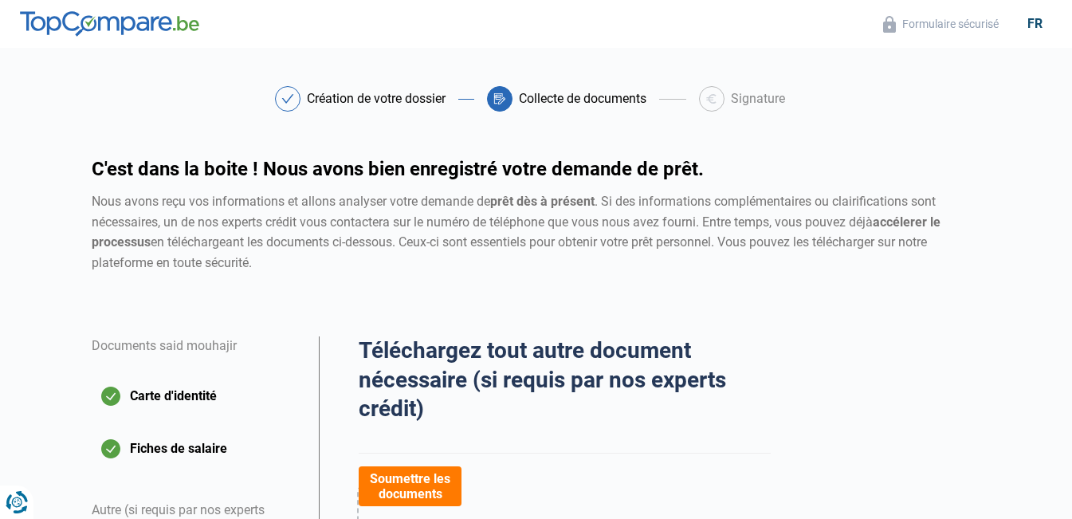
click at [413, 493] on button "Soumettre les documents" at bounding box center [410, 486] width 103 height 40
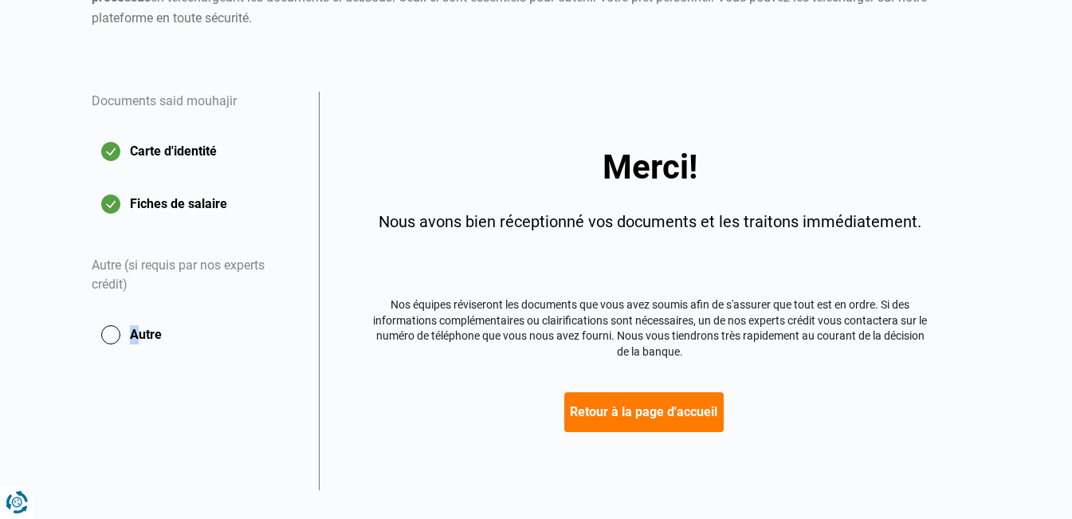
scroll to position [249, 0]
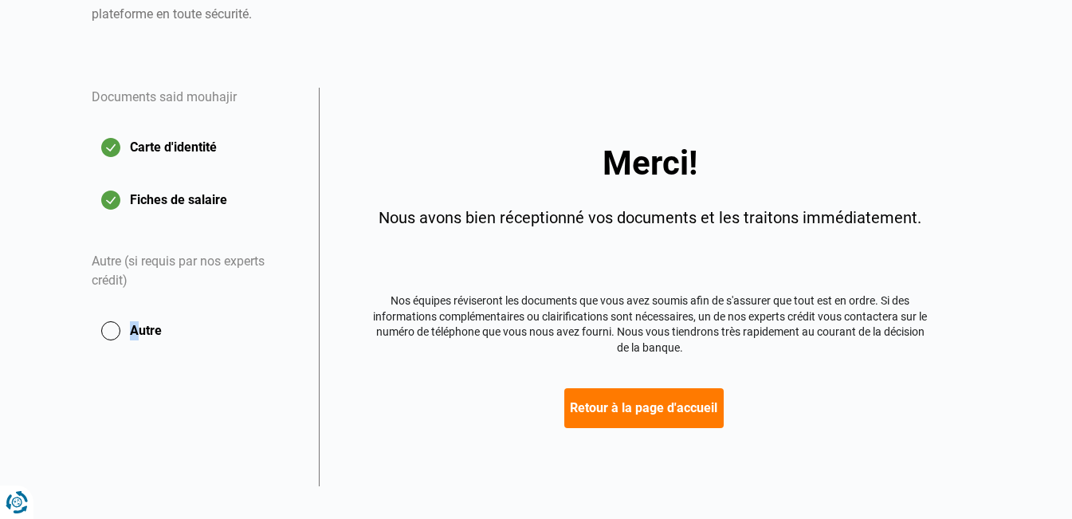
click at [697, 421] on button "Retour à la page d'accueil" at bounding box center [643, 408] width 159 height 40
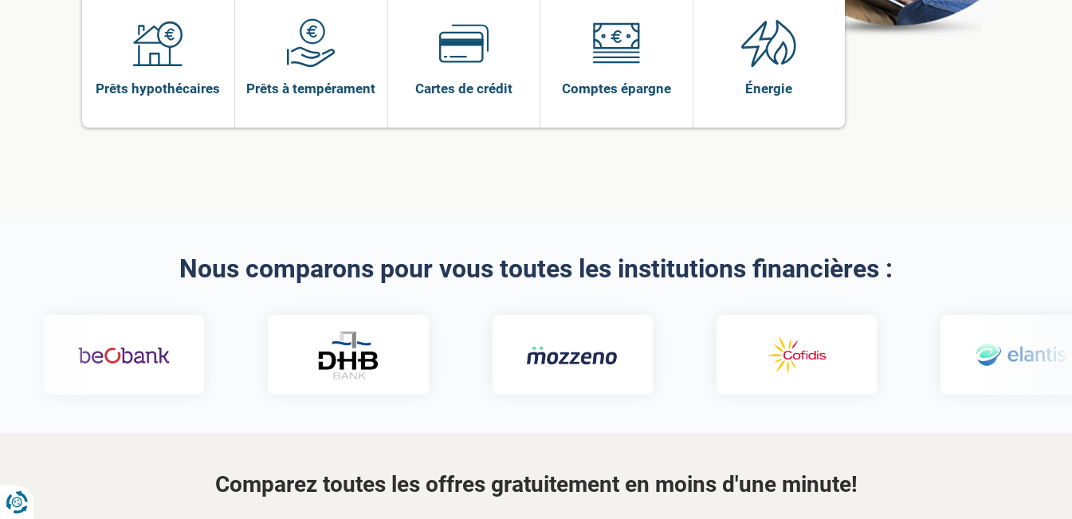
scroll to position [336, 0]
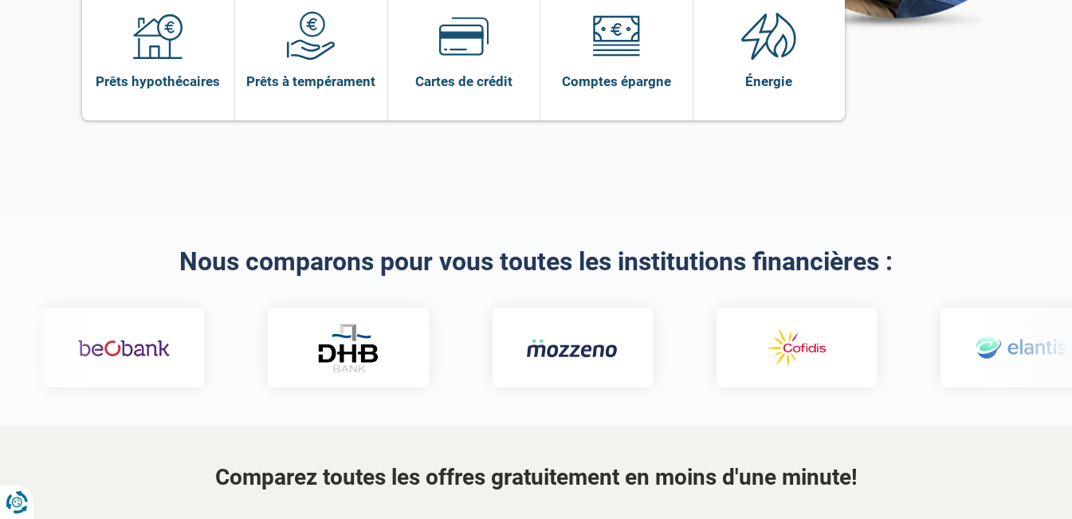
drag, startPoint x: 1083, startPoint y: 12, endPoint x: 613, endPoint y: 138, distance: 486.8
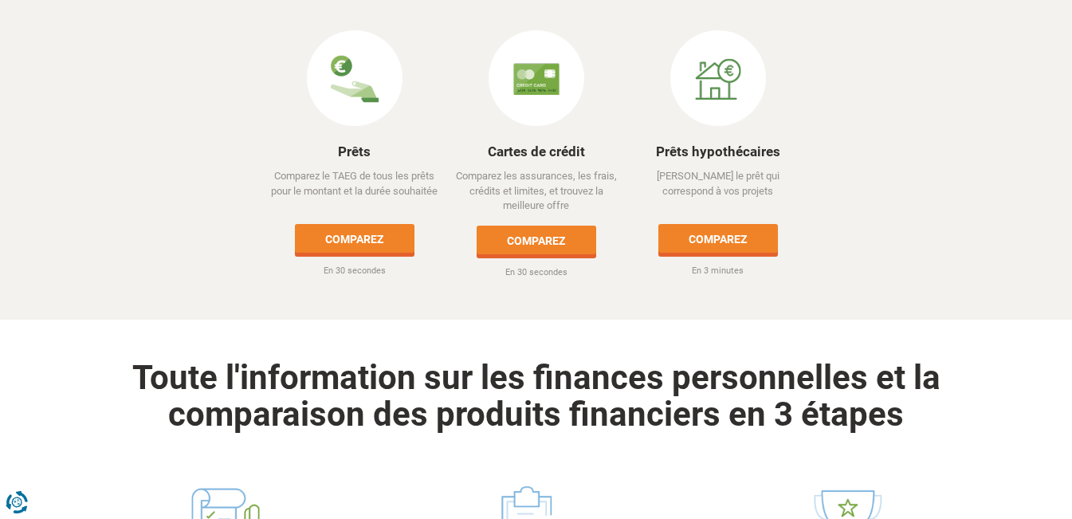
scroll to position [842, 0]
